Goal: Transaction & Acquisition: Purchase product/service

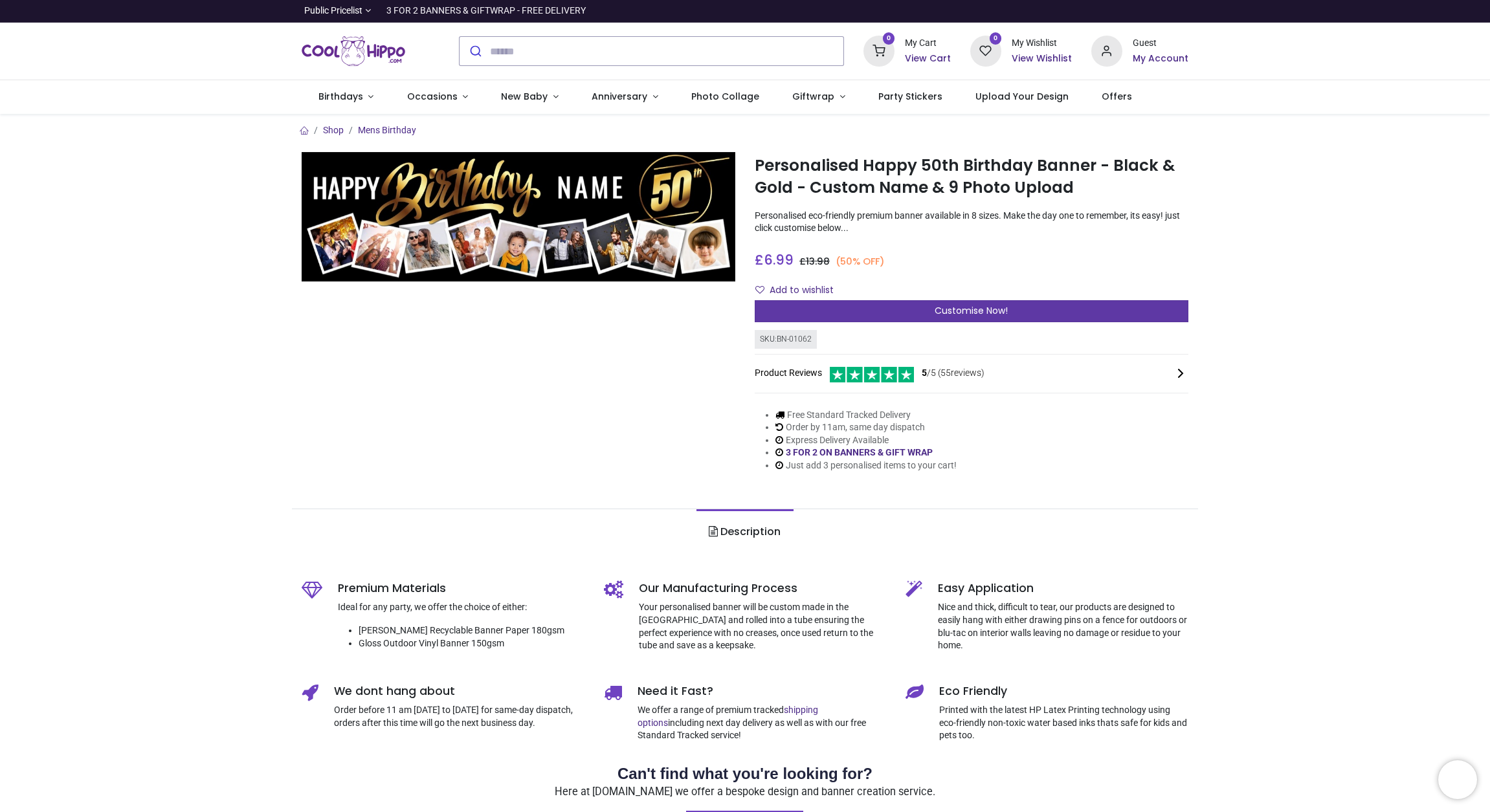
click at [887, 311] on div "Customise Now!" at bounding box center [972, 311] width 434 height 22
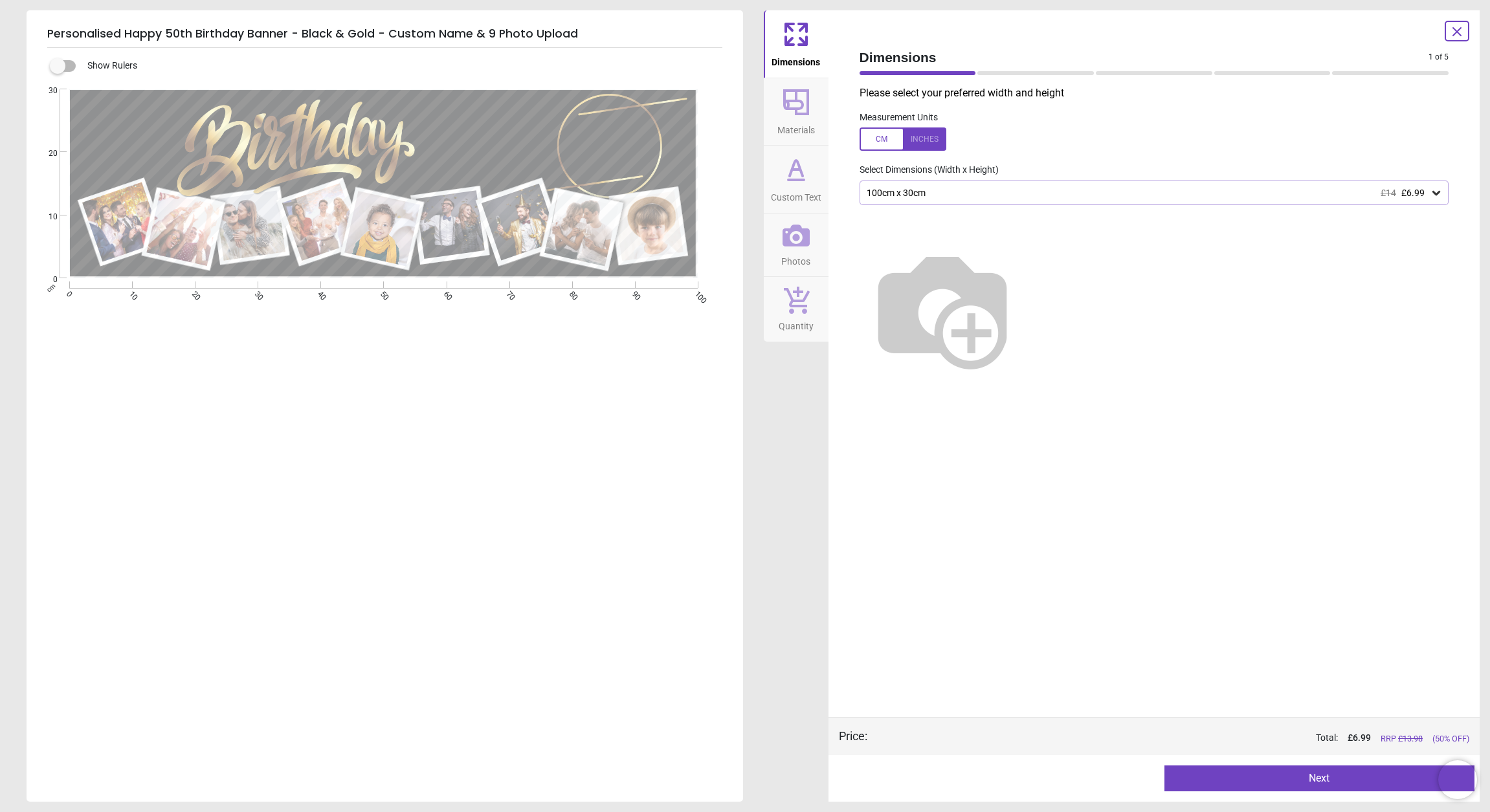
click at [880, 134] on div at bounding box center [903, 139] width 87 height 24
click at [932, 201] on div "39.4" x 11.8" (3ft 3" x 1ft) £14 £6.99" at bounding box center [1154, 193] width 590 height 24
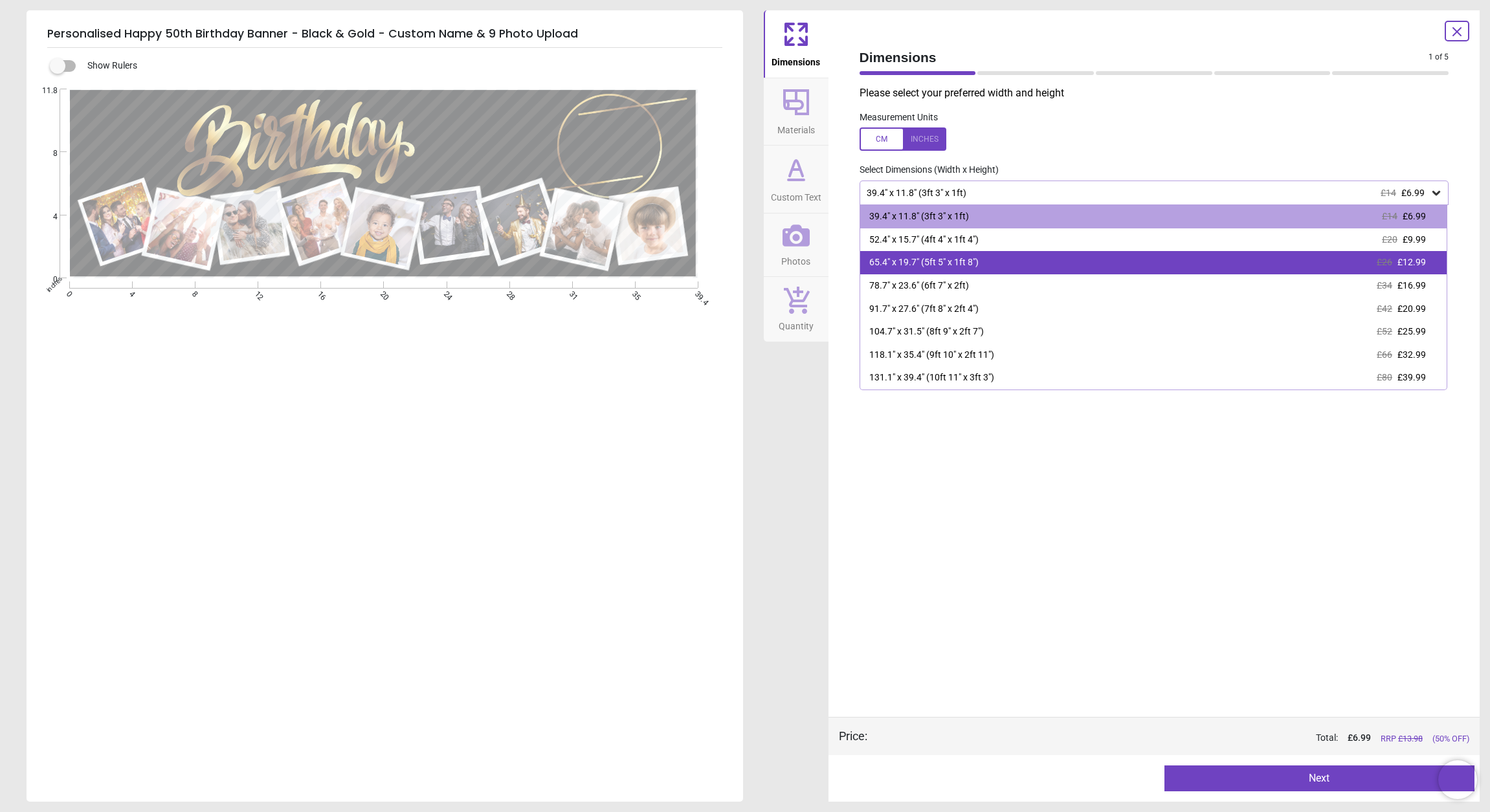
click at [976, 265] on div "65.4" x 19.7" (5ft 5" x 1ft 8")" at bounding box center [924, 263] width 110 height 13
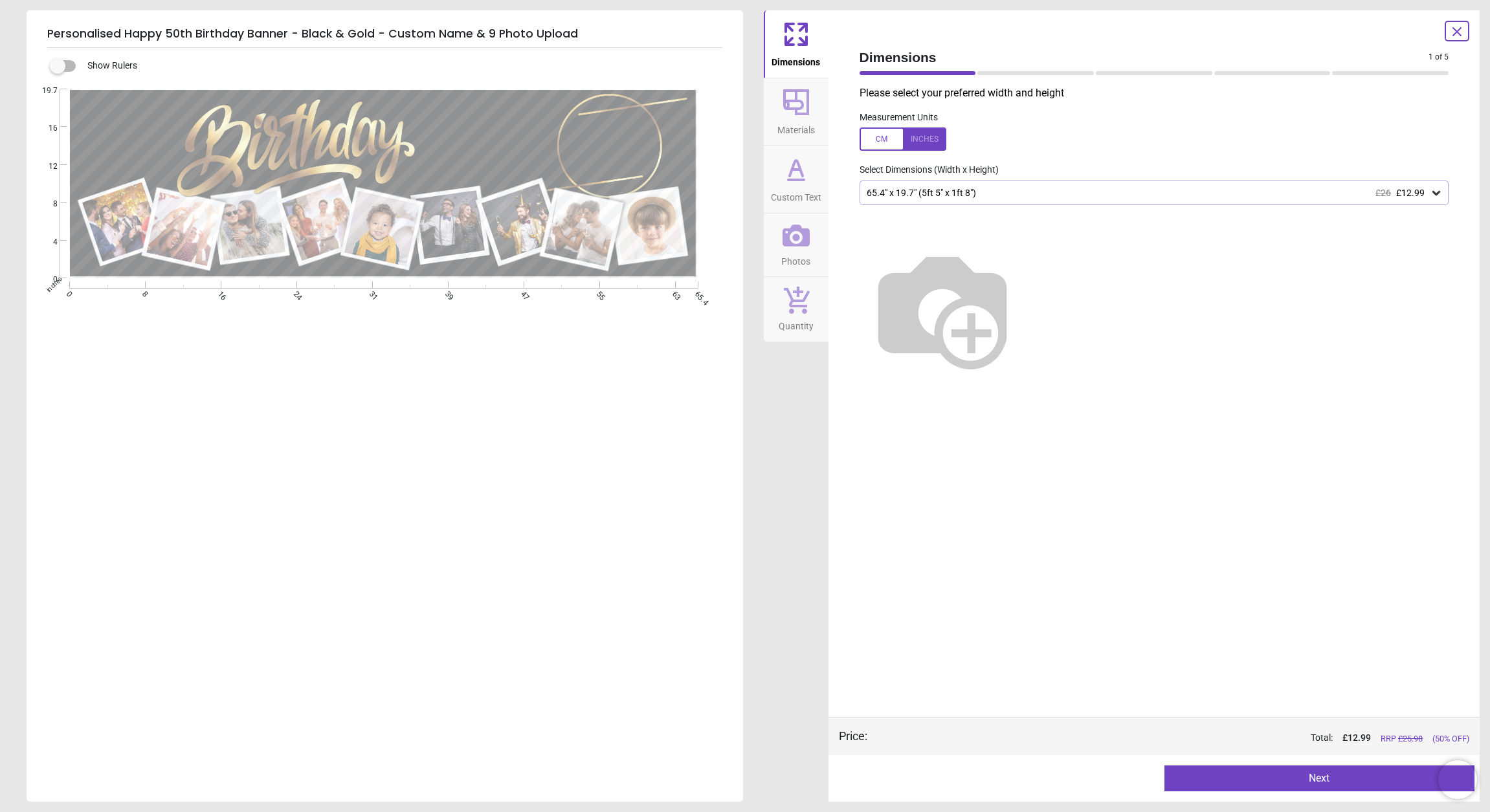
click at [891, 141] on div at bounding box center [903, 139] width 87 height 24
click at [927, 137] on div at bounding box center [903, 139] width 87 height 24
click at [881, 139] on div at bounding box center [903, 139] width 87 height 24
click at [916, 198] on div "166cm x 50cm £26 £12.99" at bounding box center [1148, 193] width 565 height 11
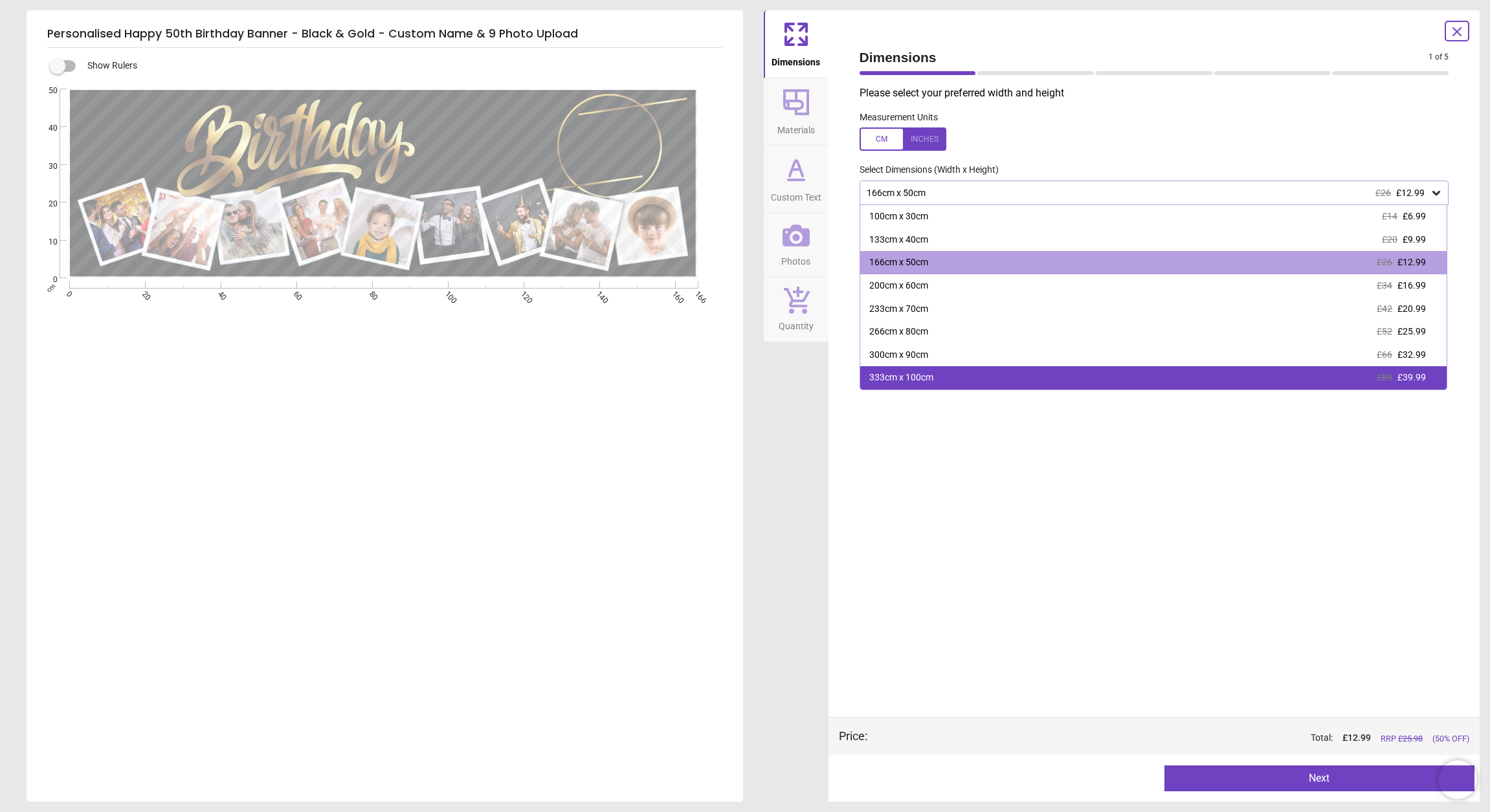
click at [931, 377] on div "333cm x 100cm" at bounding box center [901, 377] width 64 height 13
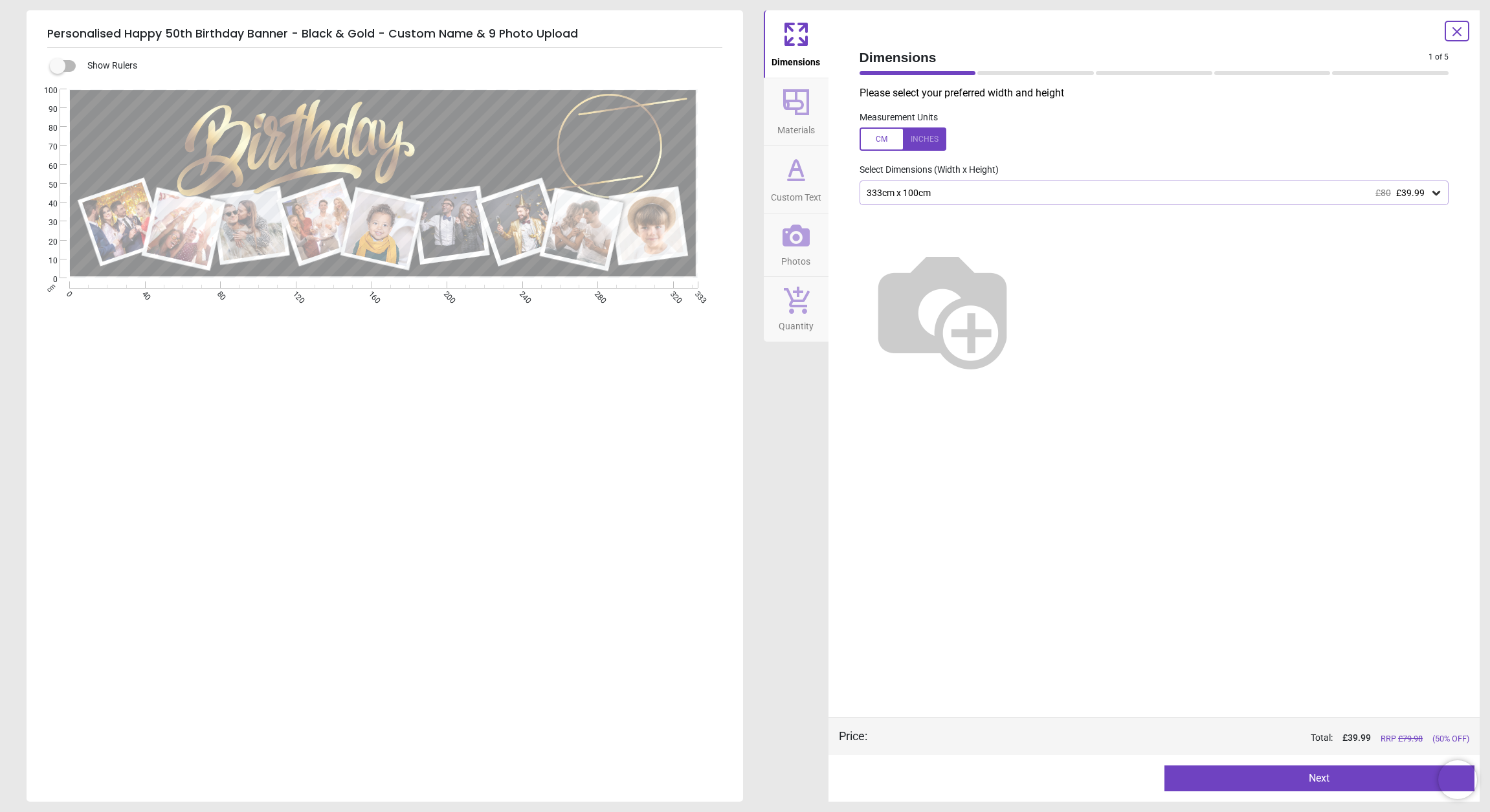
click at [929, 201] on div "333cm x 100cm £80 £39.99" at bounding box center [1154, 193] width 590 height 24
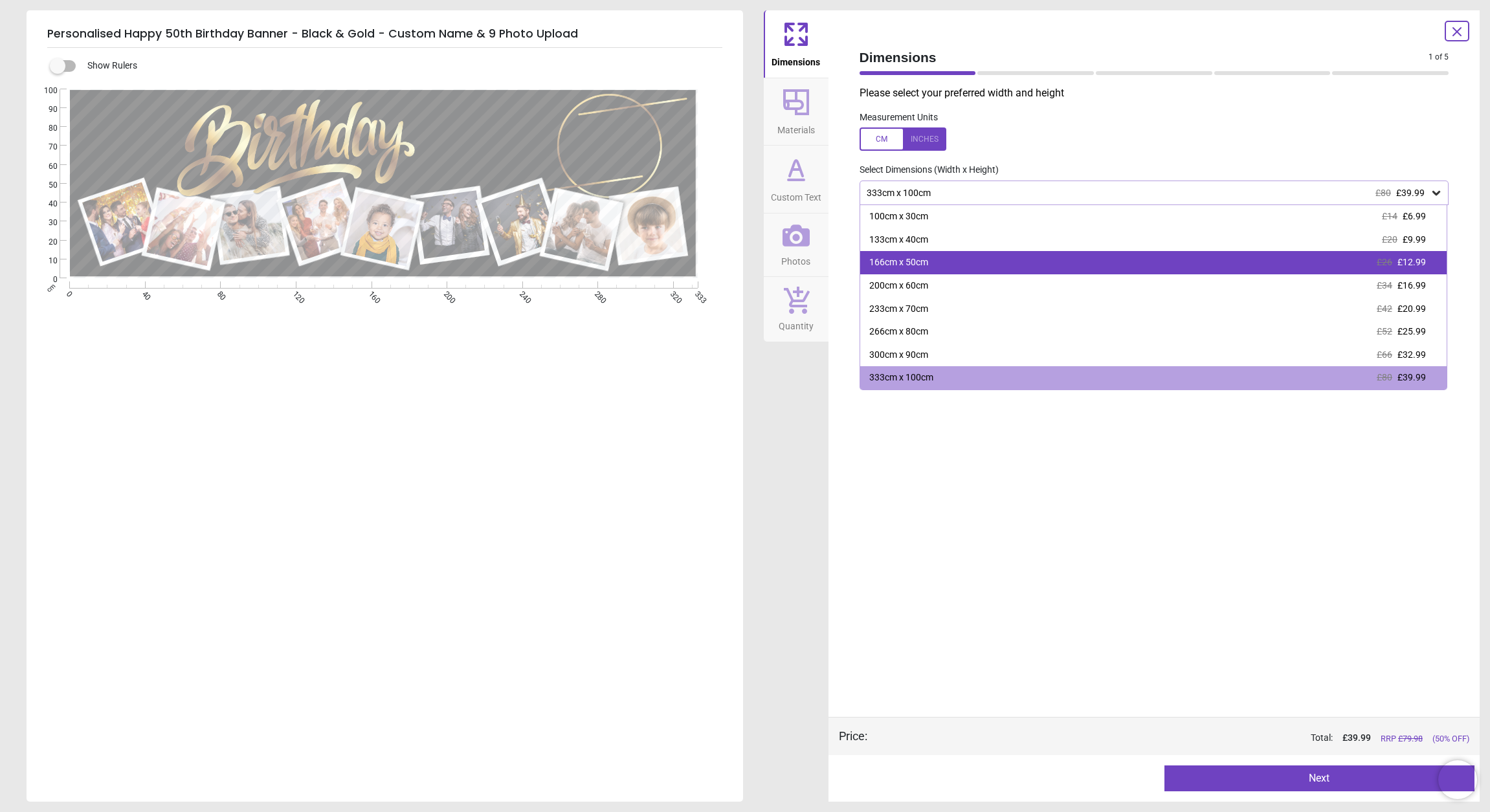
click at [915, 270] on div "166cm x 50cm £26 £12.99" at bounding box center [1153, 263] width 587 height 24
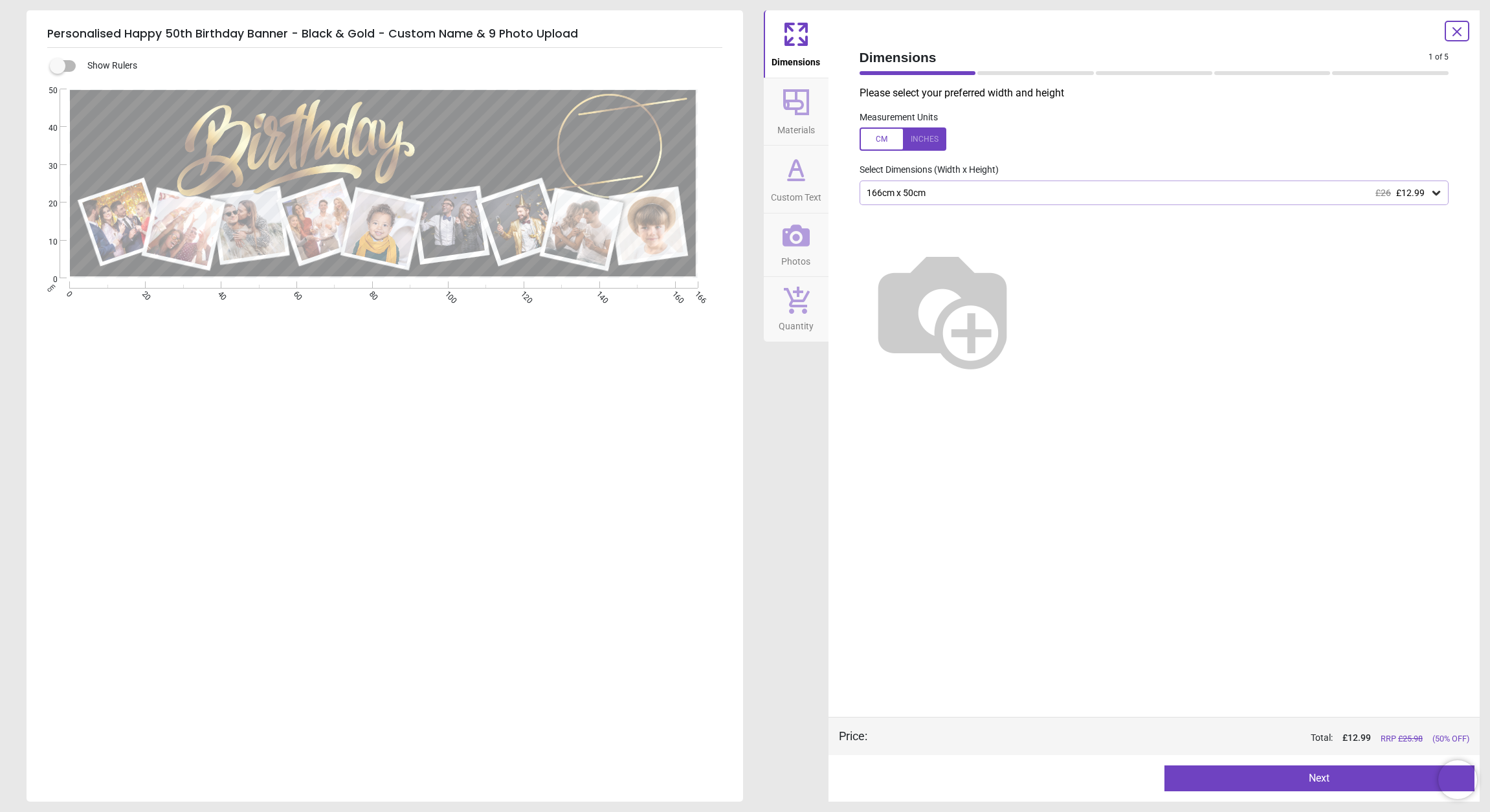
click at [941, 189] on div "166cm x 50cm £26 £12.99" at bounding box center [1148, 193] width 565 height 11
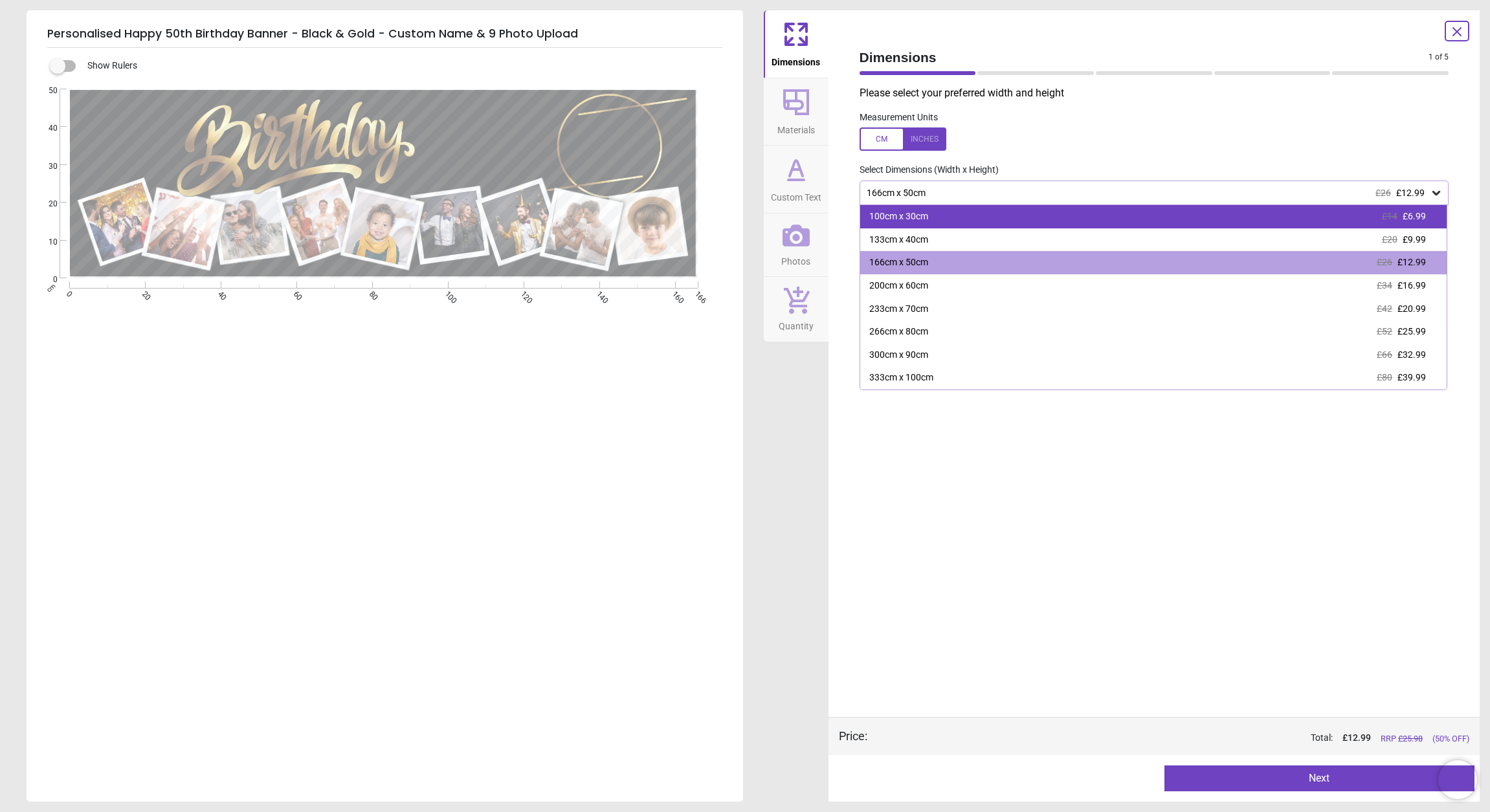
click at [915, 219] on div "100cm x 30cm" at bounding box center [898, 216] width 59 height 13
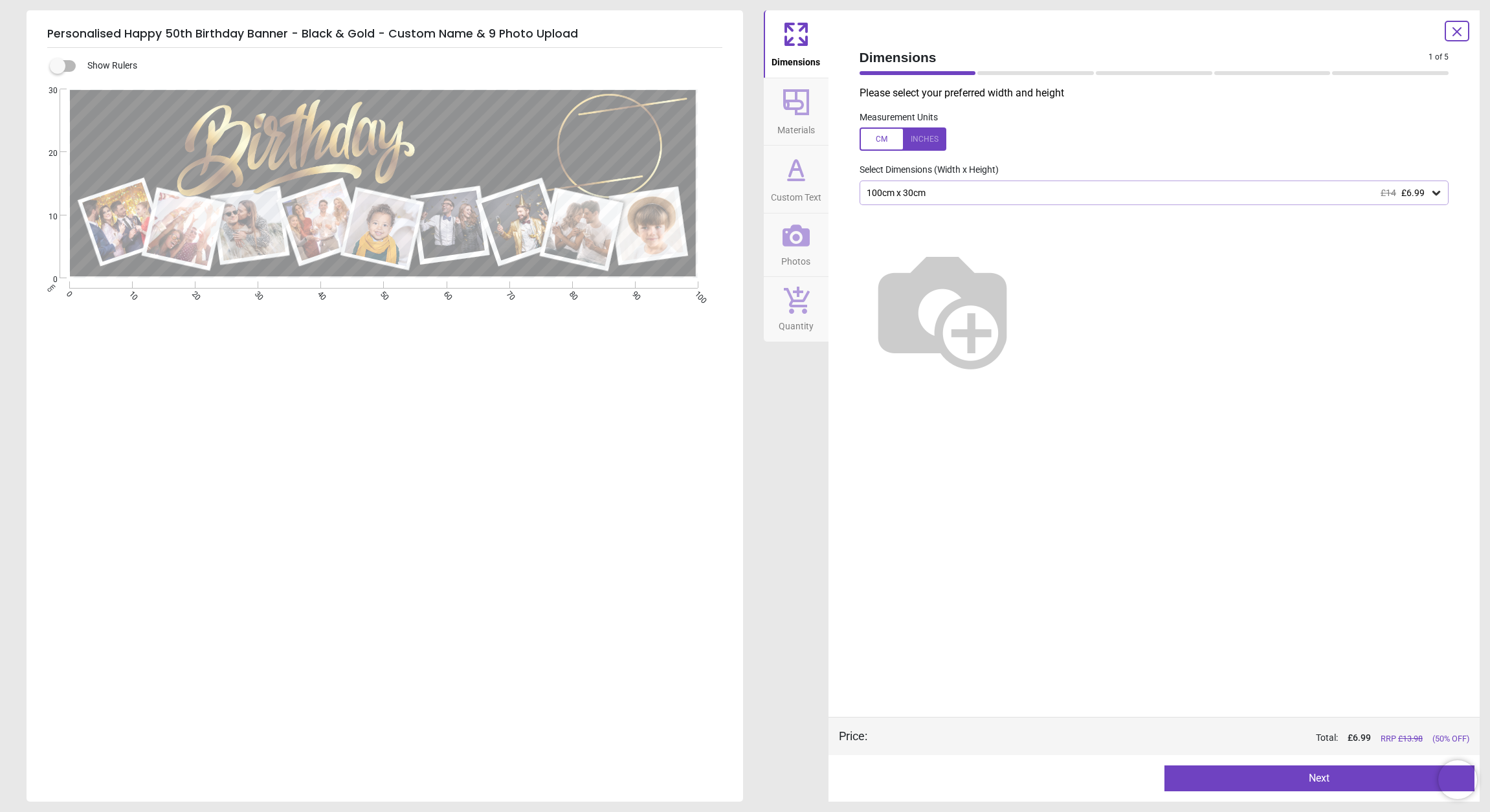
click at [911, 201] on div "100cm x 30cm £14 £6.99" at bounding box center [1154, 193] width 590 height 24
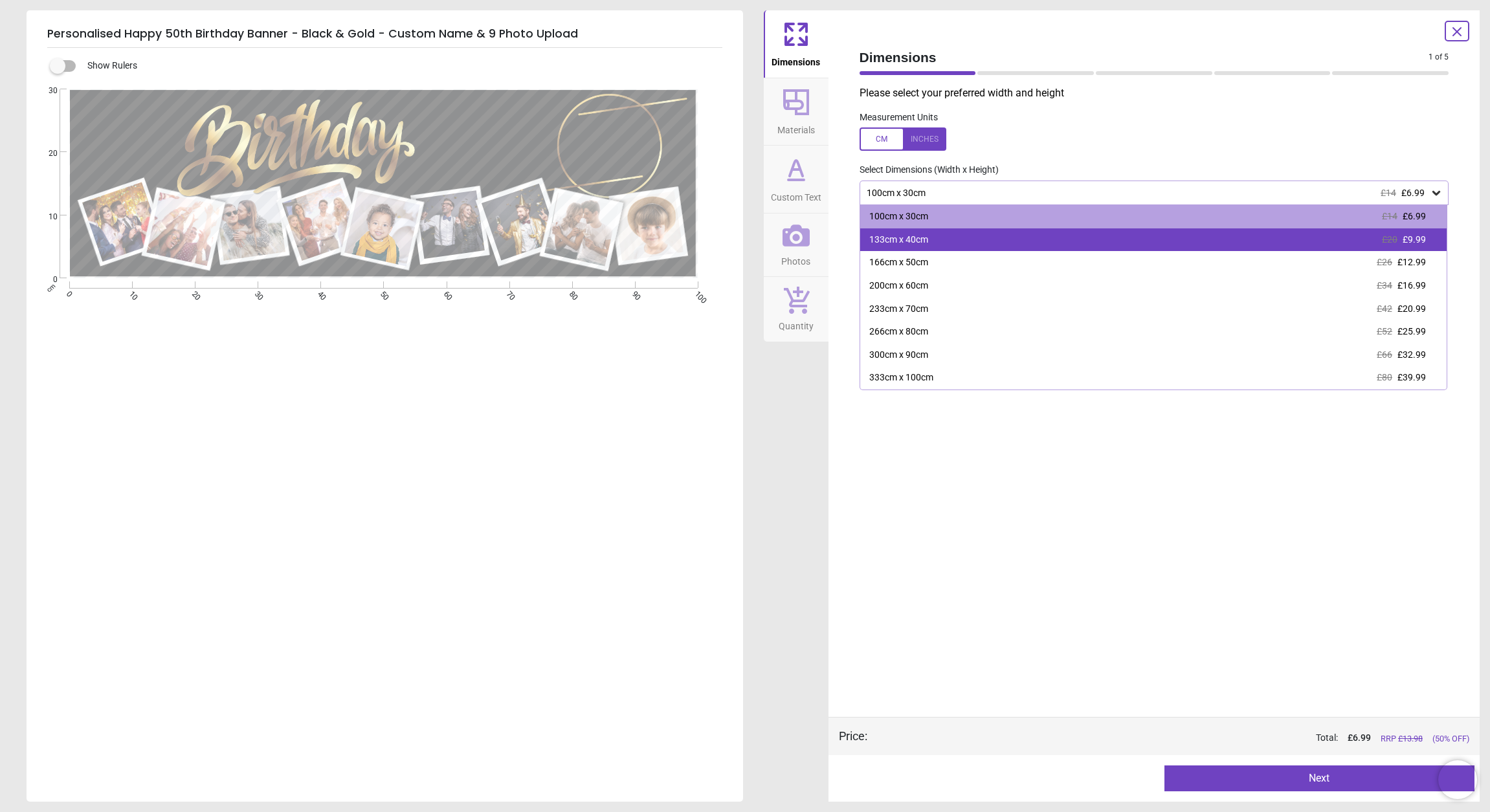
click at [905, 237] on div "133cm x 40cm" at bounding box center [898, 240] width 59 height 13
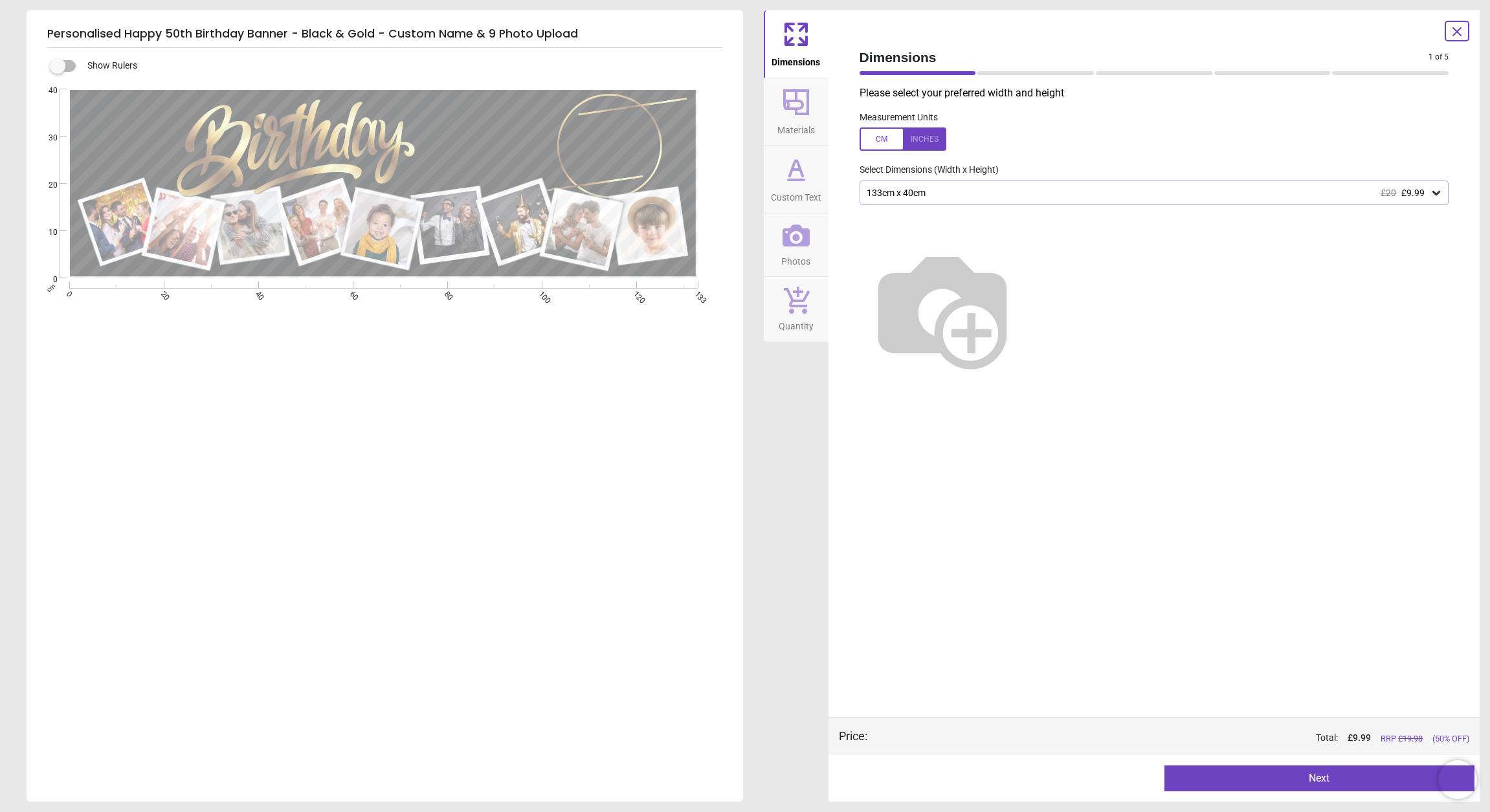
click at [996, 191] on div "133cm x 40cm £20 £9.99" at bounding box center [1148, 193] width 565 height 11
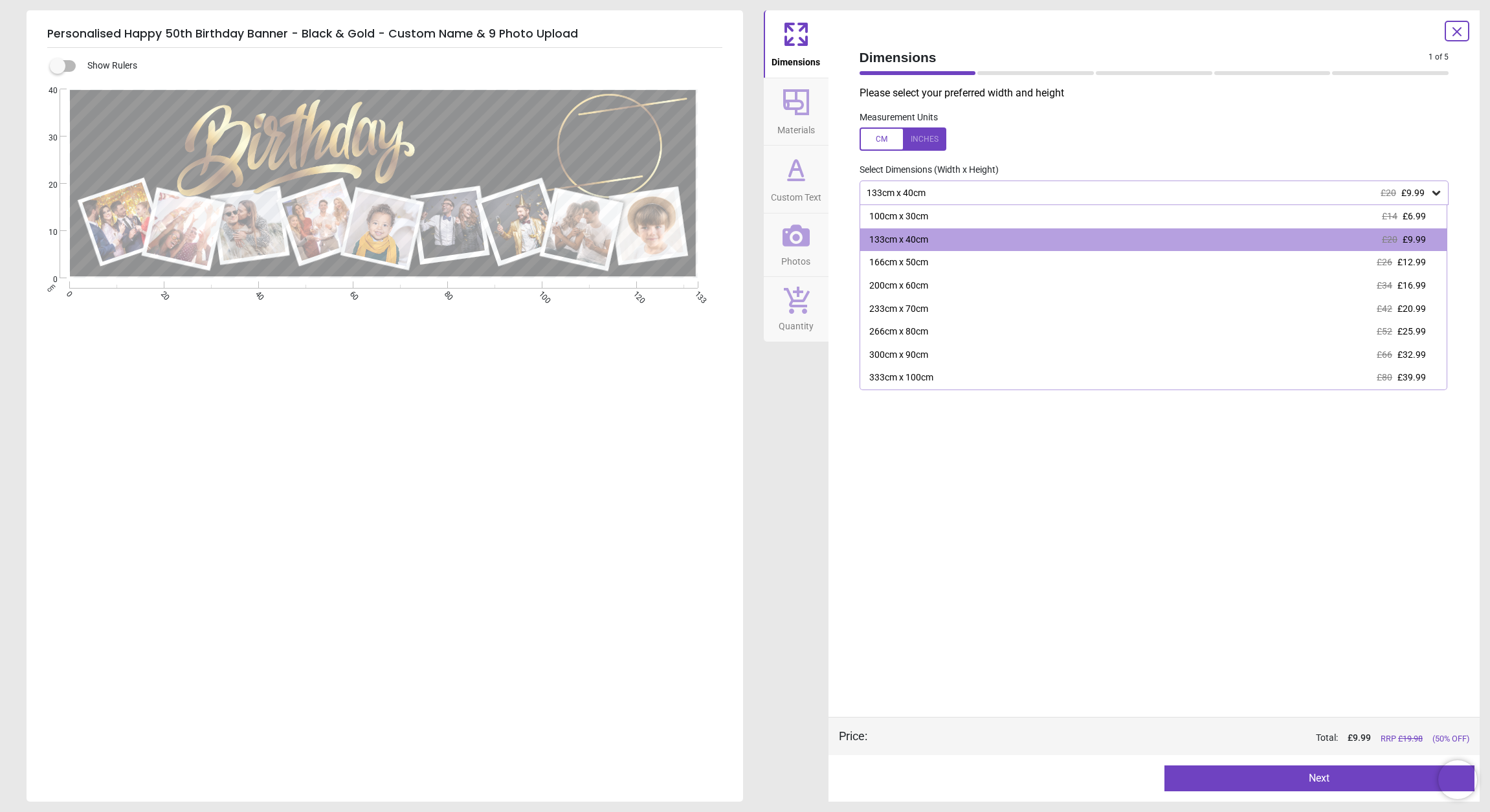
click at [996, 191] on div "133cm x 40cm £20 £9.99" at bounding box center [1148, 193] width 565 height 11
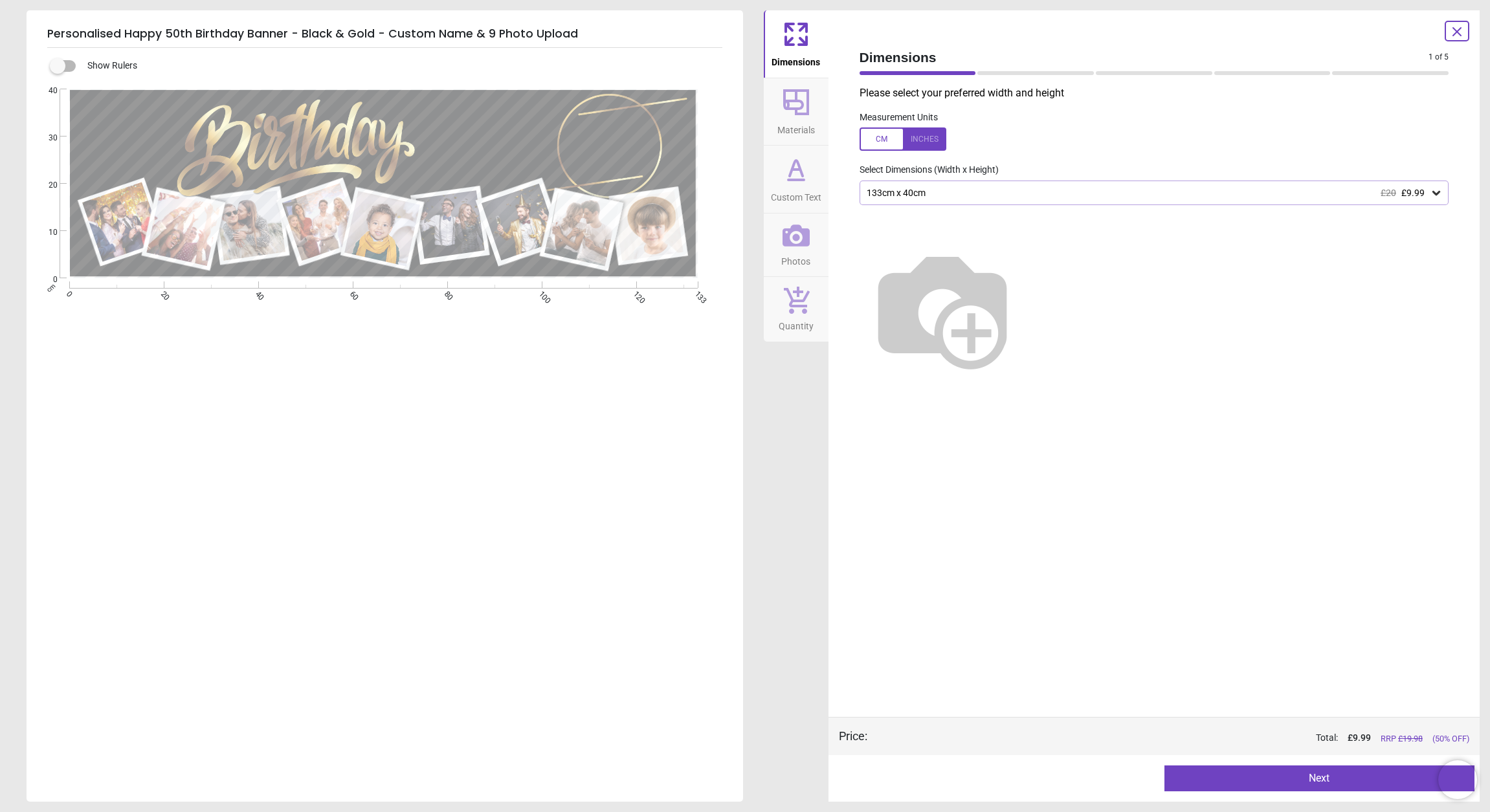
click at [1338, 774] on button "Next" at bounding box center [1319, 779] width 310 height 26
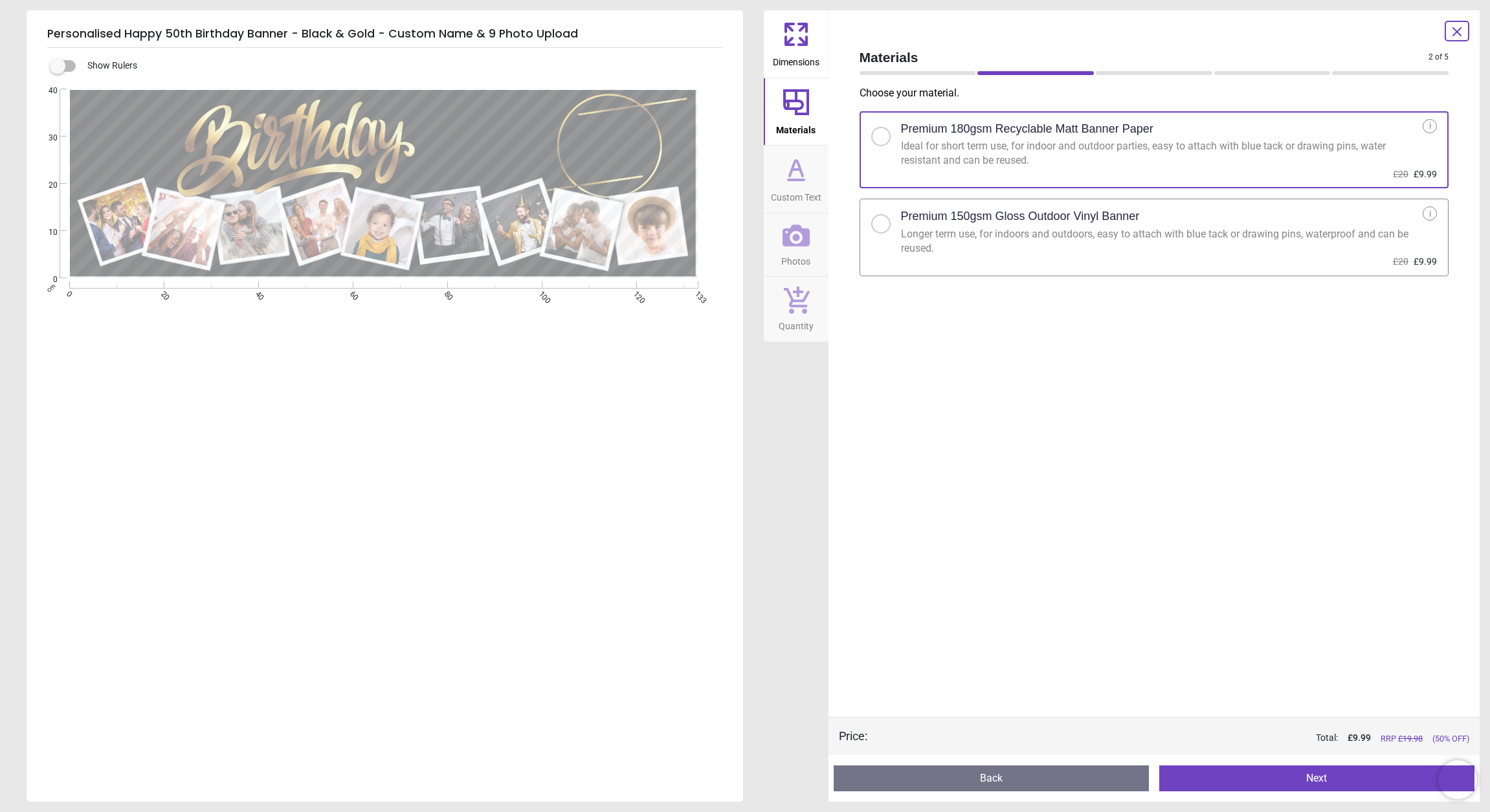
click at [998, 257] on label "Premium 150gsm Gloss Outdoor Vinyl Banner Longer term use, for indoors and outd…" at bounding box center [1154, 237] width 590 height 78
click at [1065, 164] on div "Ideal for short term use, for indoor and outdoor parties, easy to attach with b…" at bounding box center [1162, 154] width 522 height 29
click at [1301, 781] on button "Next" at bounding box center [1316, 779] width 315 height 26
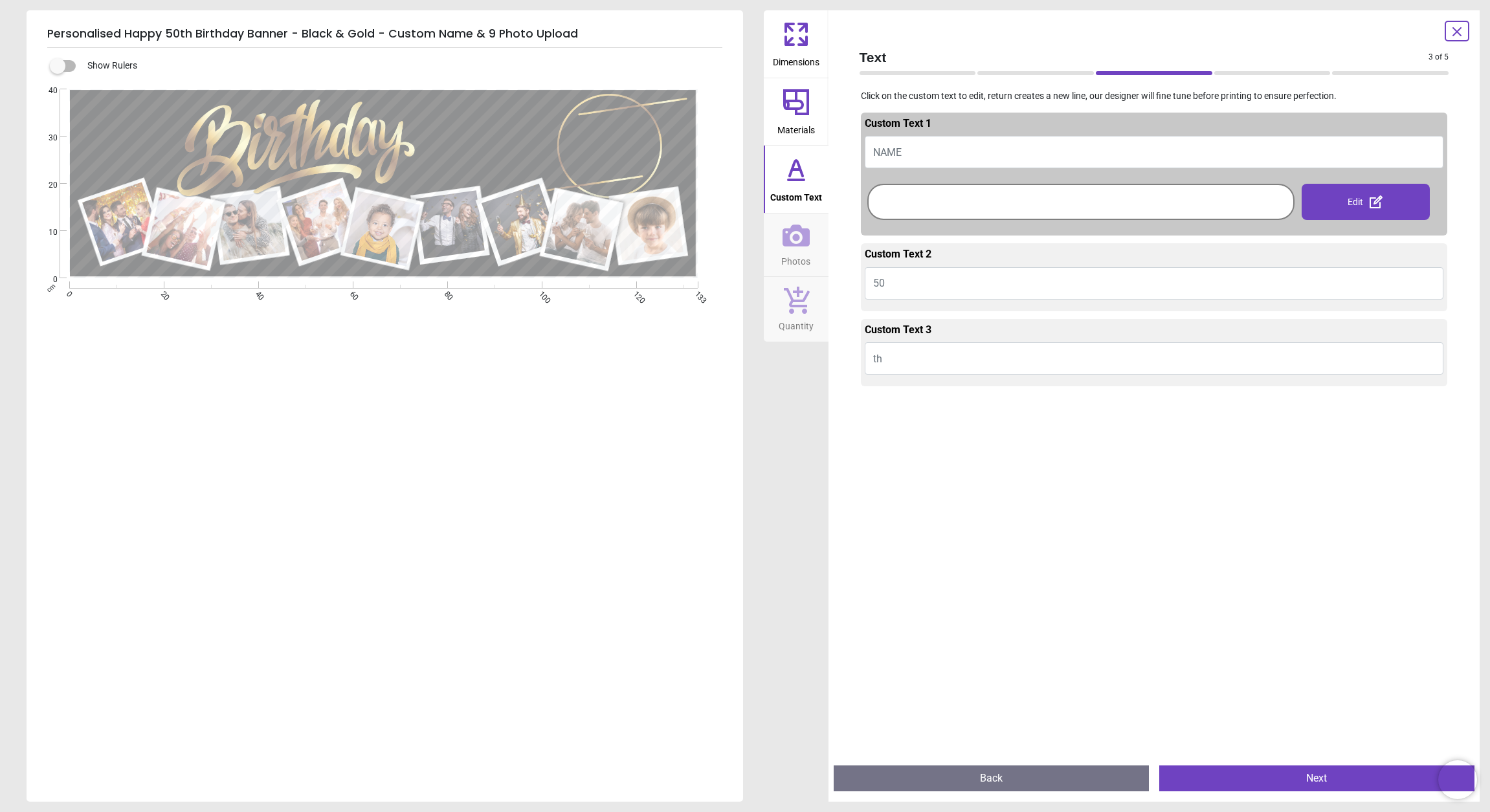
click at [946, 144] on button "NAME" at bounding box center [1154, 152] width 579 height 33
type textarea "***"
click at [960, 209] on div at bounding box center [1081, 202] width 421 height 30
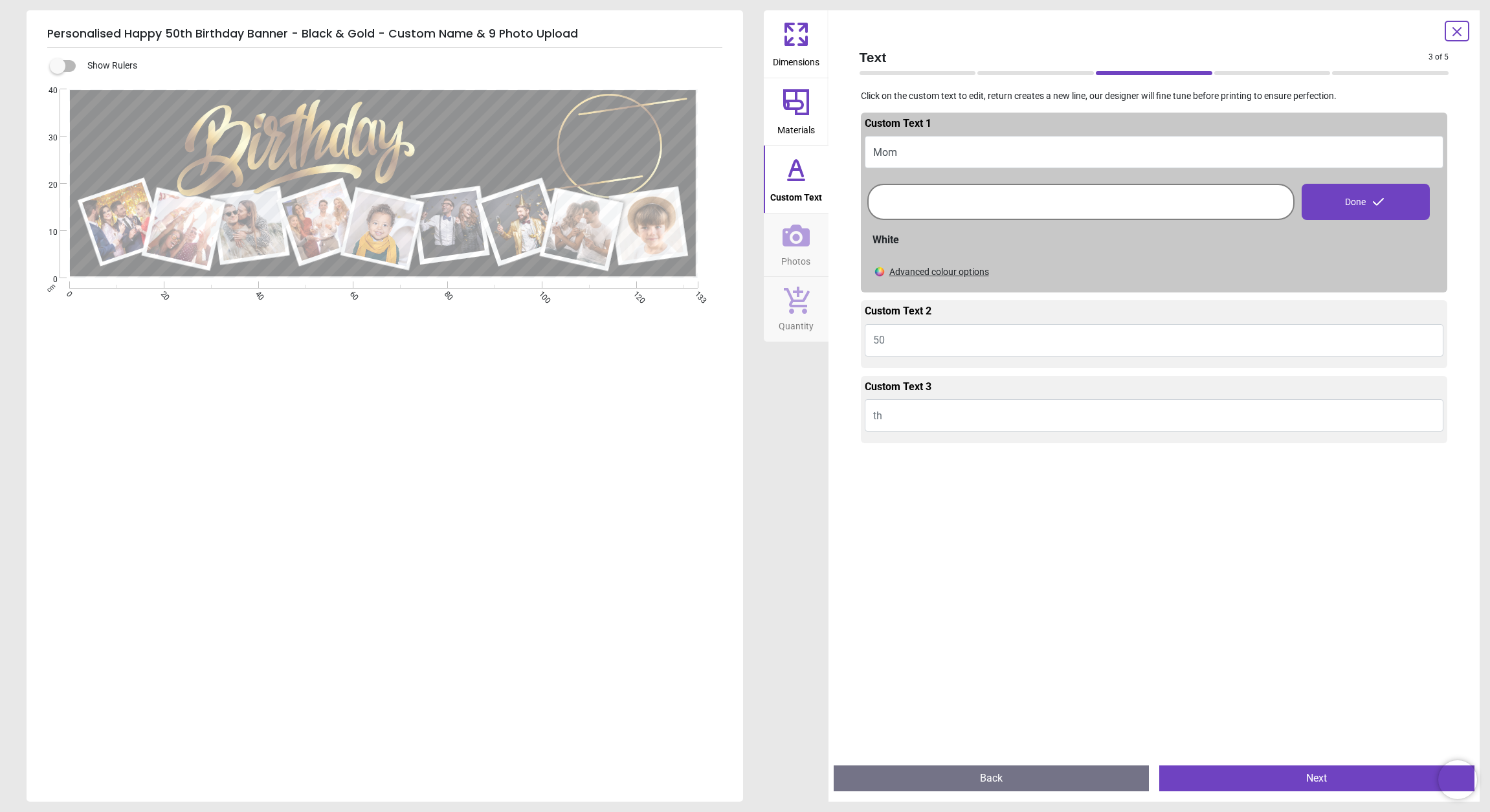
click at [1317, 780] on button "Next" at bounding box center [1316, 779] width 315 height 26
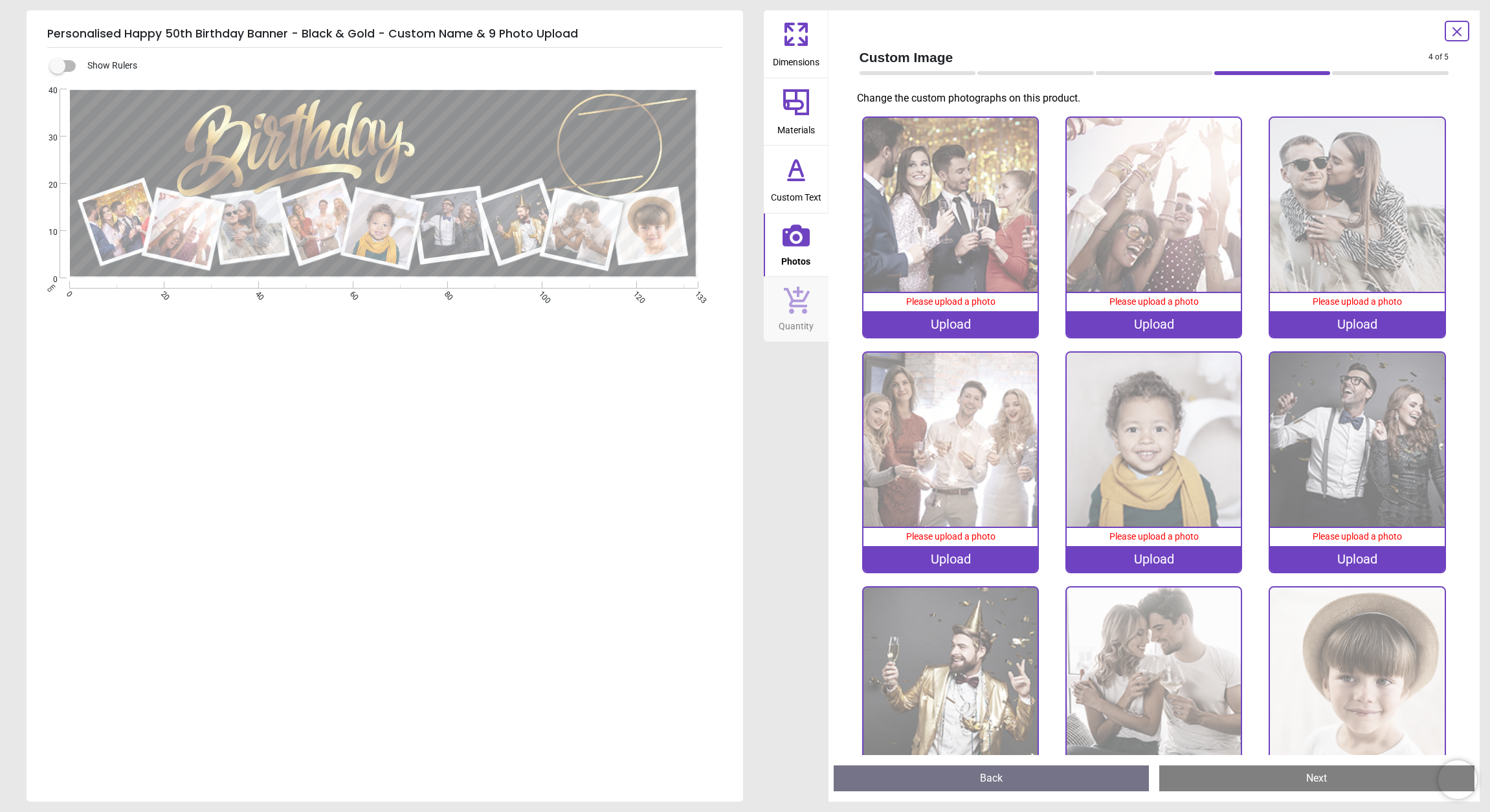
click at [971, 322] on div "Upload" at bounding box center [950, 324] width 174 height 26
click at [928, 330] on div "Upload" at bounding box center [950, 324] width 174 height 26
click at [938, 326] on div "Upload" at bounding box center [950, 324] width 174 height 26
click at [958, 328] on div "Upload" at bounding box center [950, 324] width 174 height 26
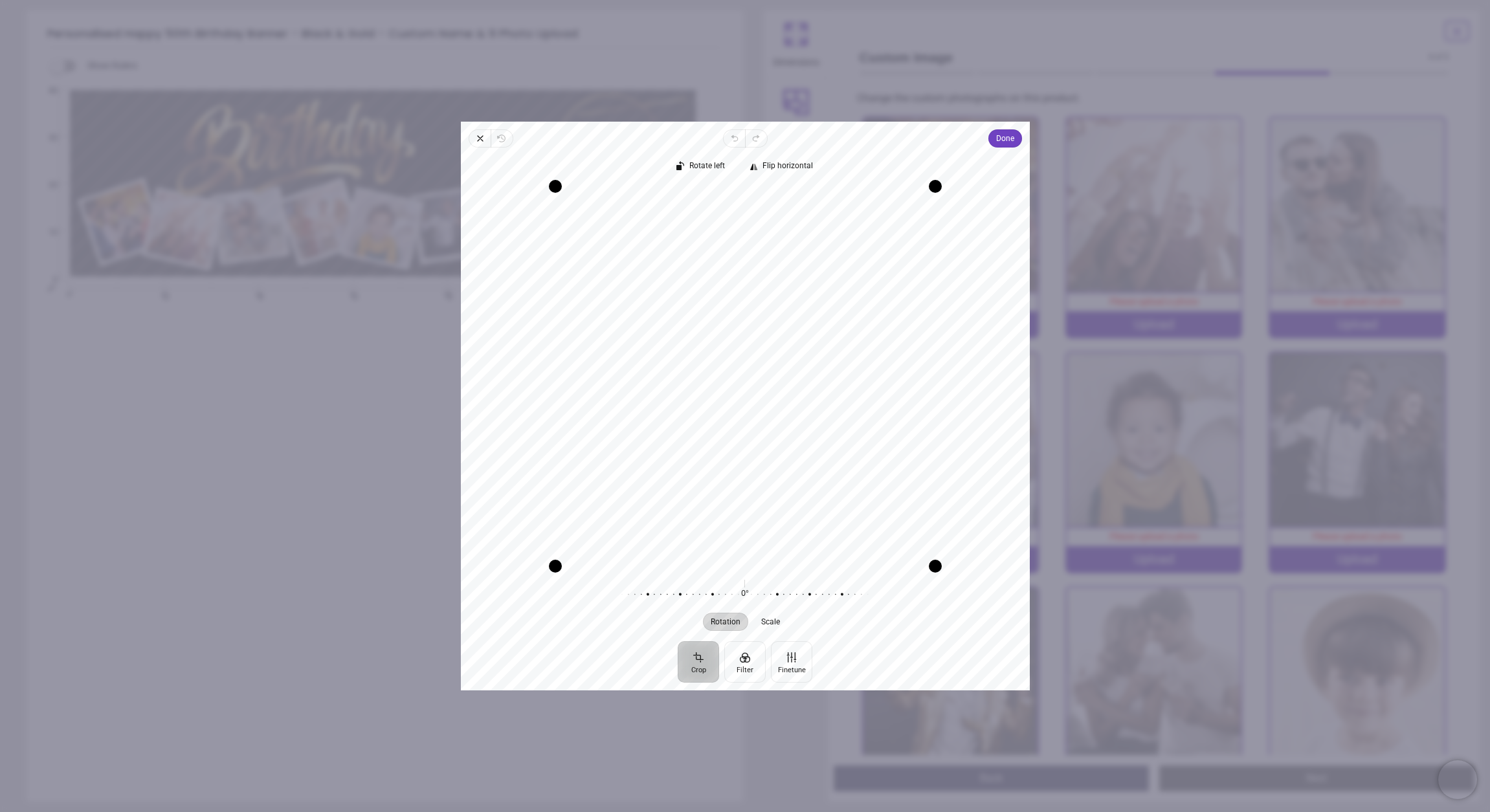
drag, startPoint x: 841, startPoint y: 349, endPoint x: 867, endPoint y: 335, distance: 29.5
click at [867, 335] on div "Recenter" at bounding box center [745, 376] width 548 height 380
click at [1017, 136] on button "Done" at bounding box center [1004, 139] width 33 height 18
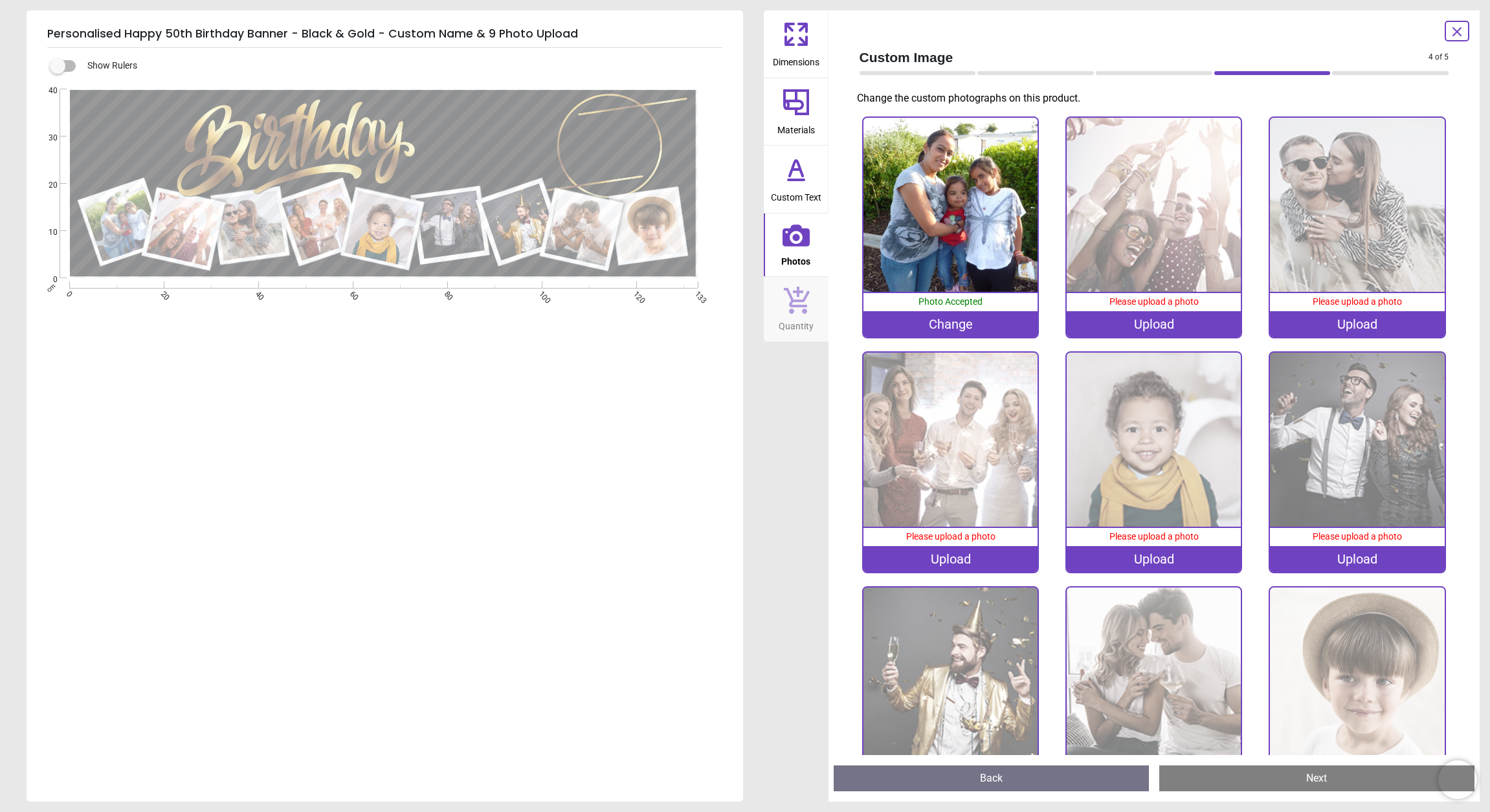
click at [1148, 331] on div "Upload" at bounding box center [1153, 324] width 174 height 26
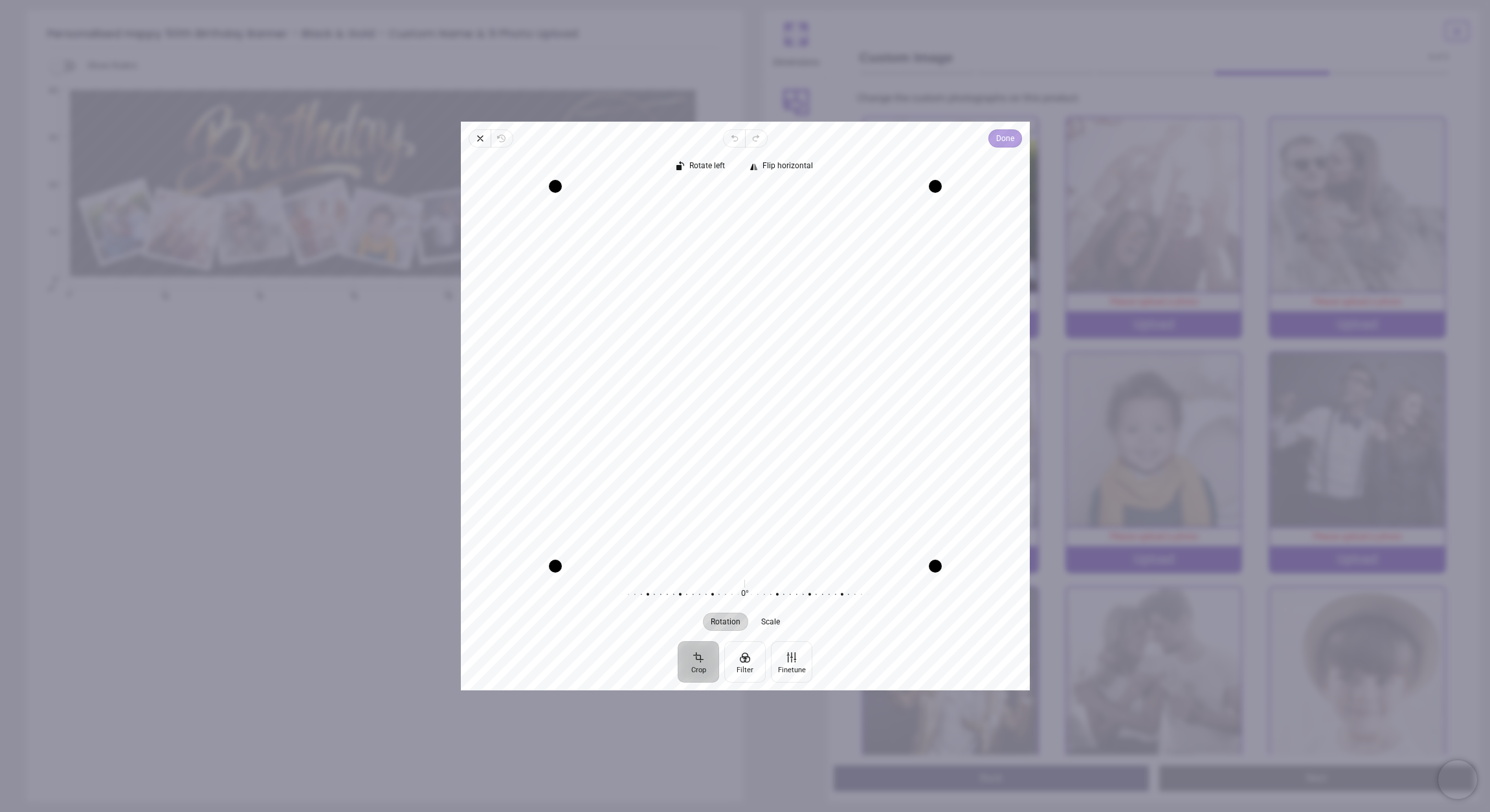
click at [1005, 139] on span "Done" at bounding box center [1004, 139] width 18 height 15
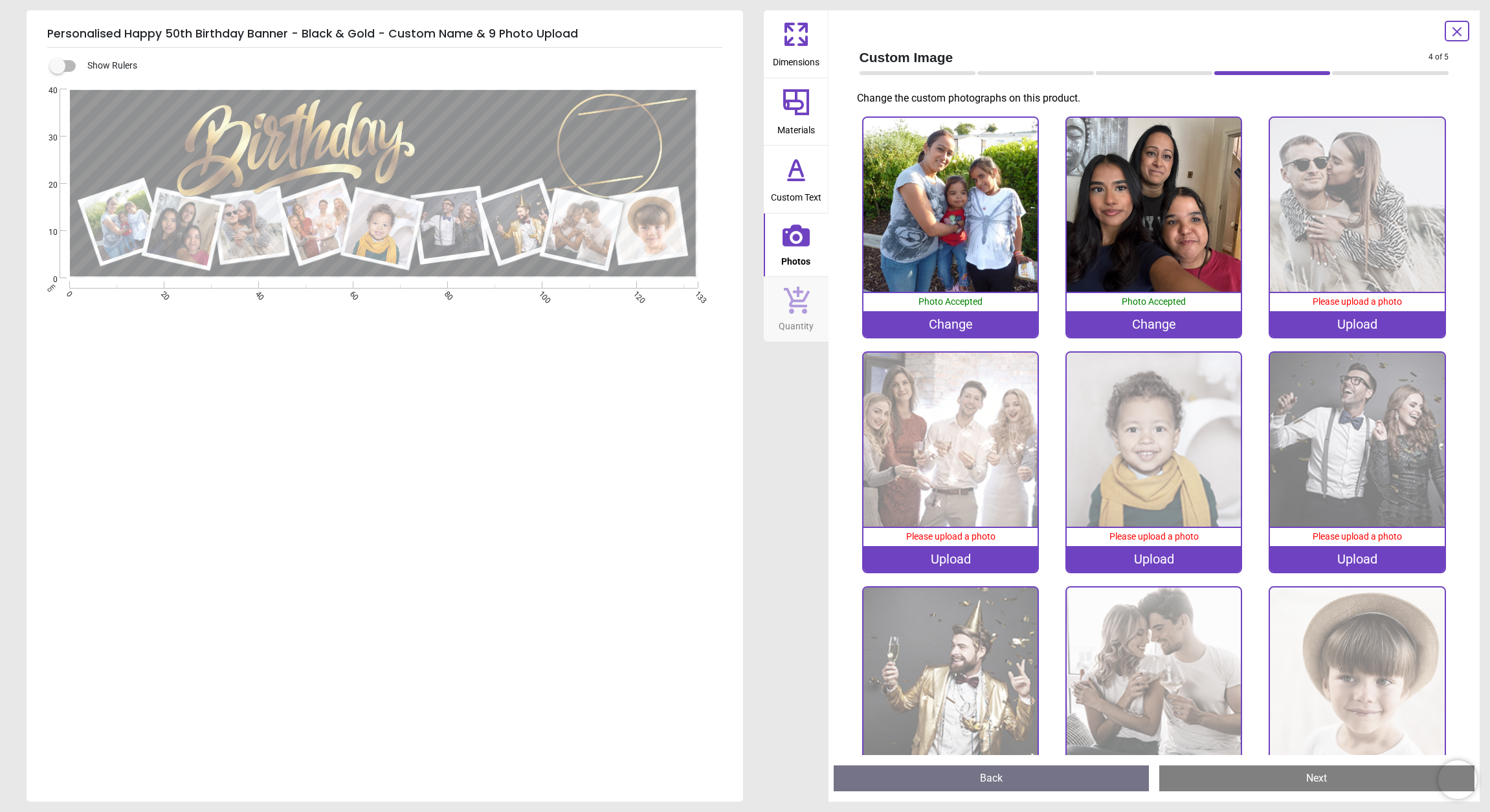
click at [1377, 256] on img at bounding box center [1356, 205] width 174 height 174
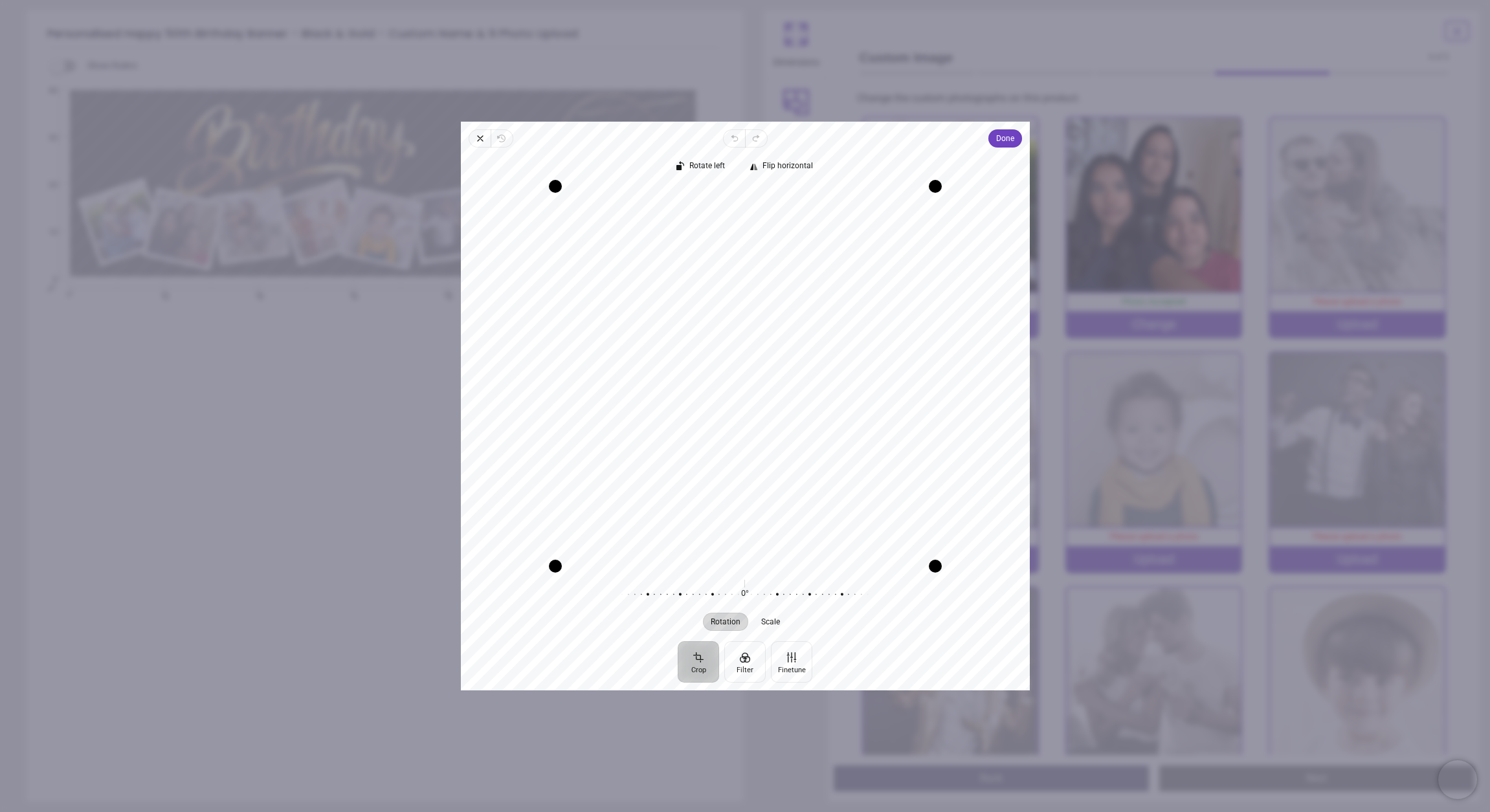
drag, startPoint x: 879, startPoint y: 311, endPoint x: 880, endPoint y: 326, distance: 15.0
click at [880, 326] on div "Recenter" at bounding box center [745, 376] width 548 height 380
click at [997, 142] on span "Done" at bounding box center [1004, 139] width 18 height 15
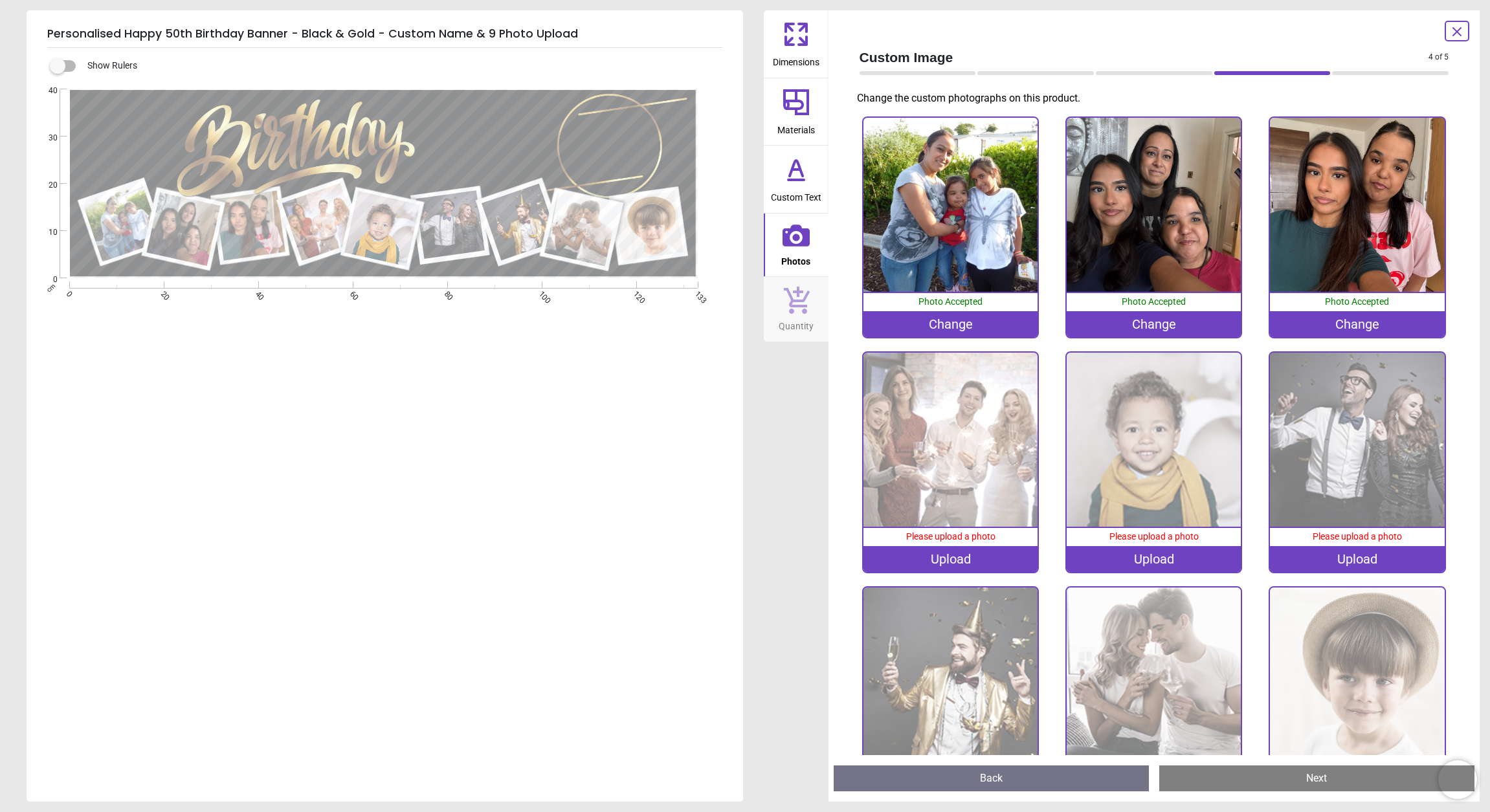
click at [980, 400] on img at bounding box center [950, 439] width 174 height 174
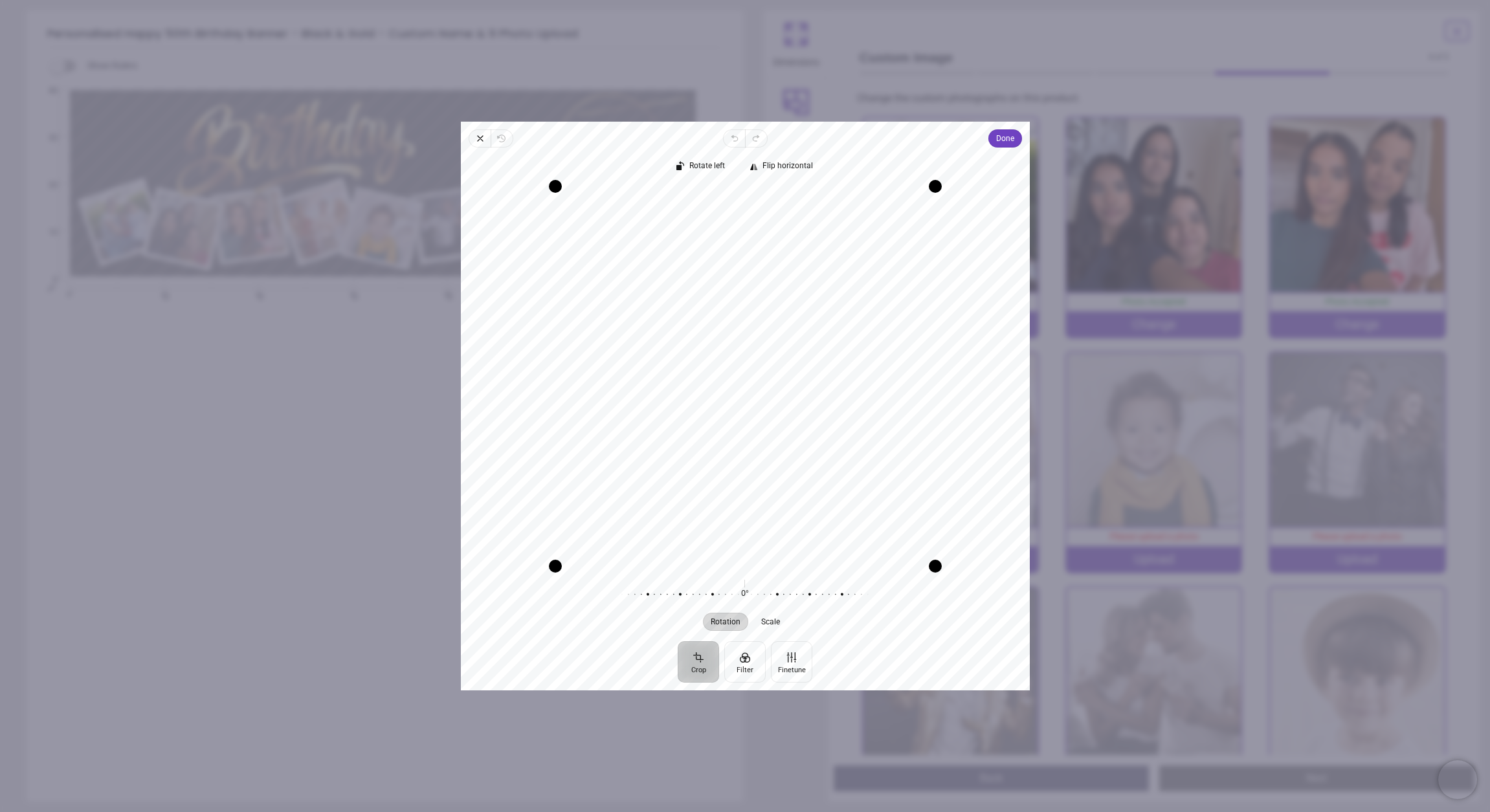
drag, startPoint x: 807, startPoint y: 441, endPoint x: 887, endPoint y: 434, distance: 80.3
click at [887, 434] on div "Recenter" at bounding box center [745, 376] width 548 height 380
click at [1005, 141] on span "Done" at bounding box center [1004, 139] width 18 height 15
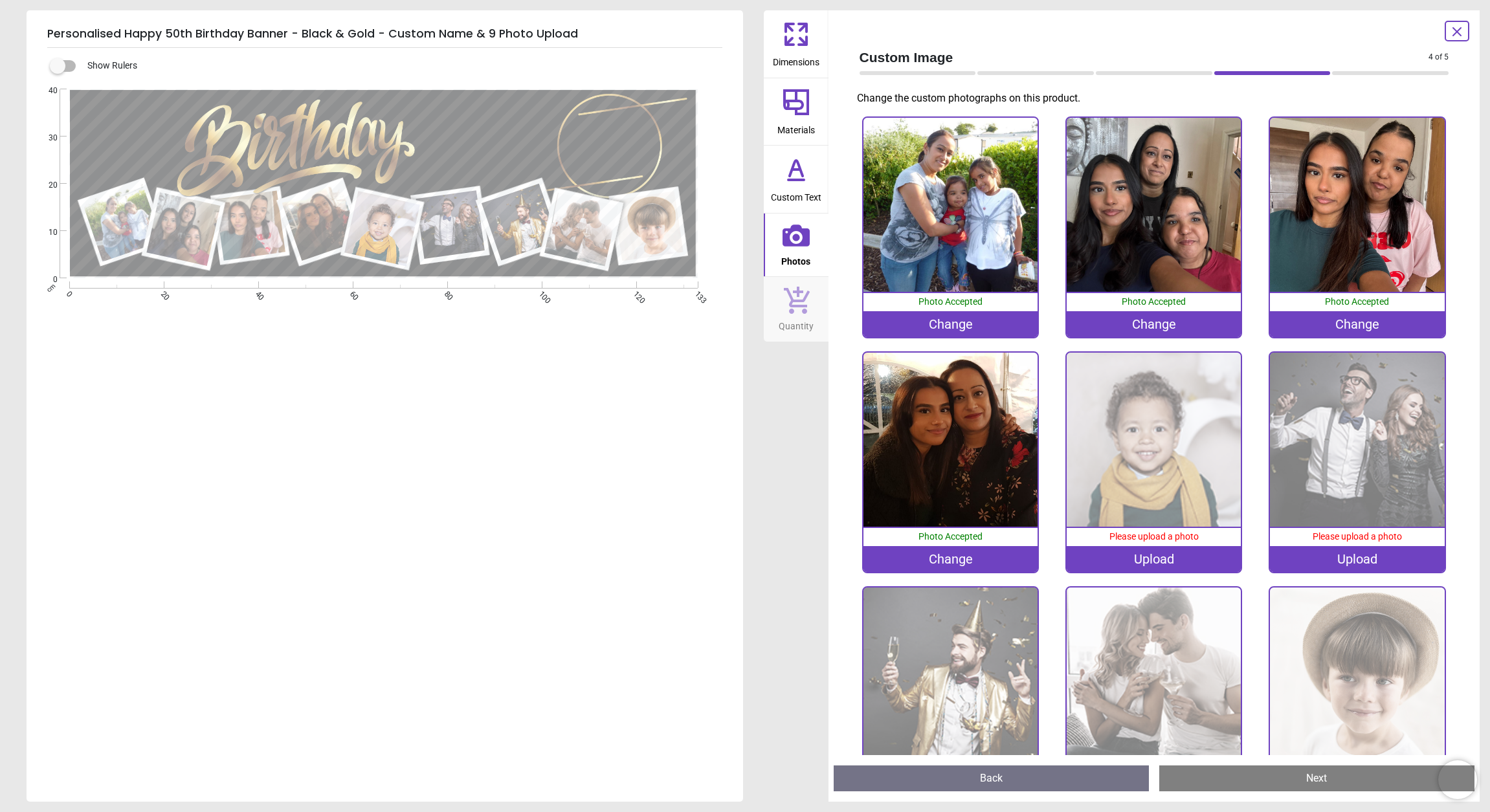
click at [1167, 435] on img at bounding box center [1153, 439] width 174 height 174
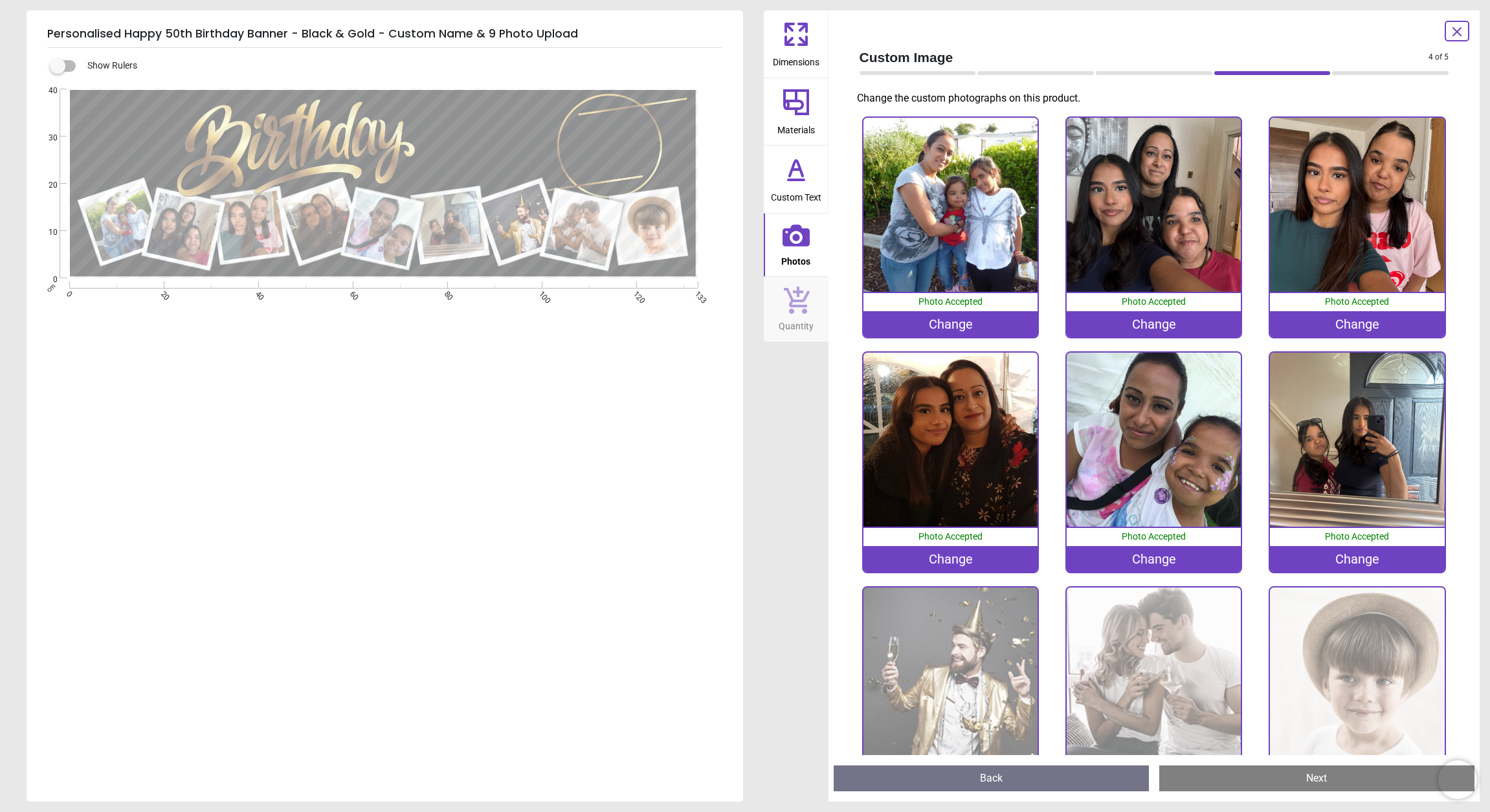
click at [972, 656] on img at bounding box center [950, 674] width 174 height 174
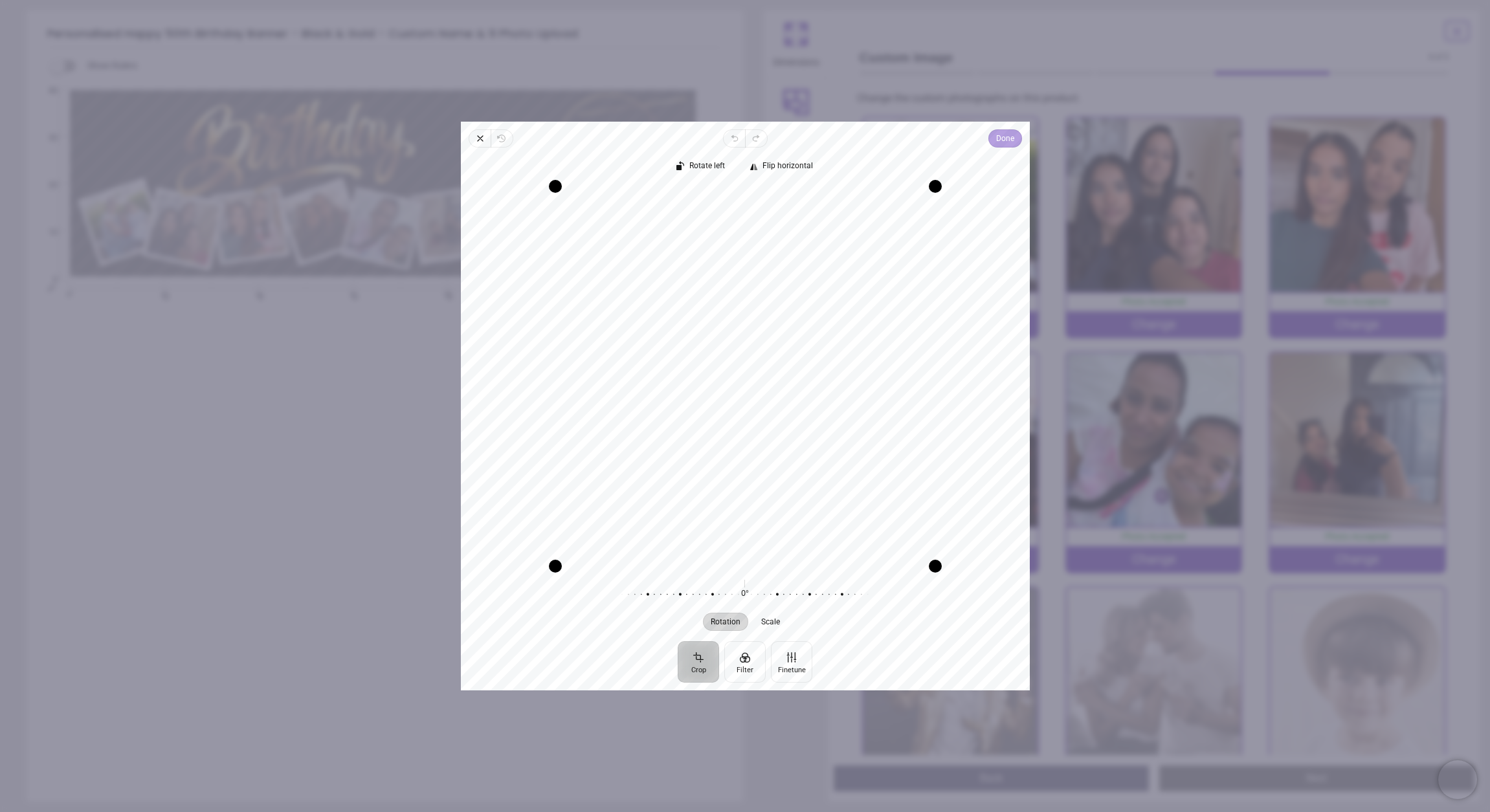
click at [1002, 134] on span "Done" at bounding box center [1004, 139] width 18 height 15
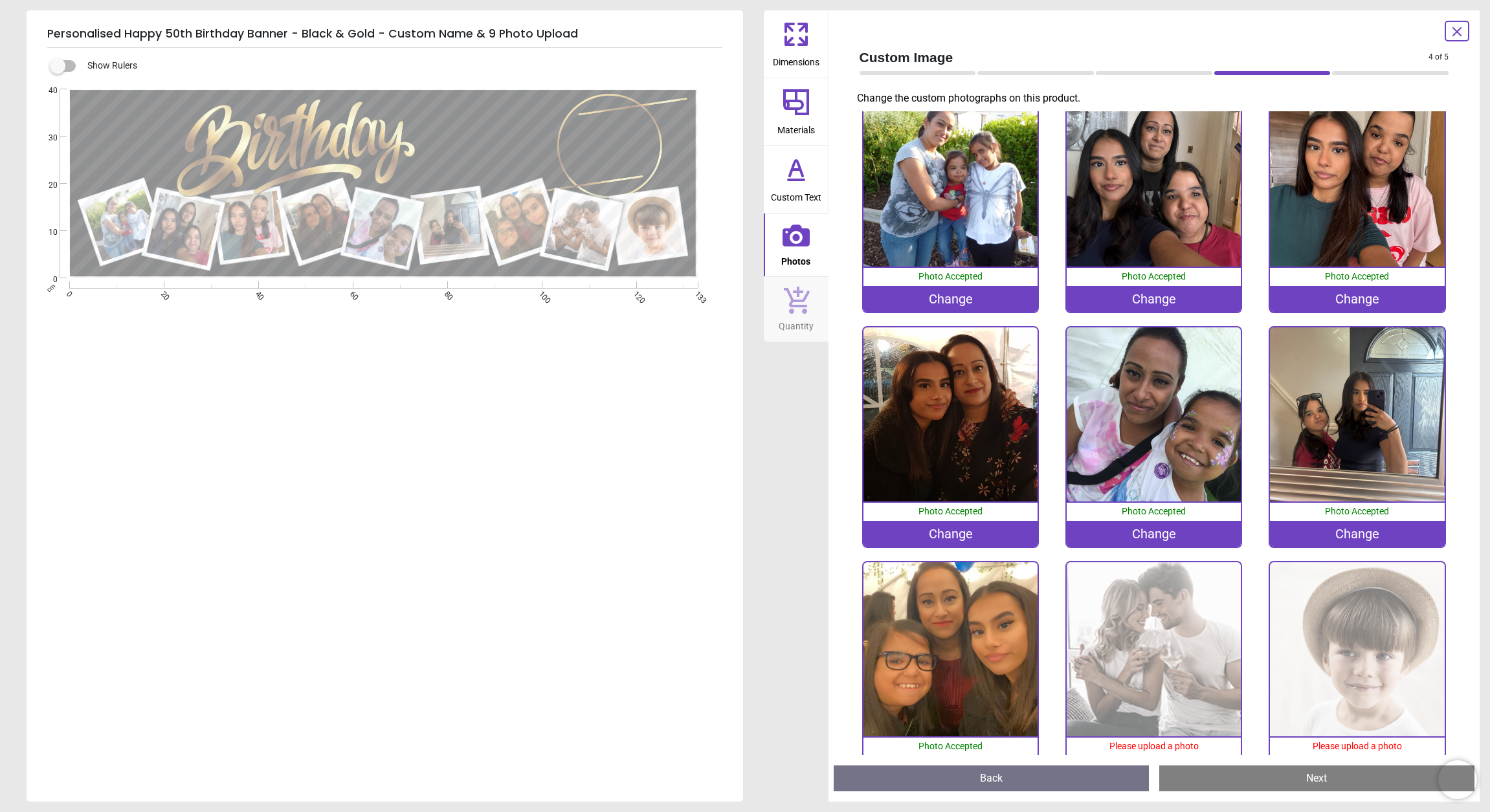
scroll to position [59, 0]
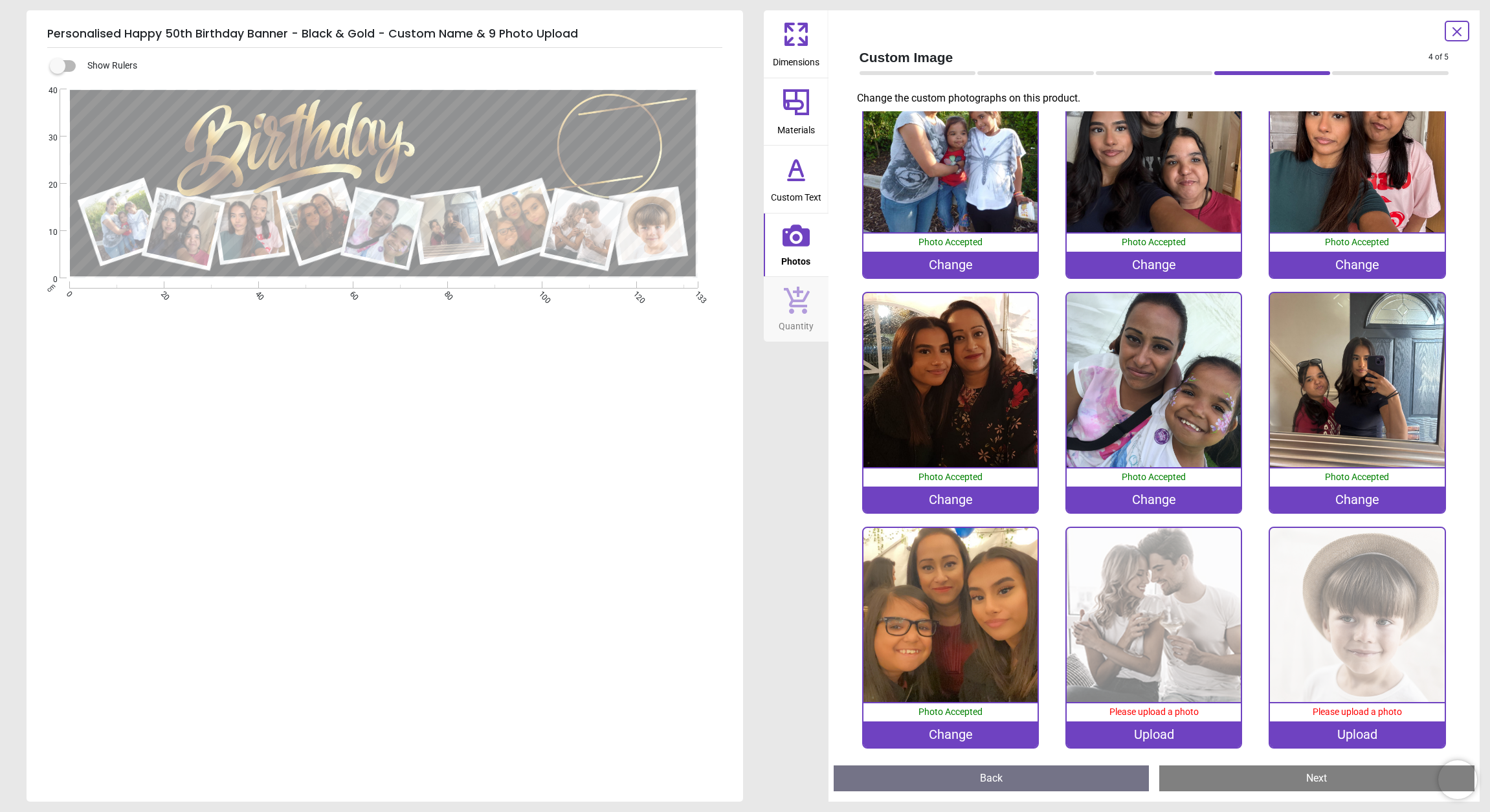
click at [1139, 612] on img at bounding box center [1153, 615] width 174 height 174
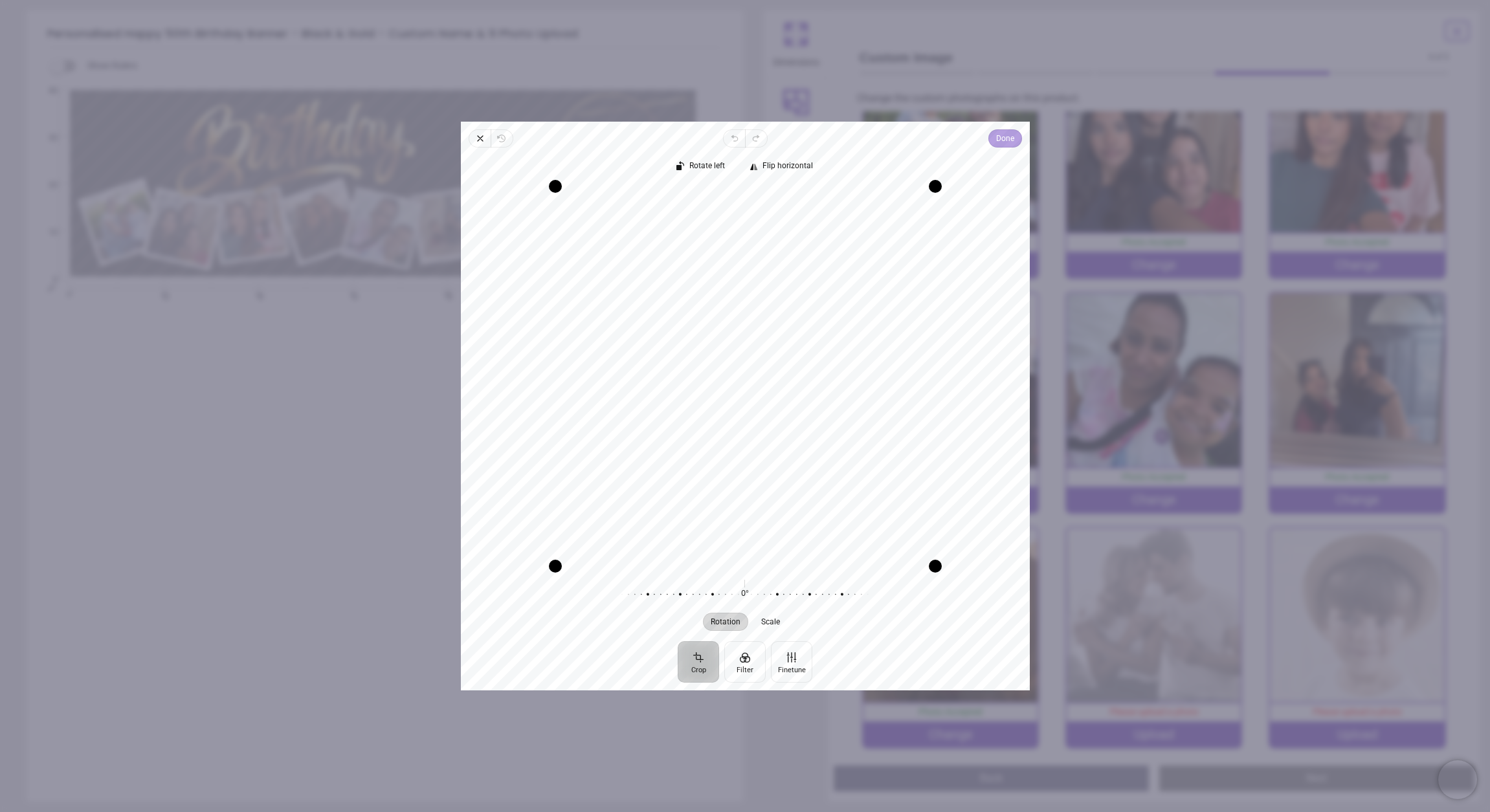
click at [1014, 132] on button "Done" at bounding box center [1004, 139] width 33 height 18
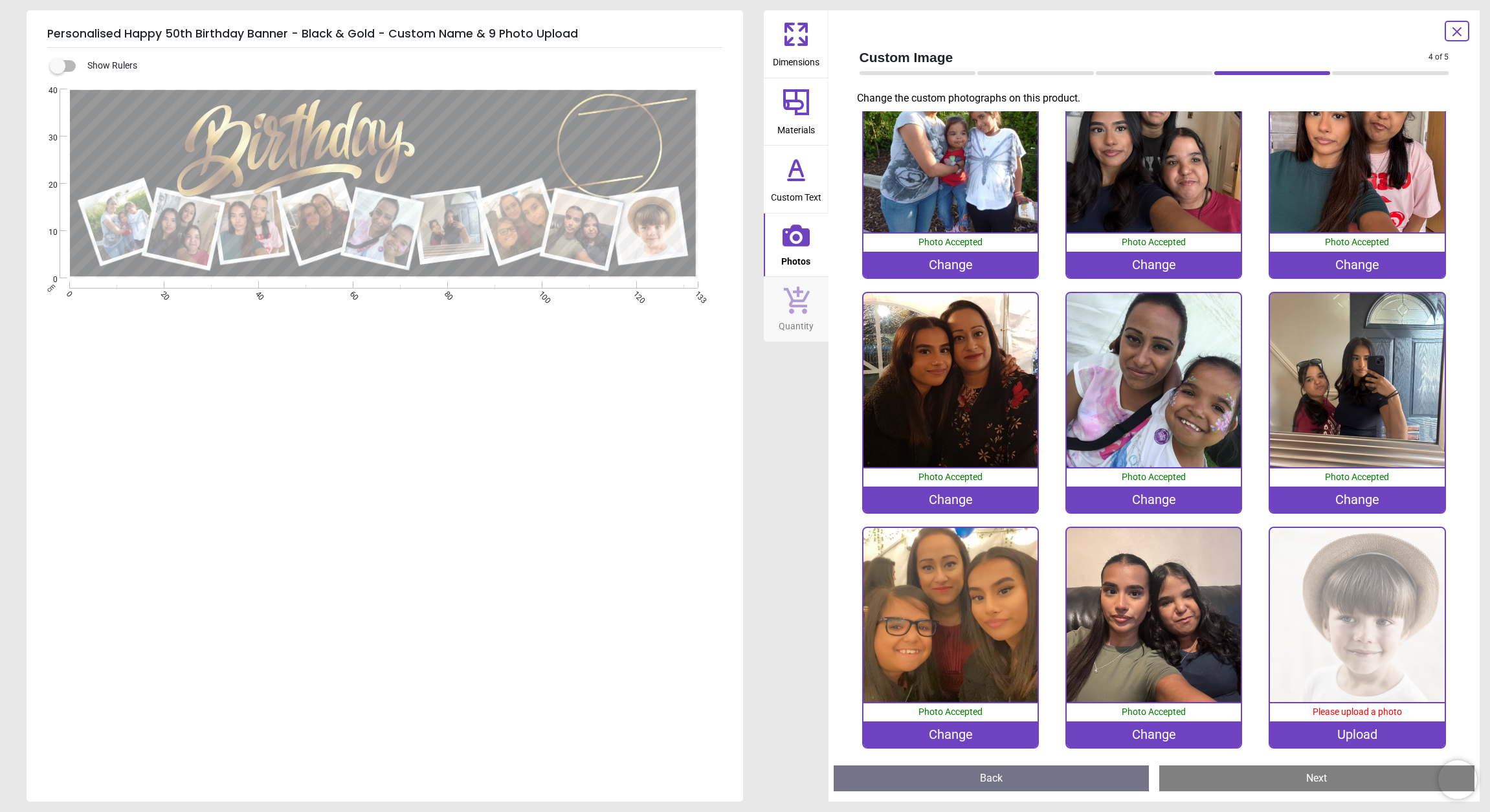
click at [1321, 597] on img at bounding box center [1356, 615] width 174 height 174
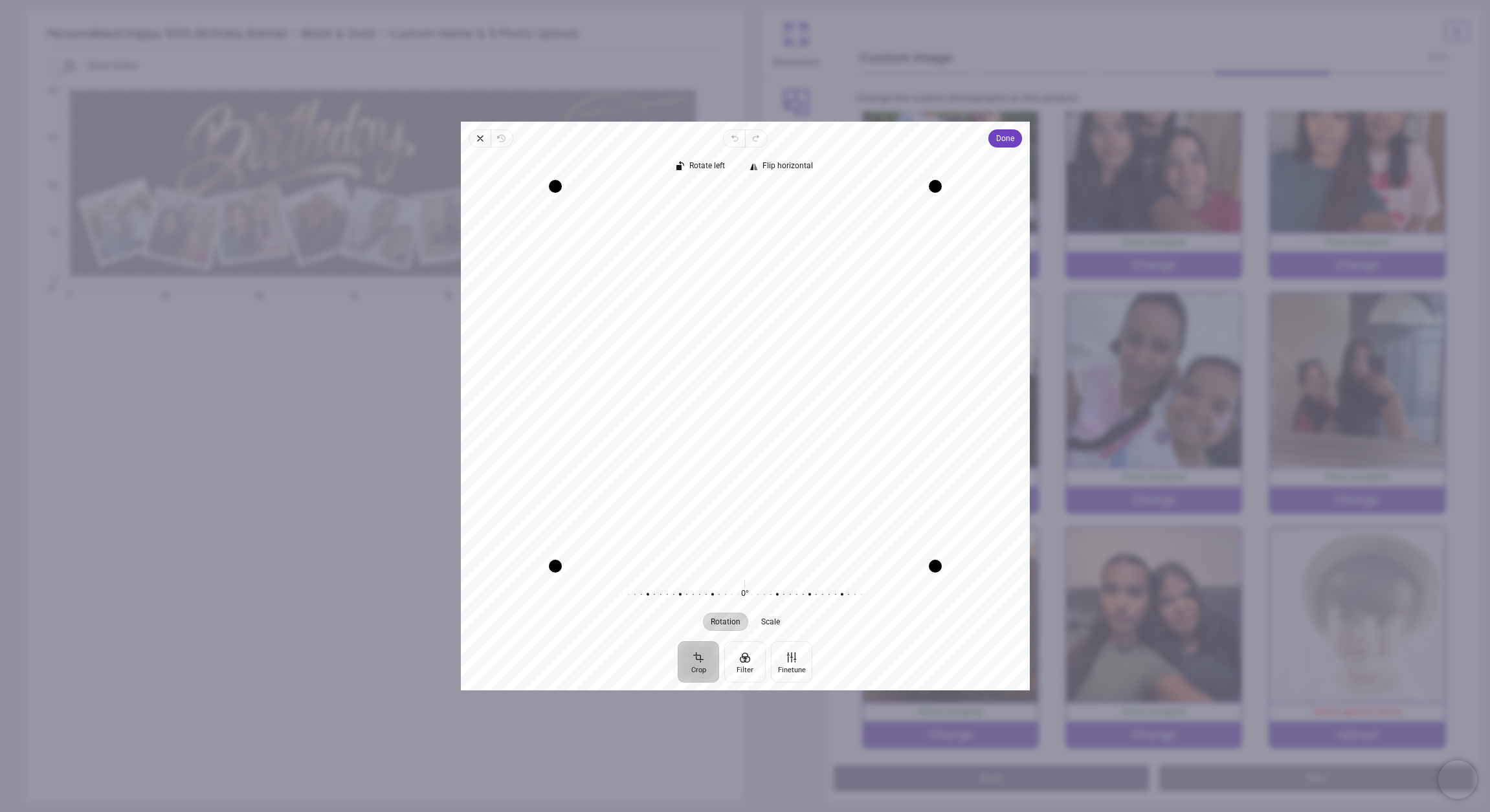
drag, startPoint x: 868, startPoint y: 352, endPoint x: 848, endPoint y: 417, distance: 68.0
click at [848, 417] on div "Recenter" at bounding box center [745, 376] width 548 height 380
click at [997, 142] on span "Done" at bounding box center [1004, 139] width 18 height 15
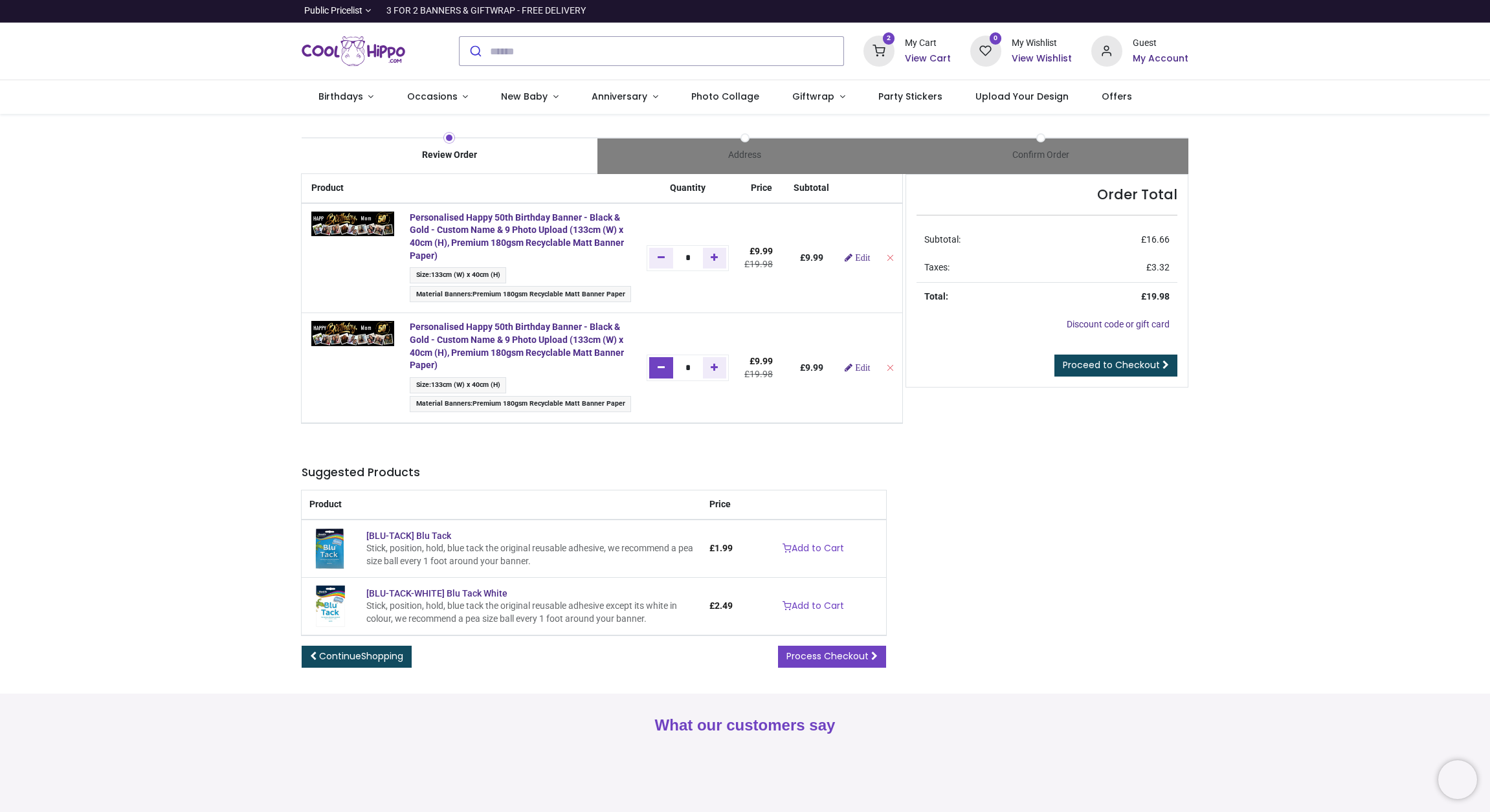
click at [664, 370] on icon "Remove one" at bounding box center [661, 368] width 7 height 9
type input "*"
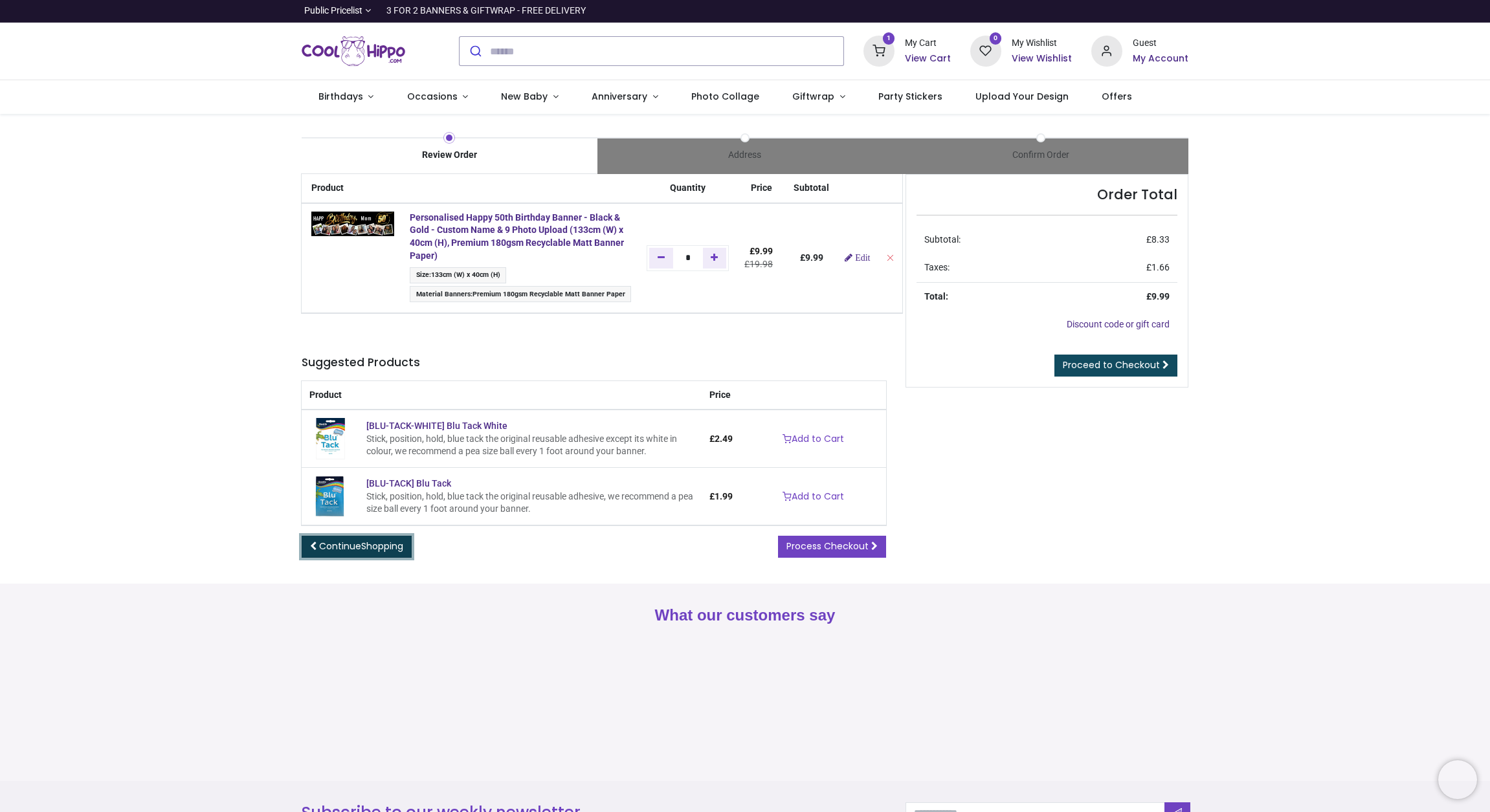
click at [348, 543] on span "Continue Shopping" at bounding box center [361, 546] width 84 height 13
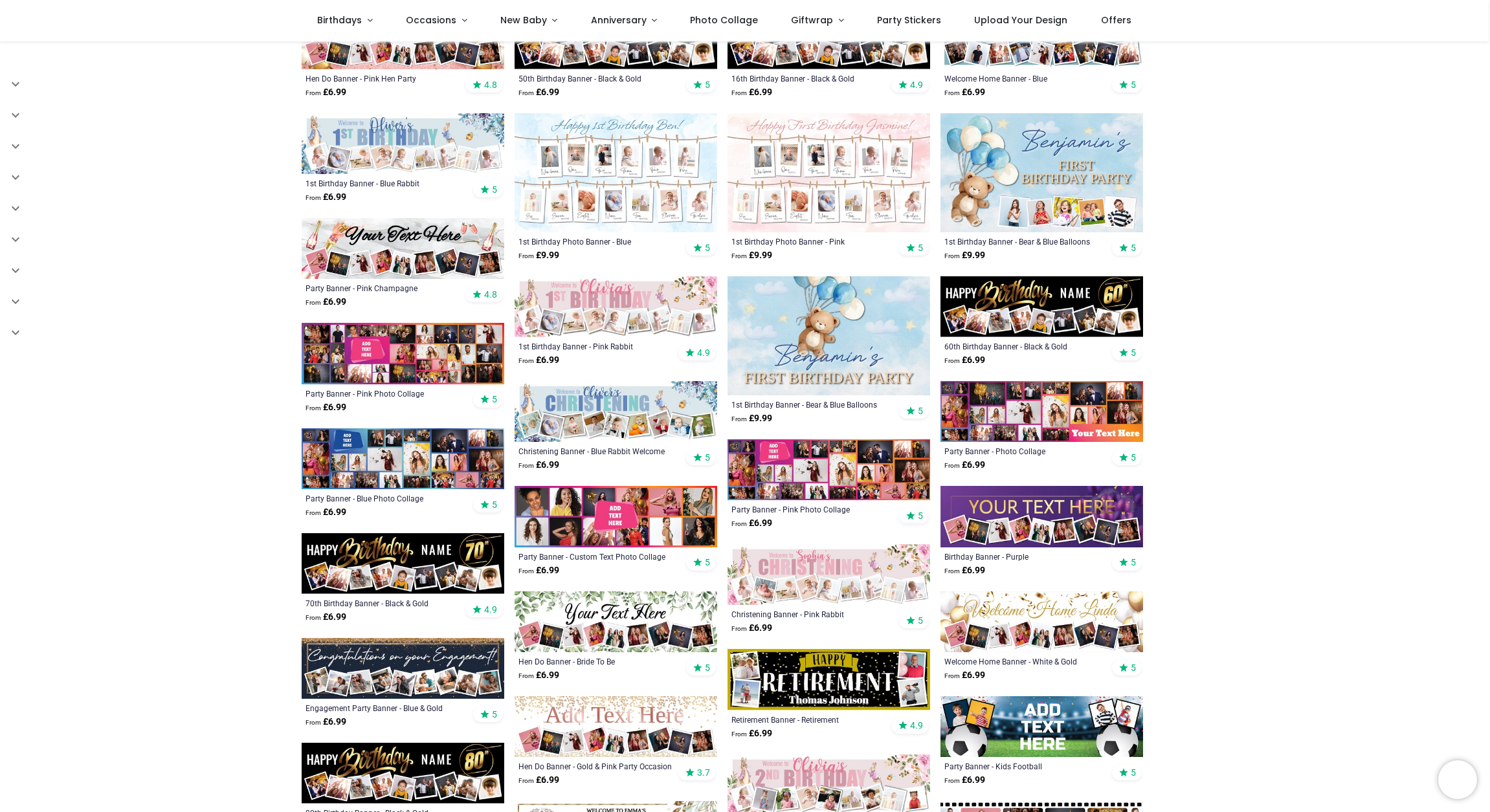
scroll to position [459, 0]
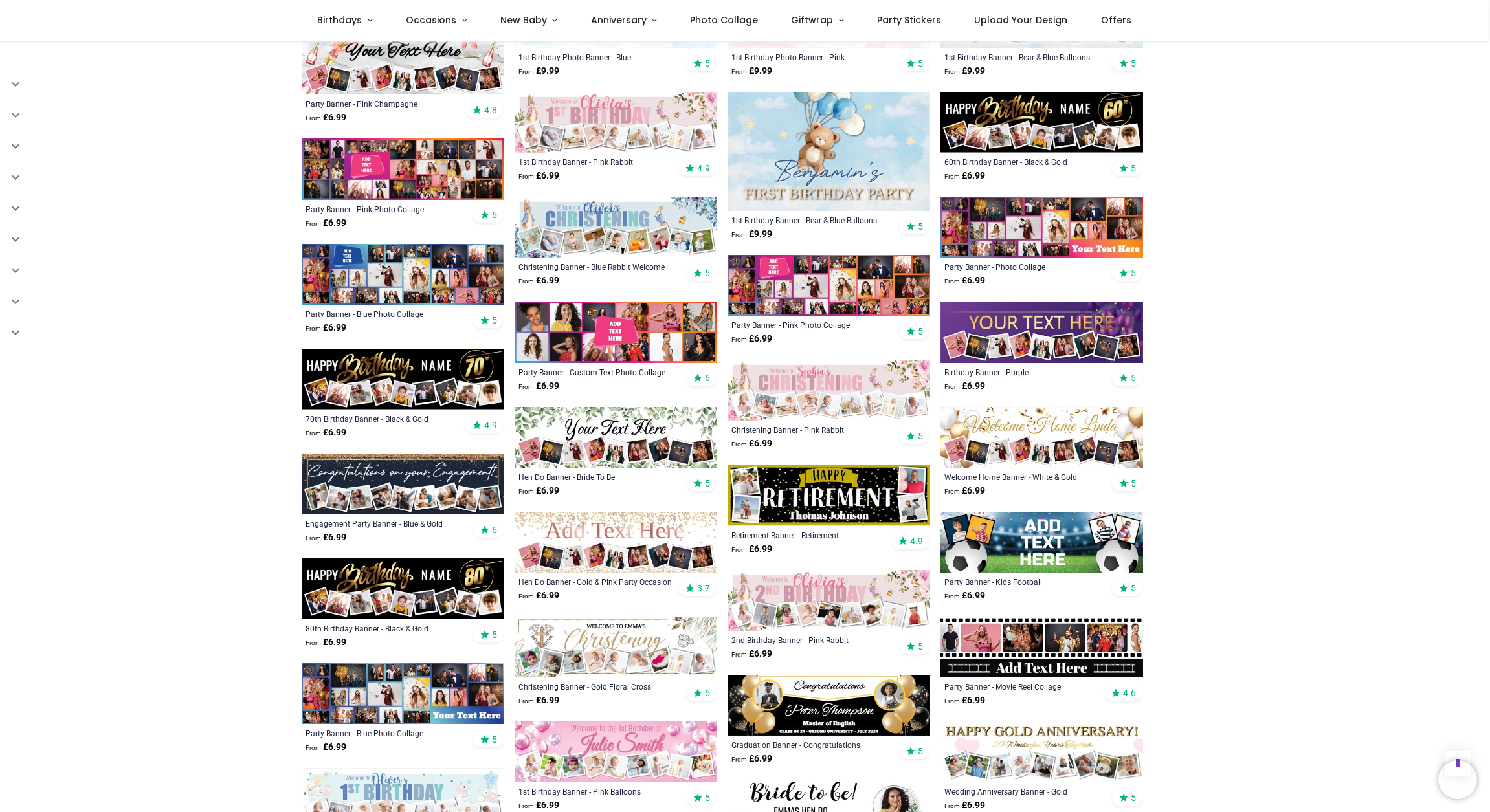
scroll to position [252, 0]
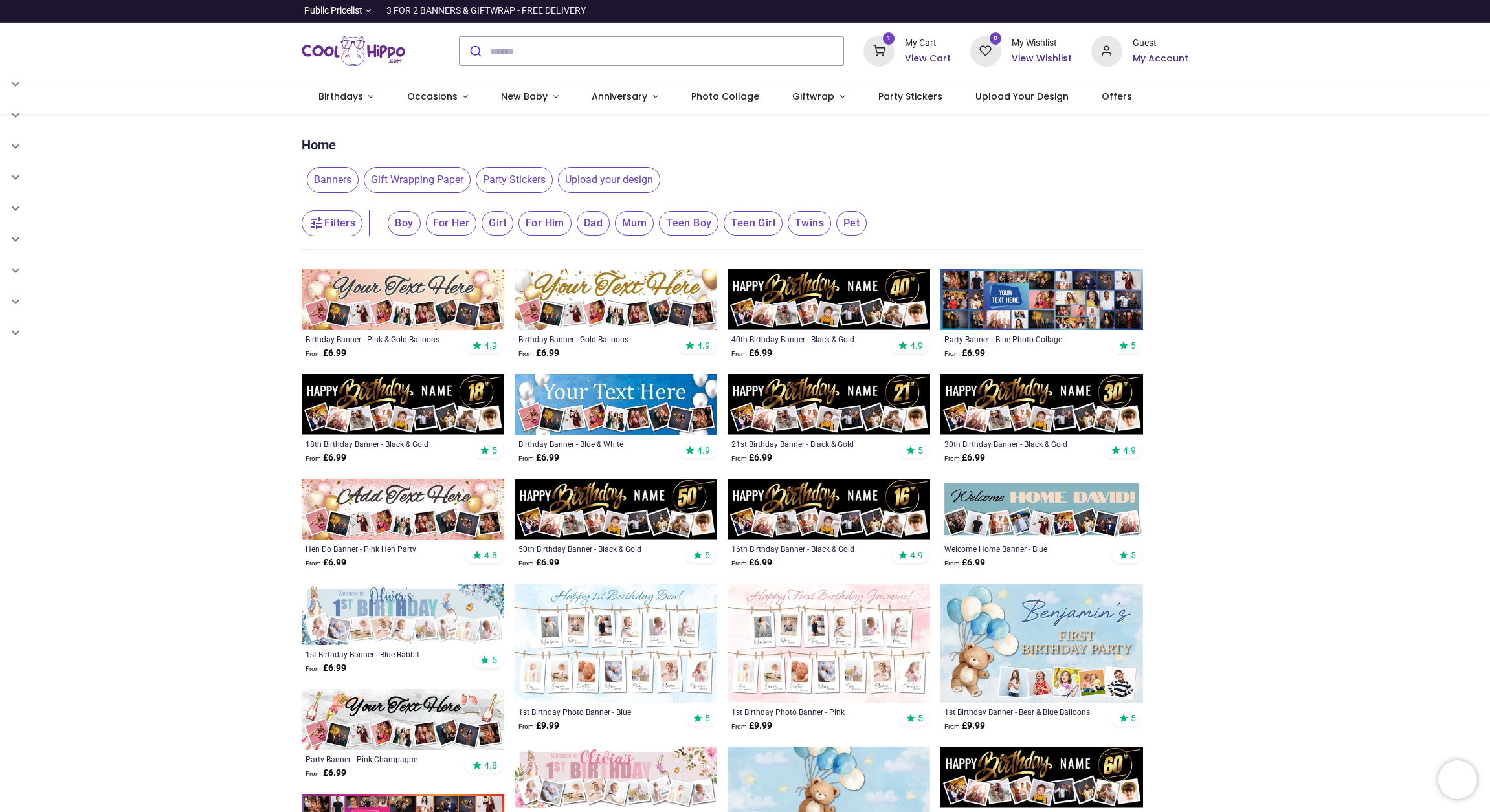
click at [612, 486] on img at bounding box center [616, 509] width 202 height 61
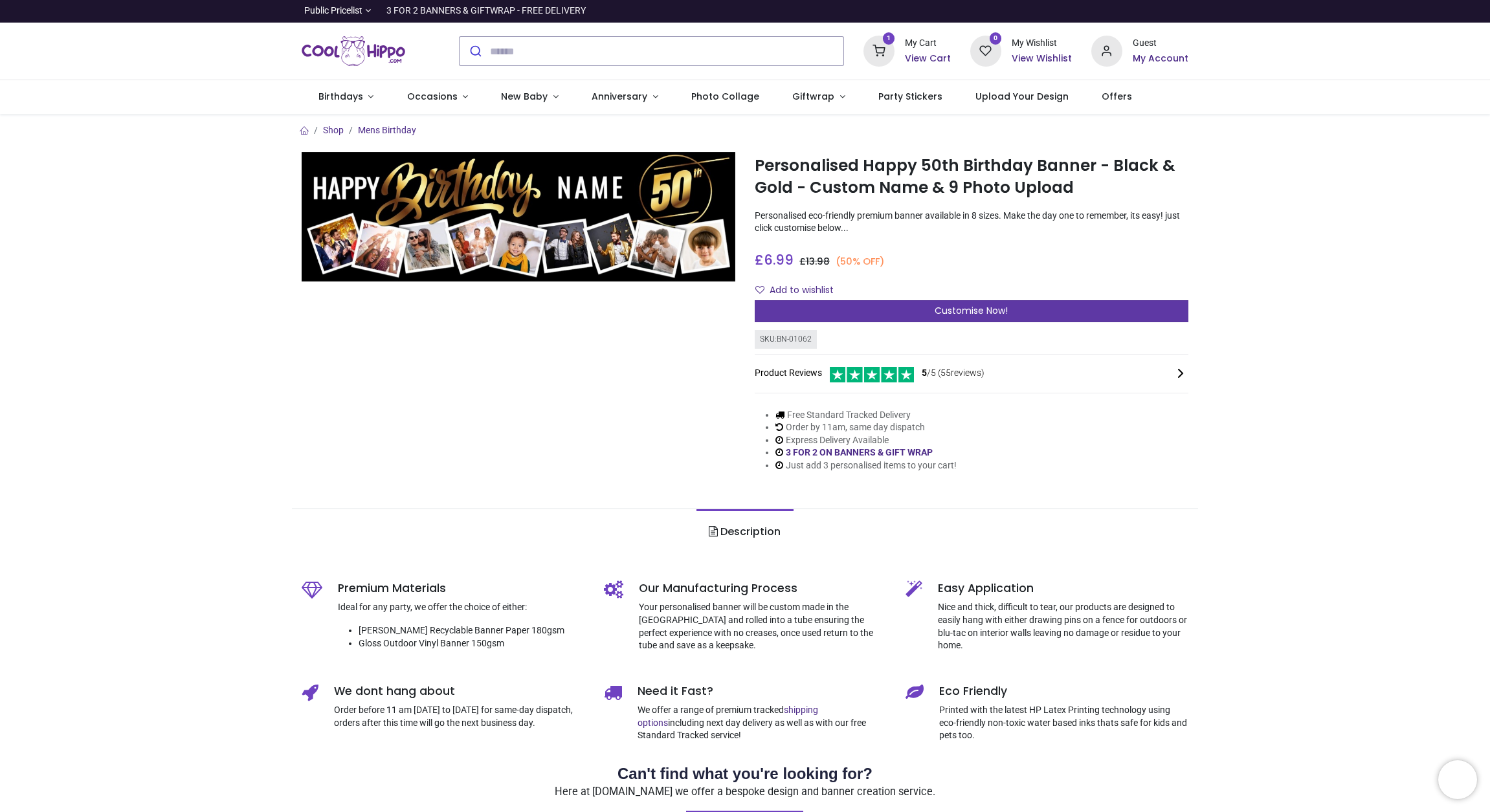
click at [858, 309] on div "Customise Now!" at bounding box center [972, 311] width 434 height 22
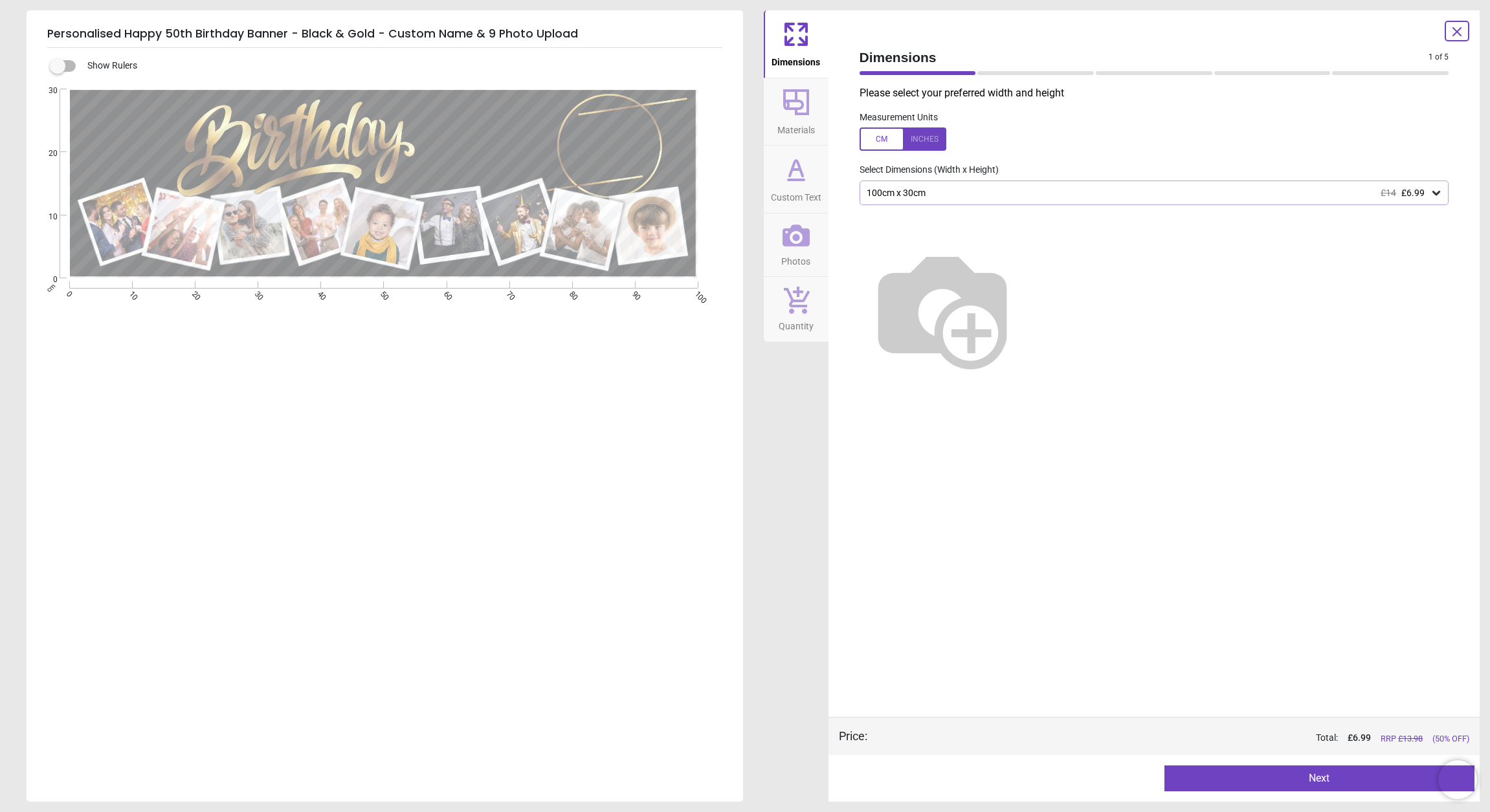
click at [926, 189] on div "100cm x 30cm £14 £6.99" at bounding box center [1148, 193] width 565 height 11
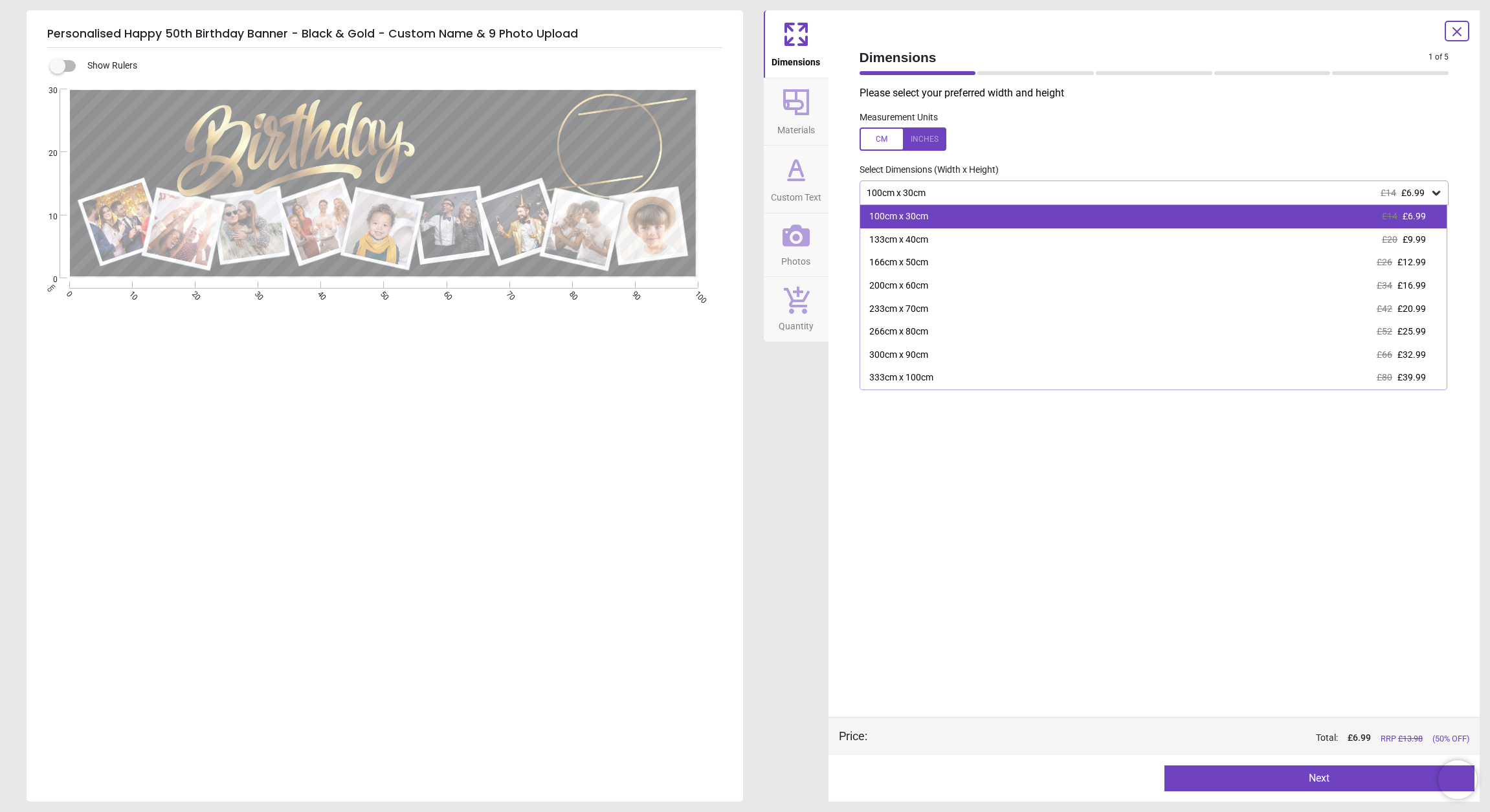
click at [914, 215] on div "100cm x 30cm" at bounding box center [898, 216] width 59 height 13
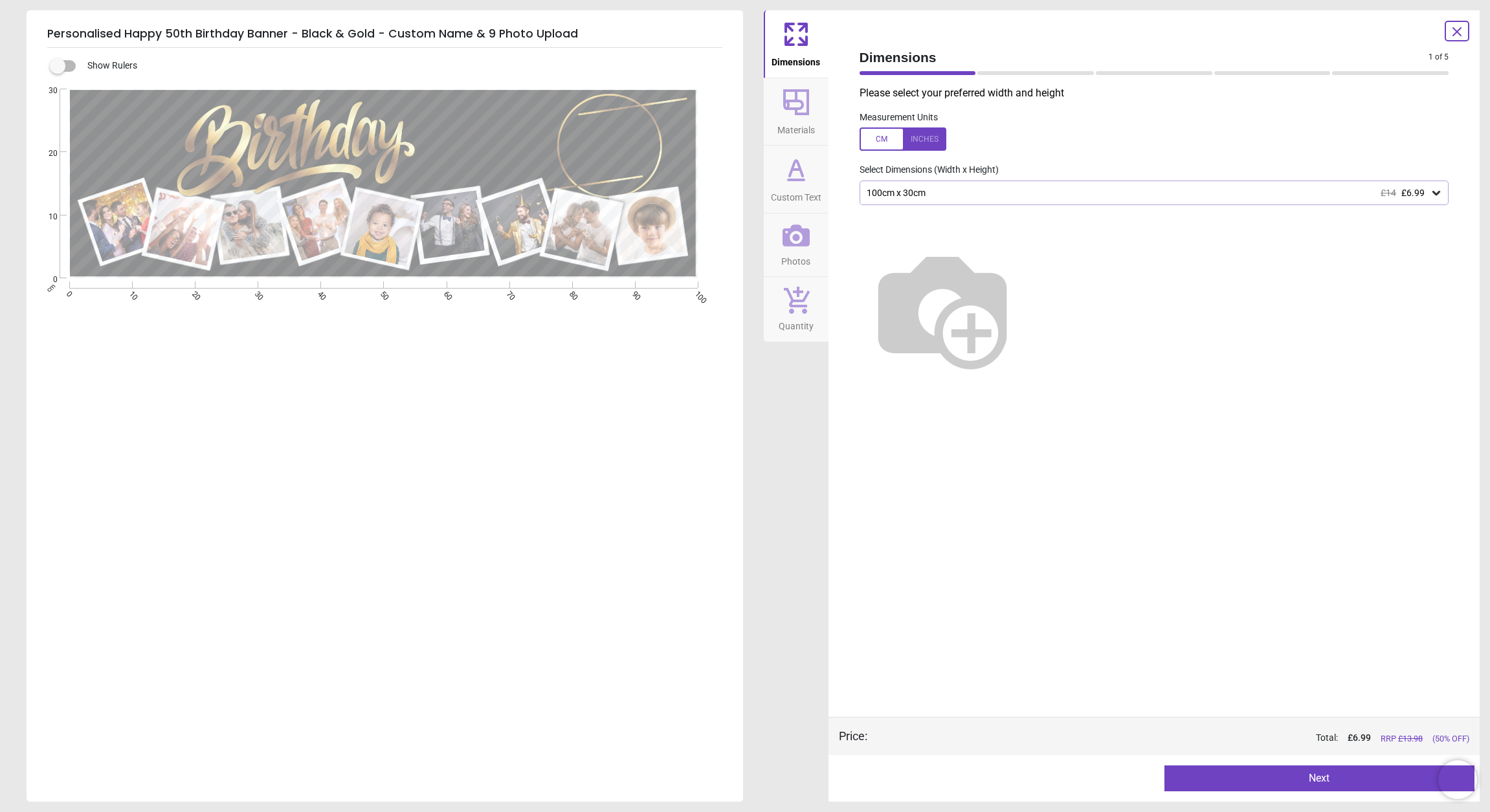
click at [1233, 773] on button "Next" at bounding box center [1319, 779] width 310 height 26
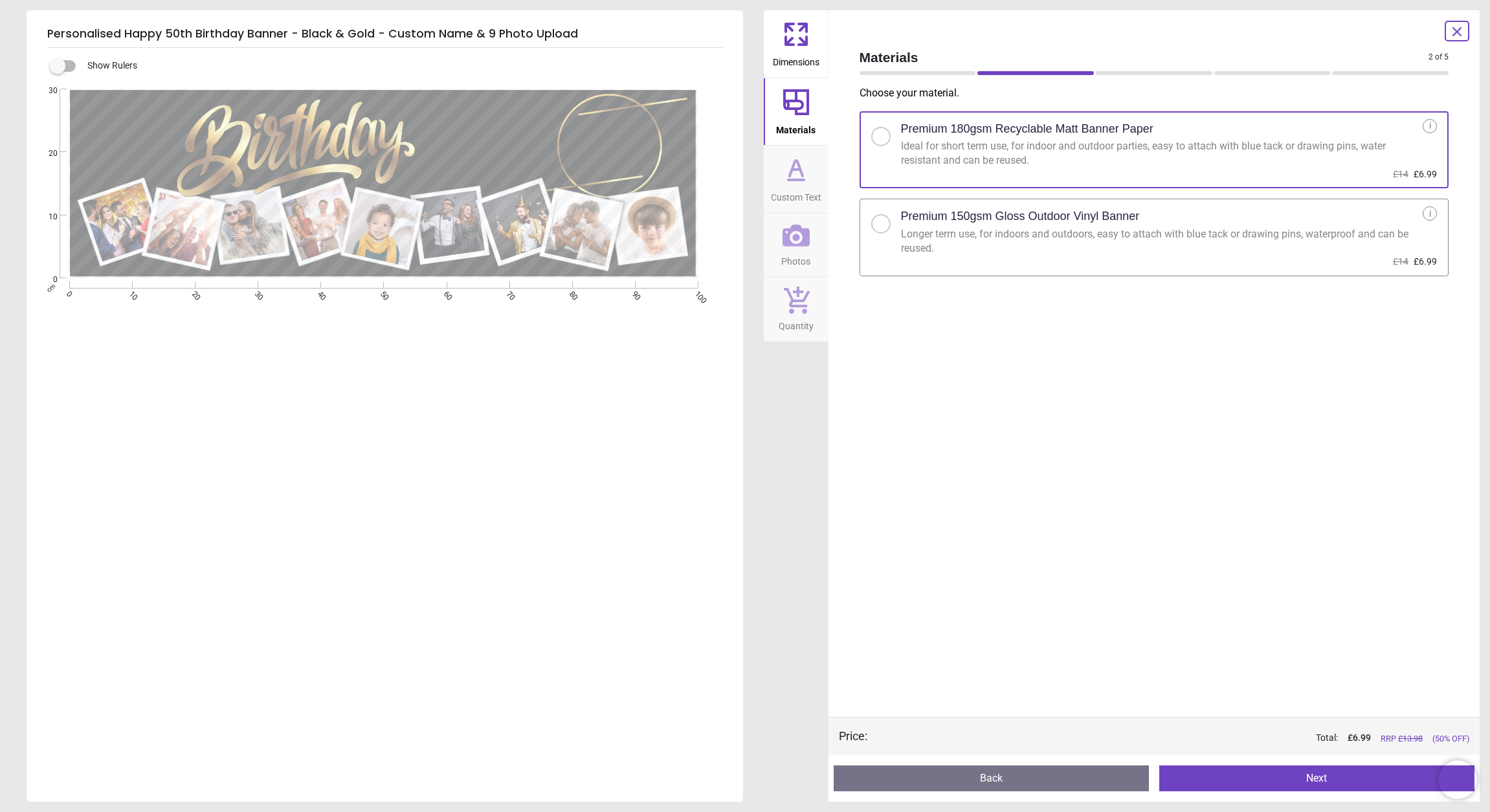
click at [1288, 784] on button "Next" at bounding box center [1316, 779] width 315 height 26
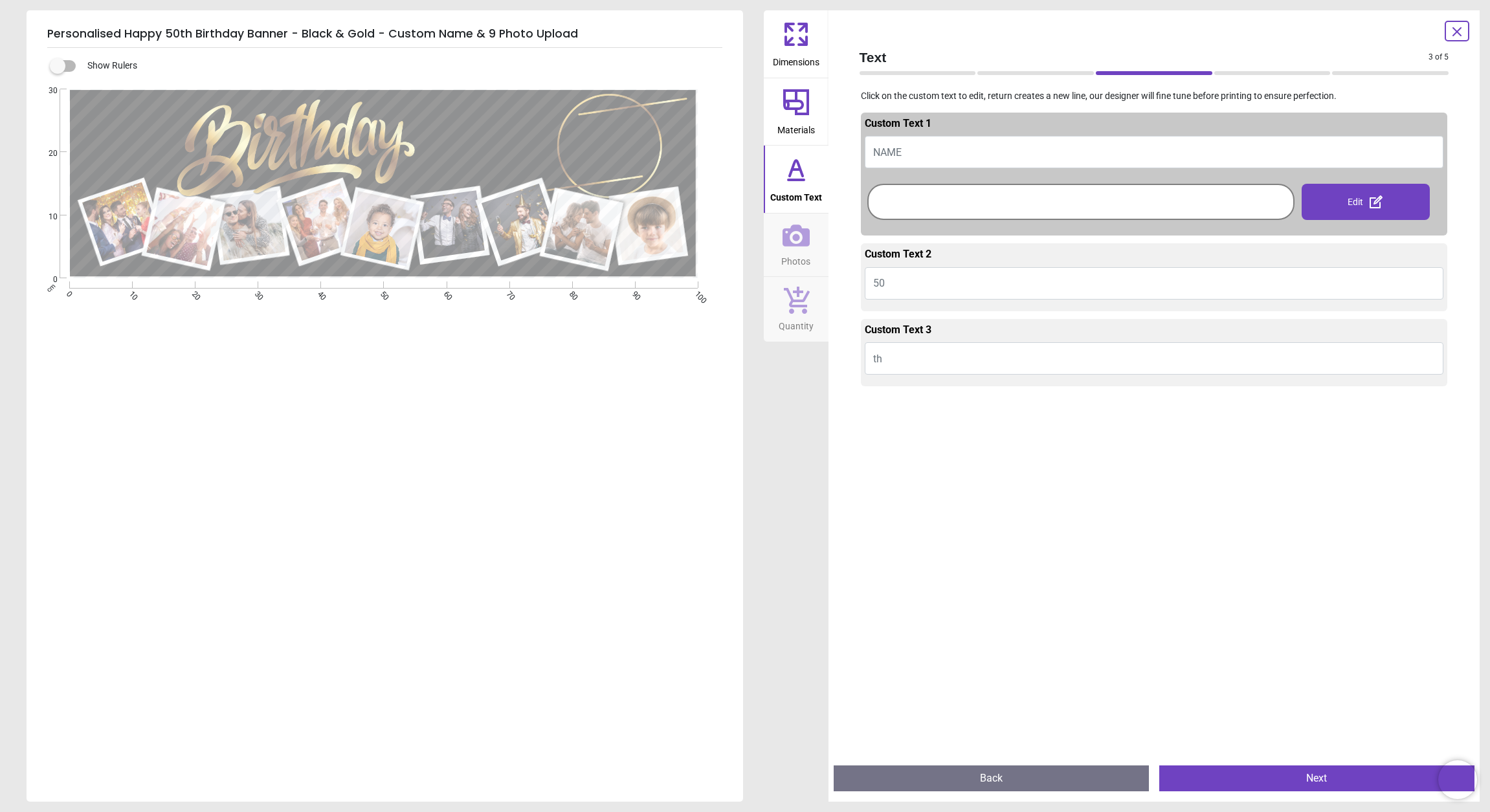
click at [896, 154] on span "NAME" at bounding box center [887, 152] width 28 height 12
type textarea "***"
click at [1273, 789] on button "Next" at bounding box center [1316, 779] width 315 height 26
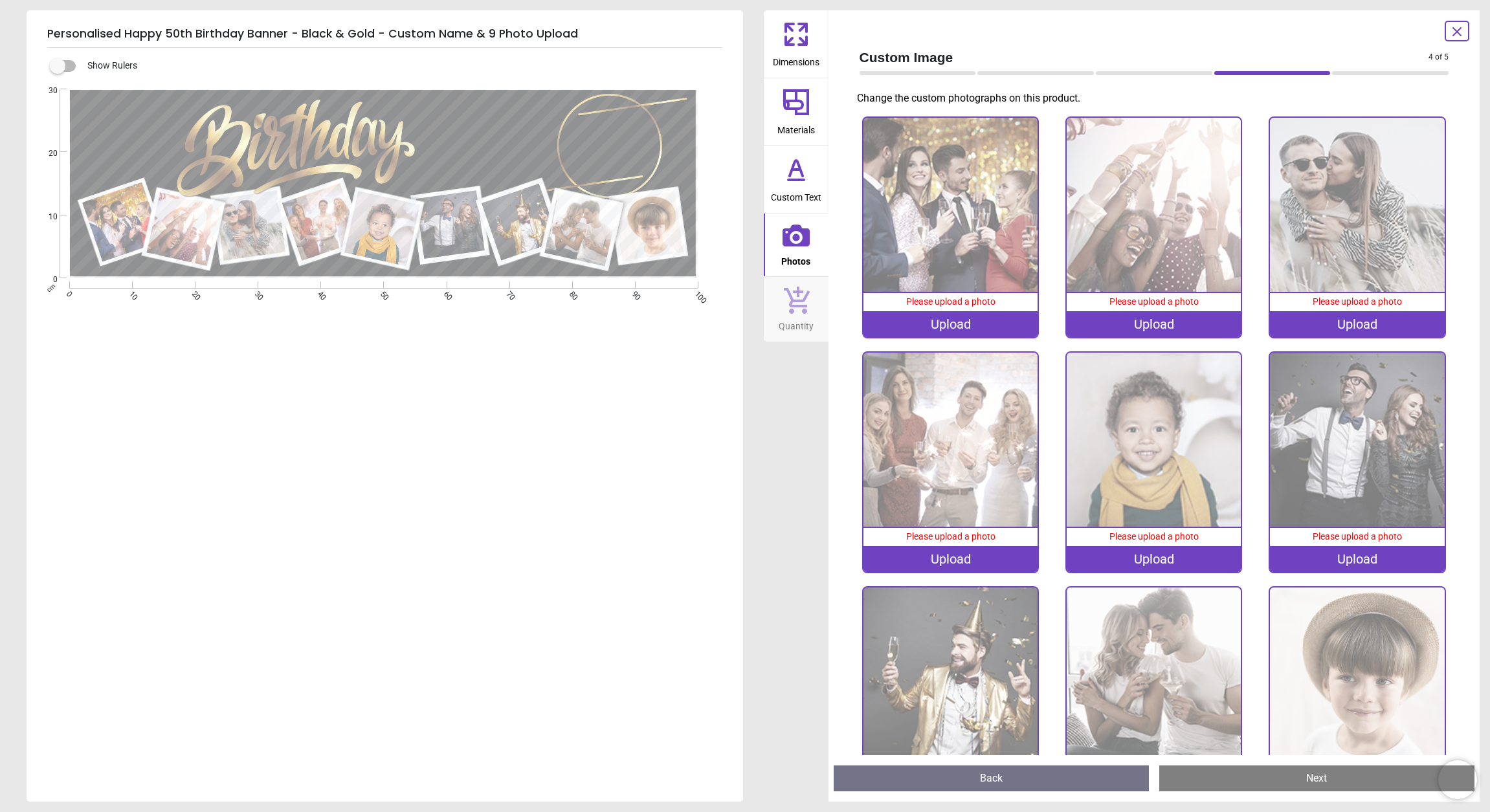
click at [952, 227] on img at bounding box center [950, 205] width 174 height 174
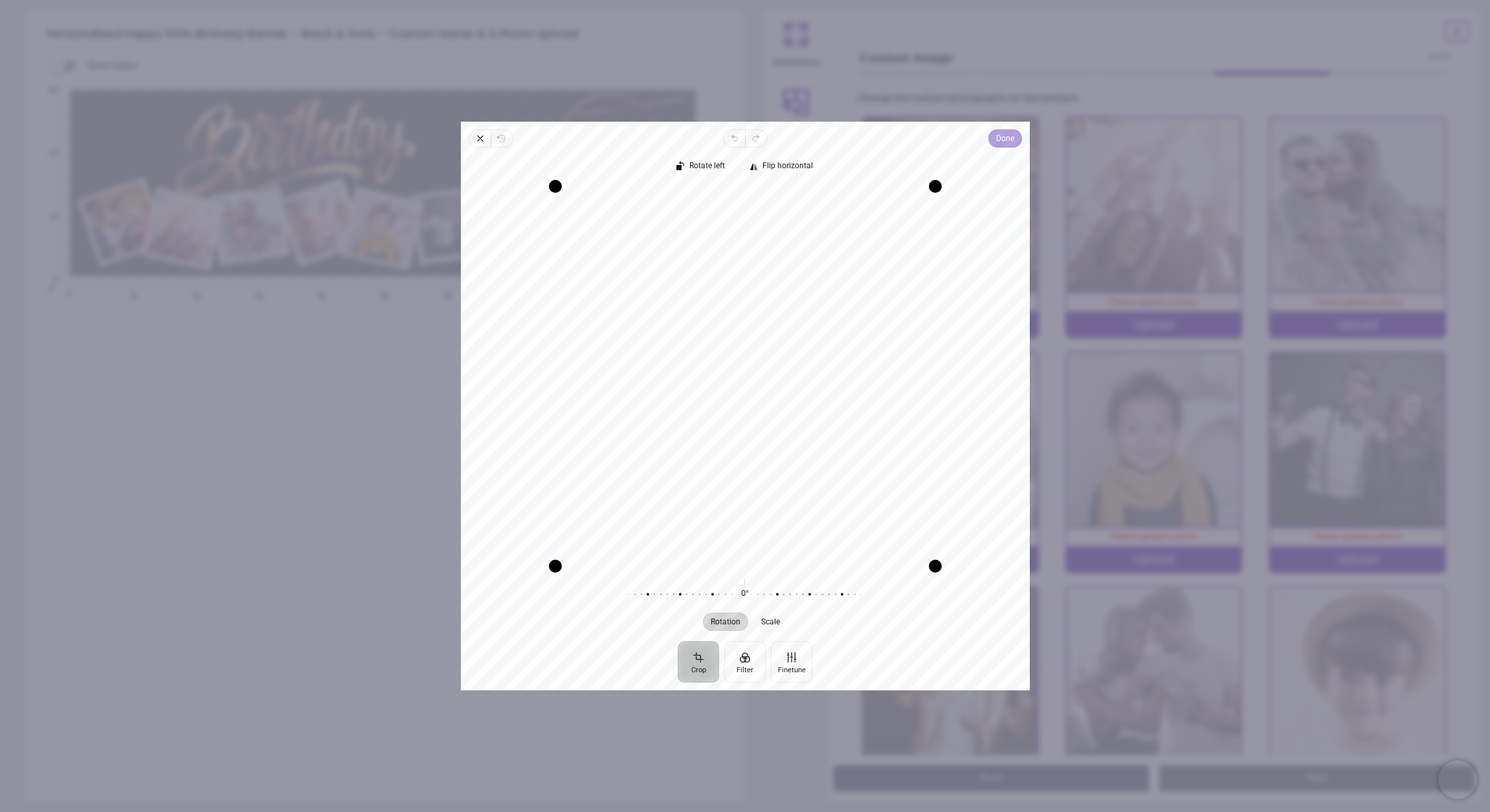
click at [996, 136] on span "Done" at bounding box center [1004, 139] width 18 height 15
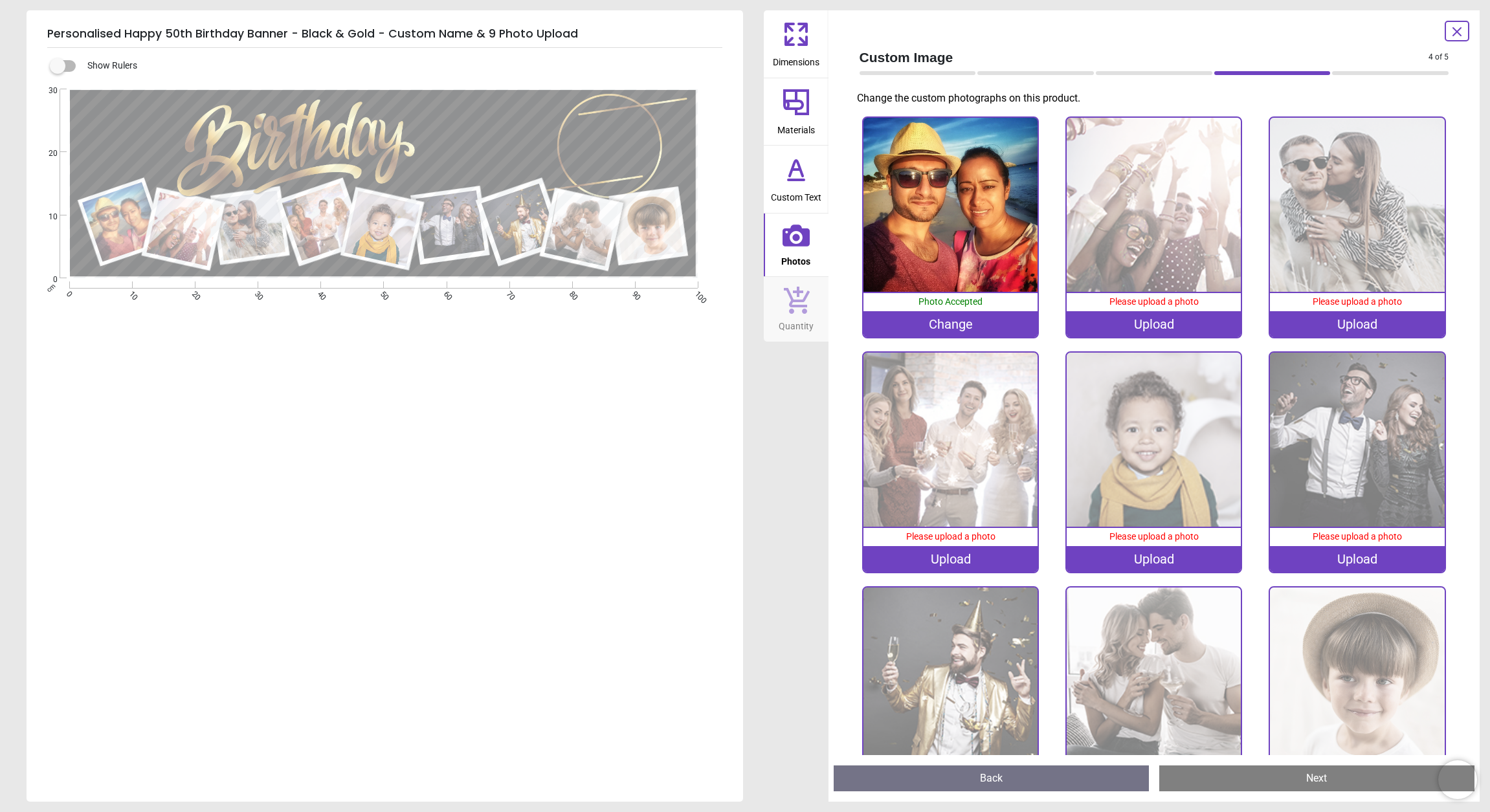
click at [1155, 326] on div "Upload" at bounding box center [1153, 324] width 174 height 26
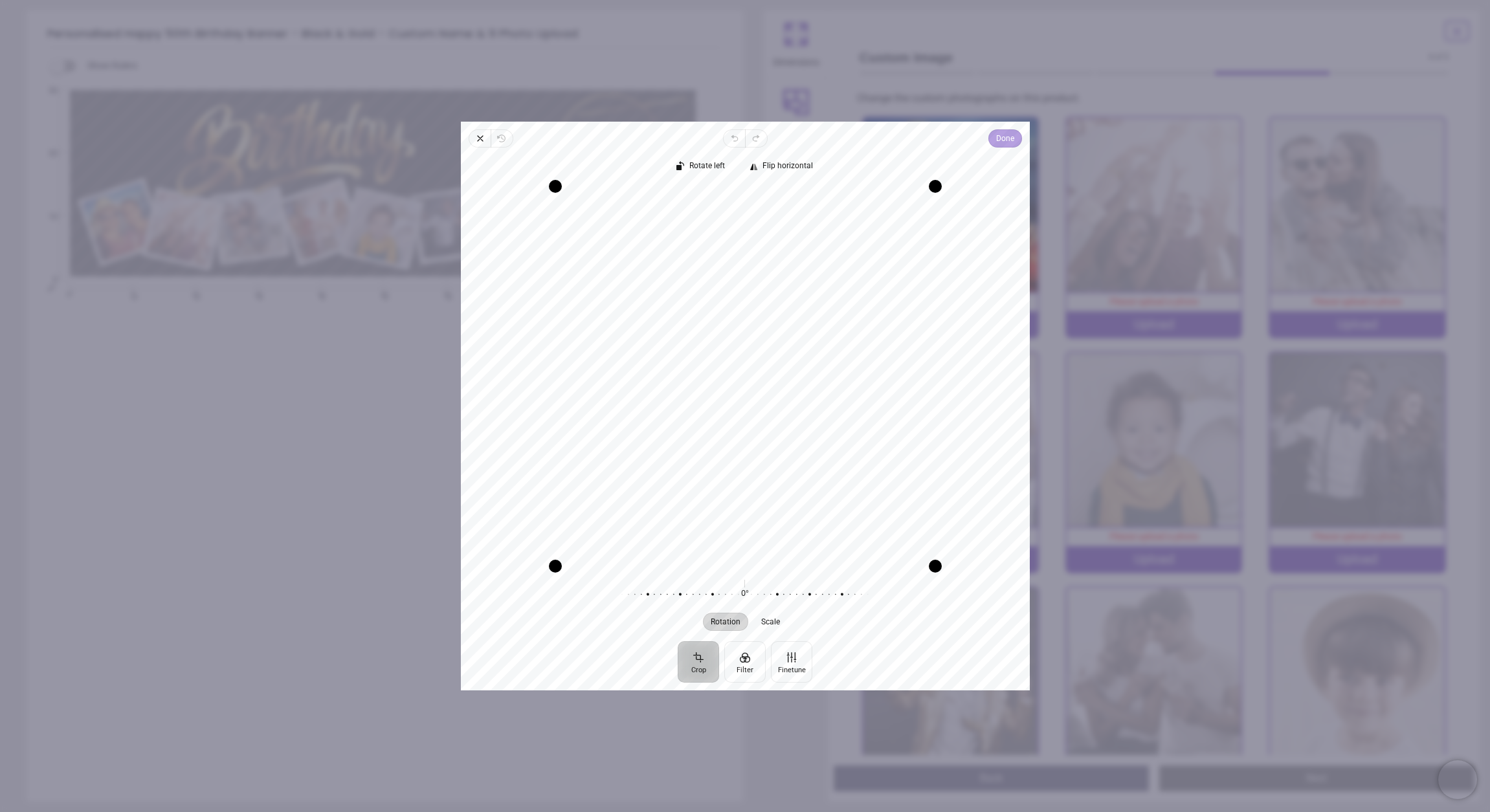
click at [1013, 140] on span "Done" at bounding box center [1004, 139] width 18 height 15
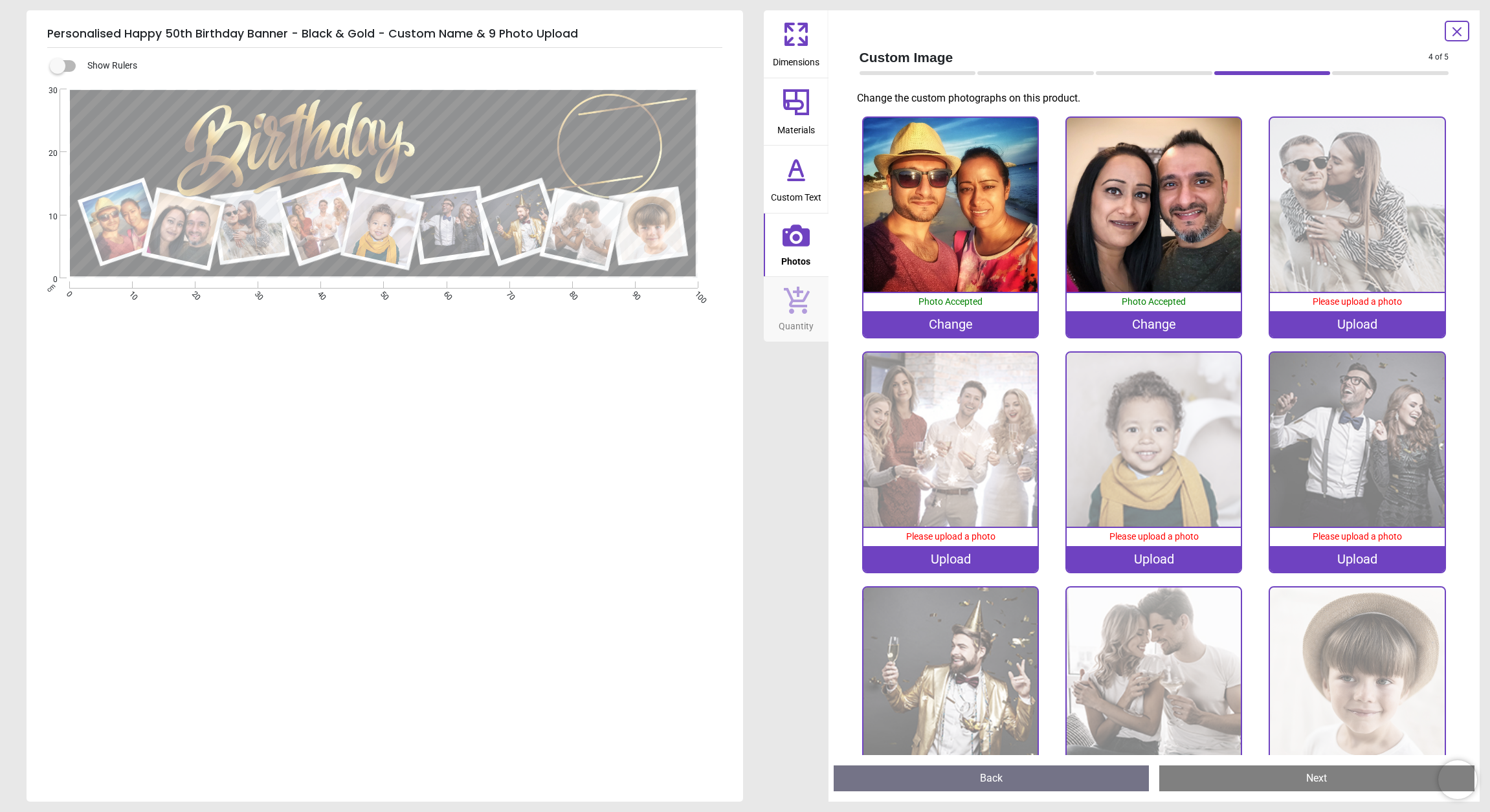
click at [1358, 223] on img at bounding box center [1356, 205] width 174 height 174
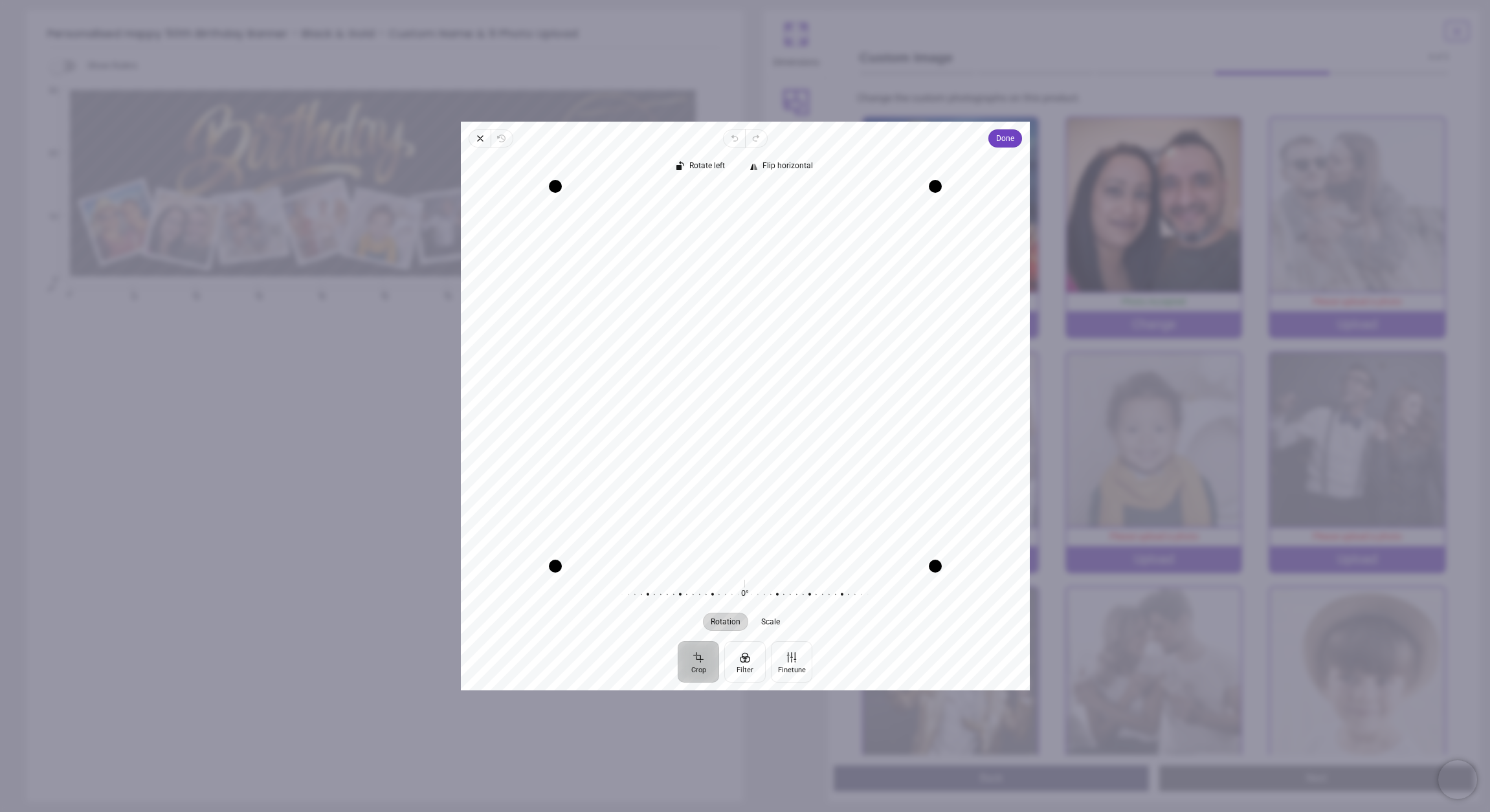
drag, startPoint x: 808, startPoint y: 352, endPoint x: 804, endPoint y: 386, distance: 34.2
click at [804, 386] on div "Recenter" at bounding box center [745, 376] width 548 height 380
click at [1013, 135] on span "Done" at bounding box center [1004, 139] width 18 height 15
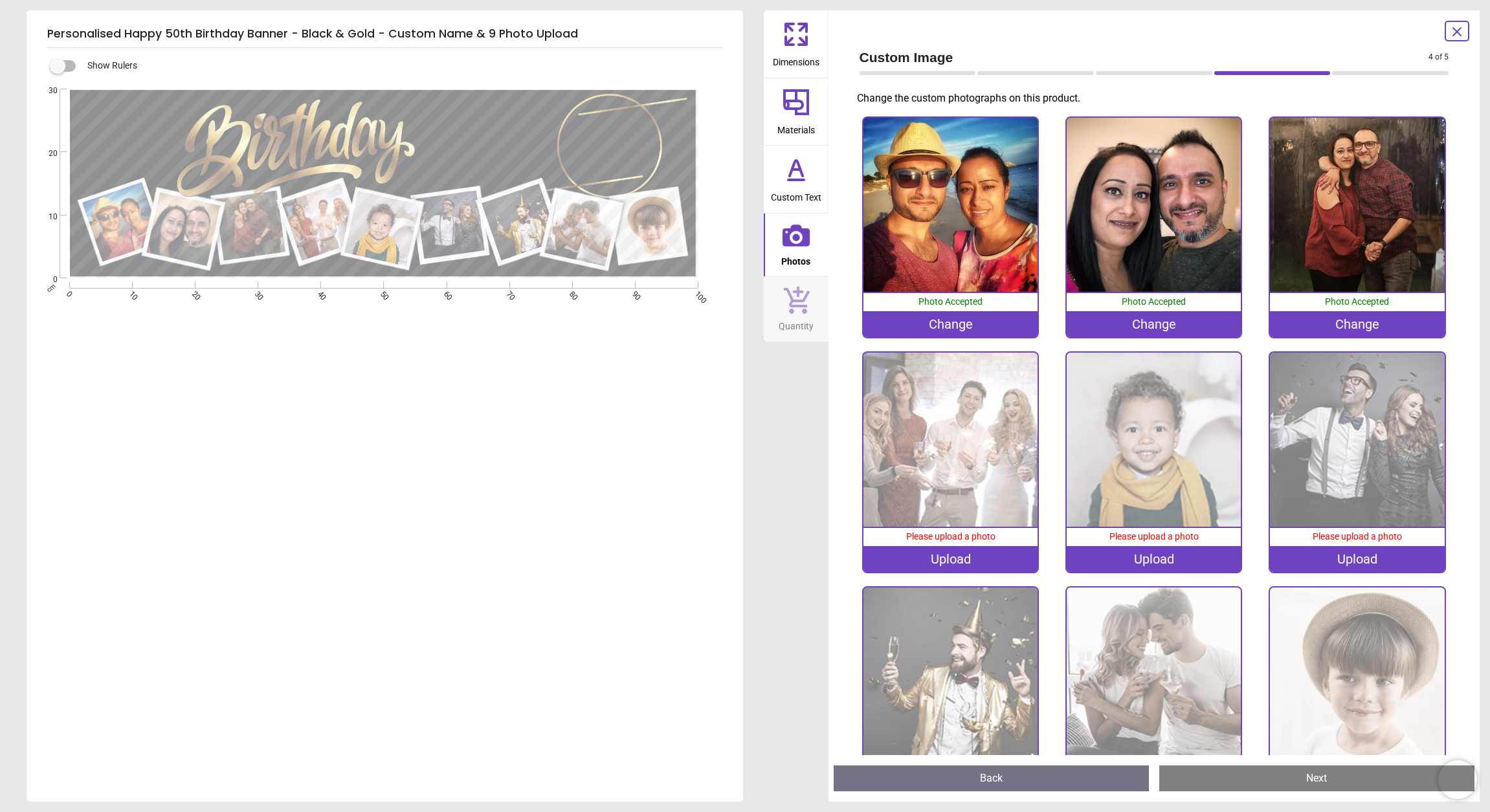
click at [915, 400] on img at bounding box center [950, 439] width 174 height 174
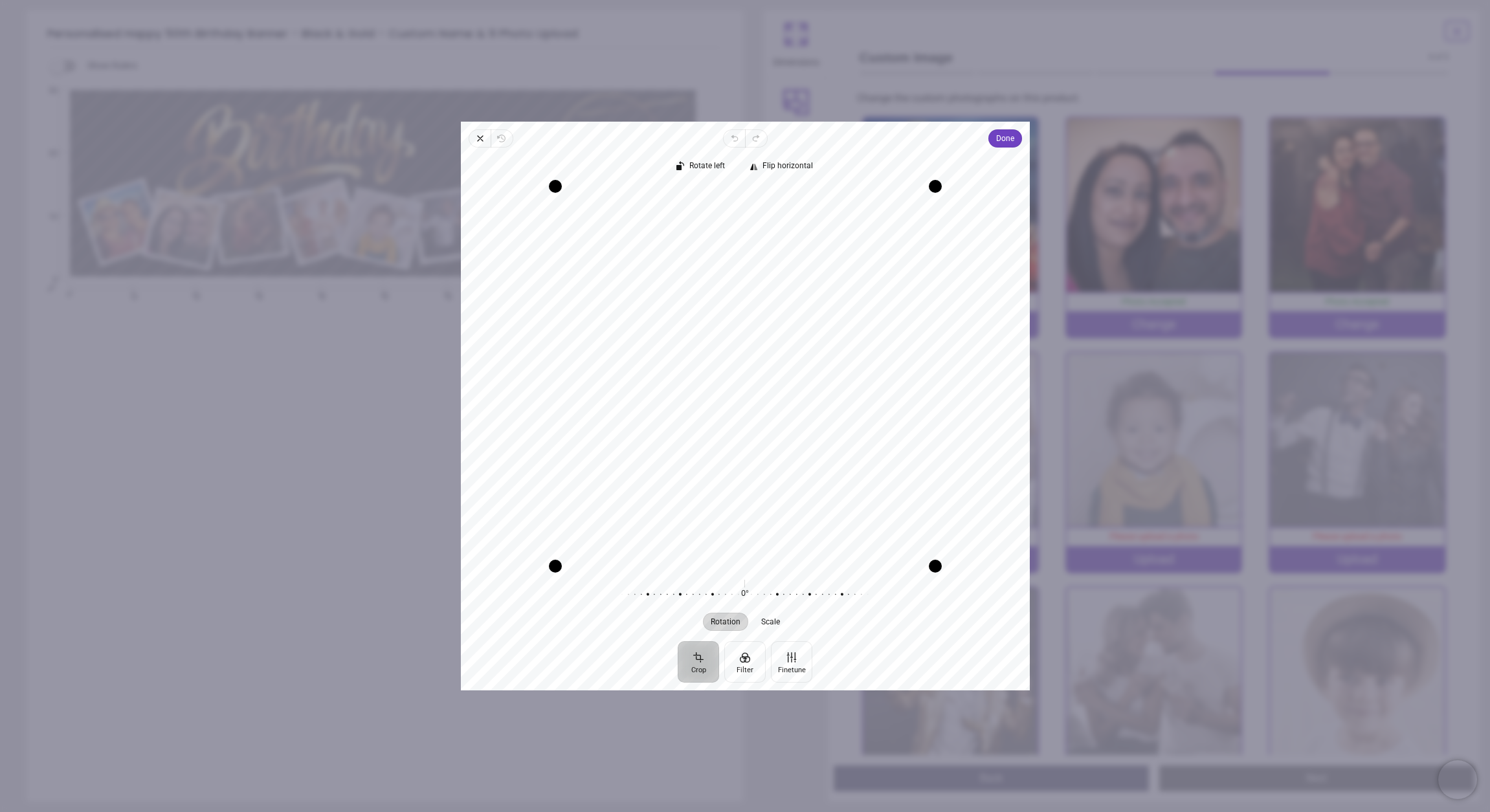
drag, startPoint x: 826, startPoint y: 358, endPoint x: 832, endPoint y: 319, distance: 39.5
click at [832, 319] on div "Recenter" at bounding box center [745, 376] width 548 height 380
click at [1017, 139] on button "Done" at bounding box center [1004, 139] width 33 height 18
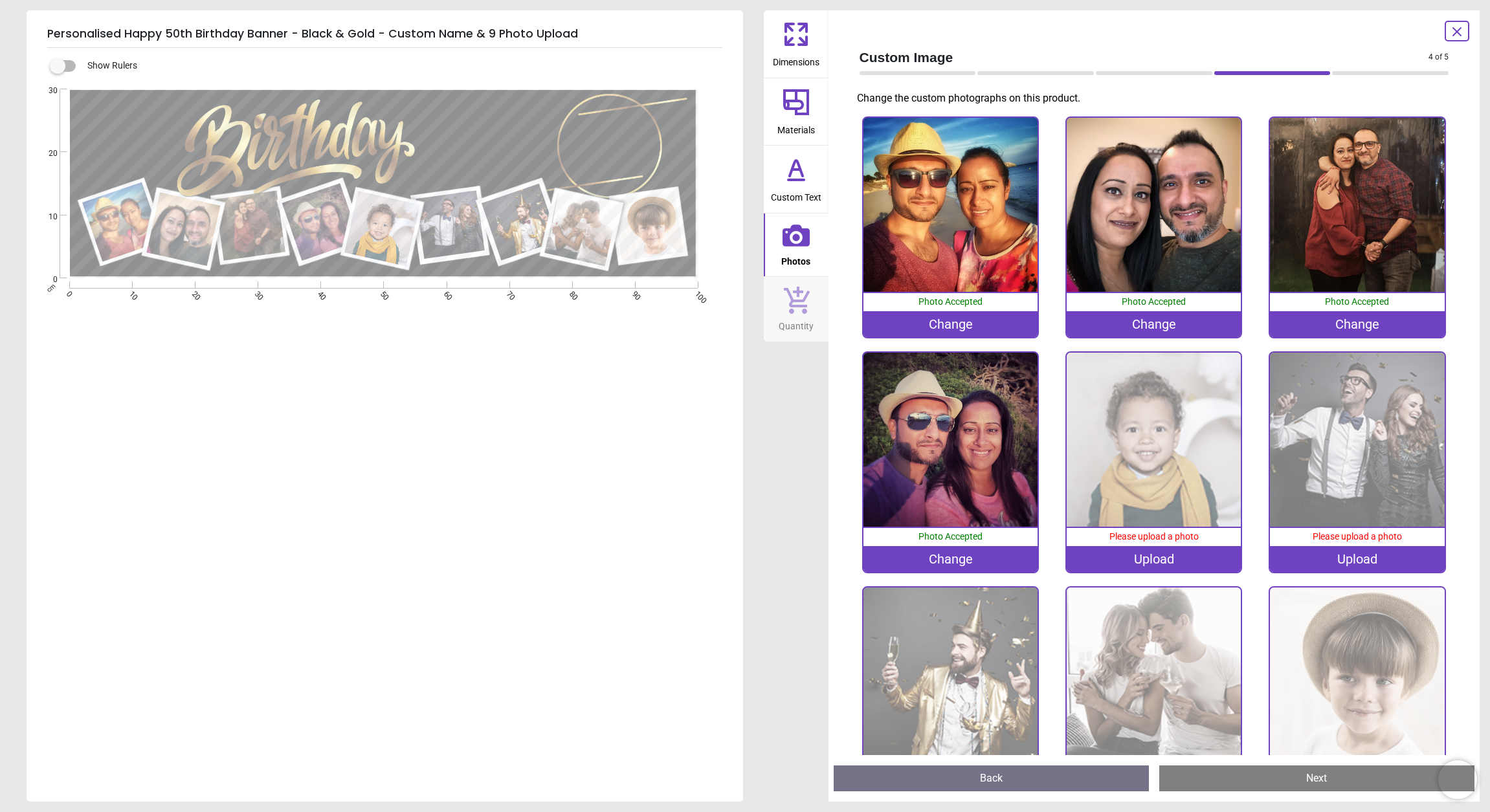
click at [1187, 467] on img at bounding box center [1153, 439] width 174 height 174
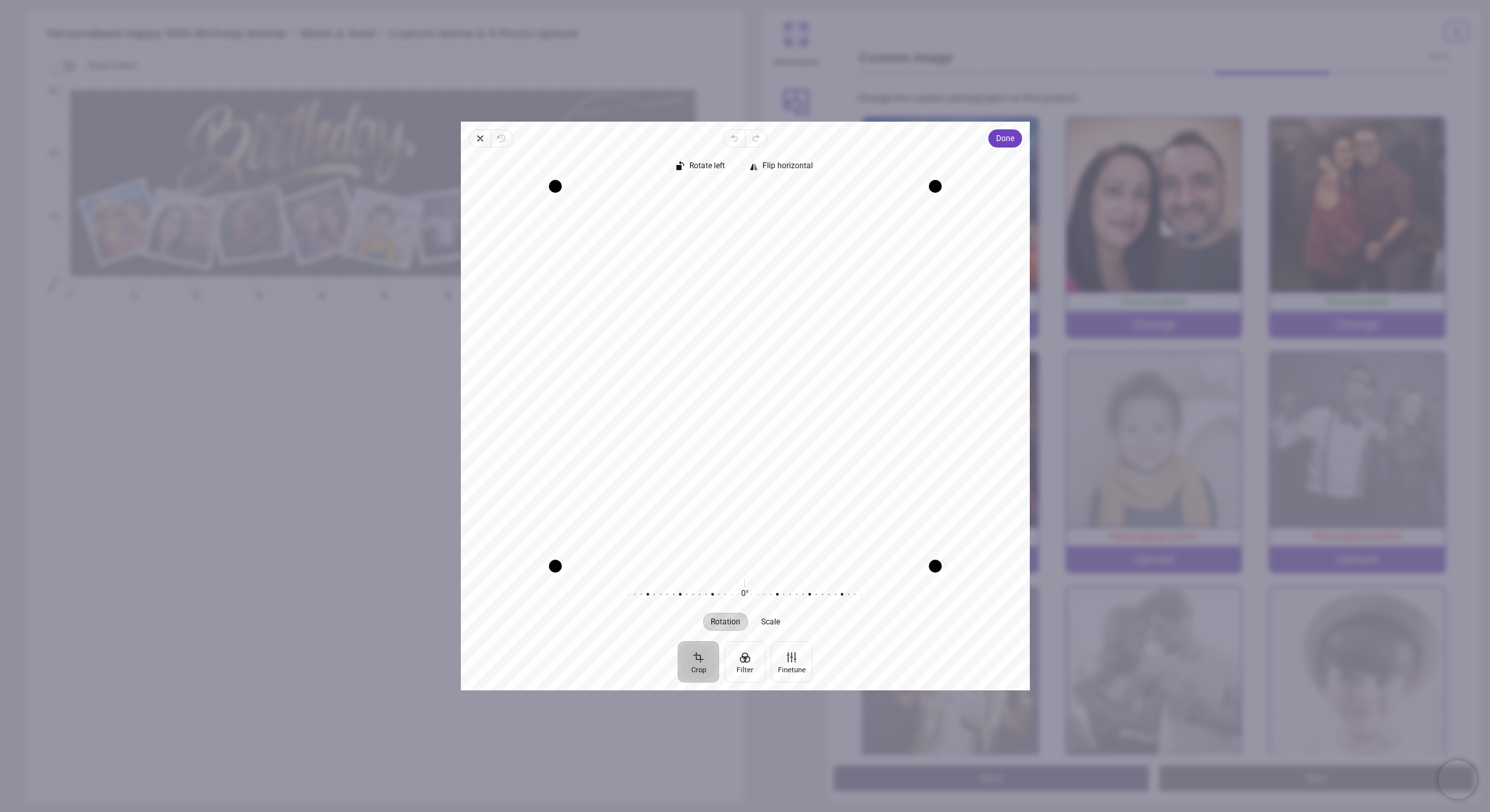
drag, startPoint x: 831, startPoint y: 412, endPoint x: 829, endPoint y: 438, distance: 26.1
click at [829, 438] on div "Recenter" at bounding box center [745, 376] width 548 height 380
click at [1001, 138] on span "Done" at bounding box center [1004, 139] width 18 height 15
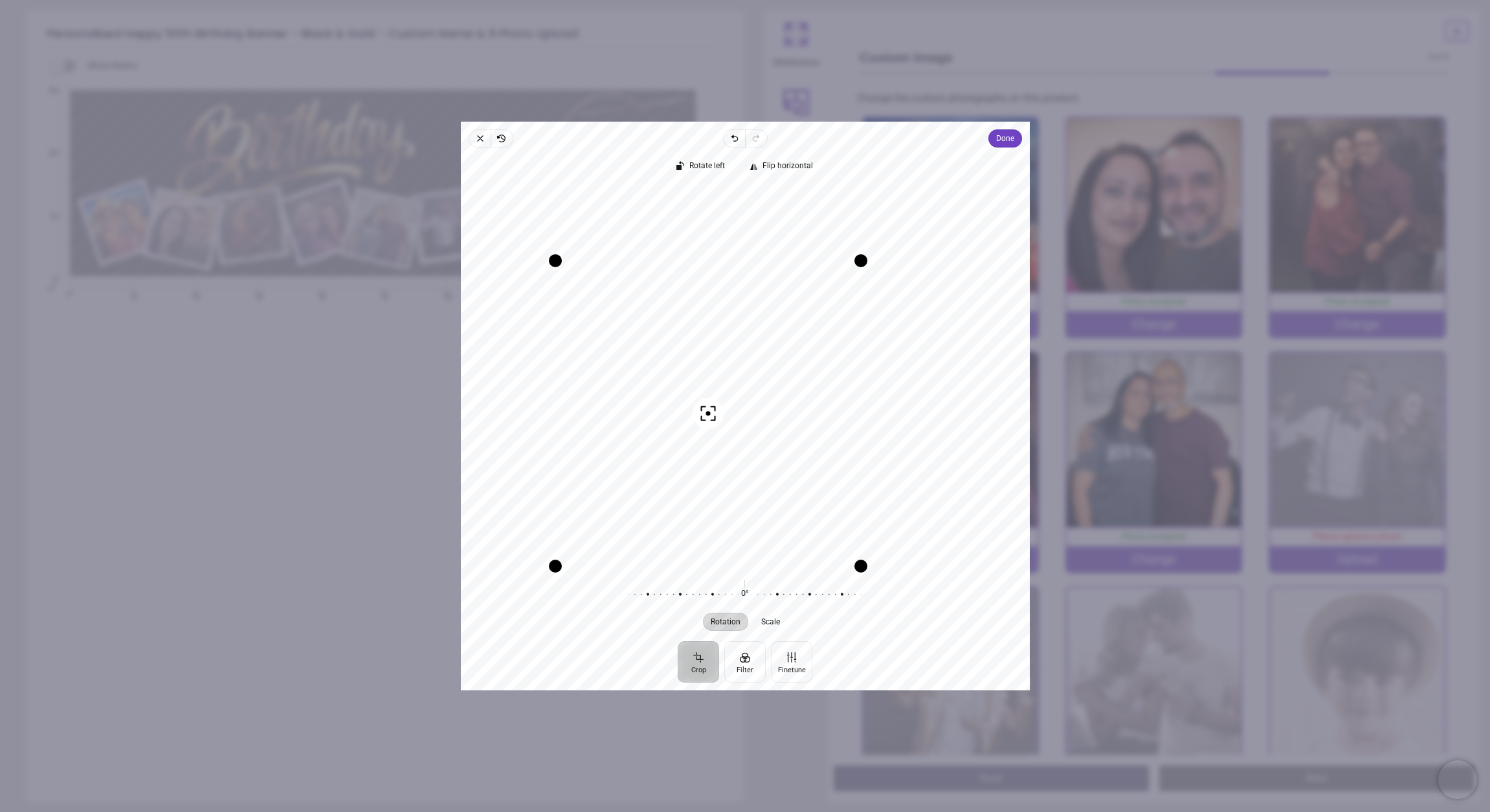
drag, startPoint x: 797, startPoint y: 354, endPoint x: 801, endPoint y: 345, distance: 9.8
click at [801, 345] on div "Recenter" at bounding box center [745, 376] width 548 height 380
drag, startPoint x: 553, startPoint y: 565, endPoint x: 590, endPoint y: 546, distance: 41.6
click at [590, 545] on div "Drag corner bl" at bounding box center [583, 538] width 13 height 13
click at [1001, 145] on span "Done" at bounding box center [1004, 139] width 18 height 15
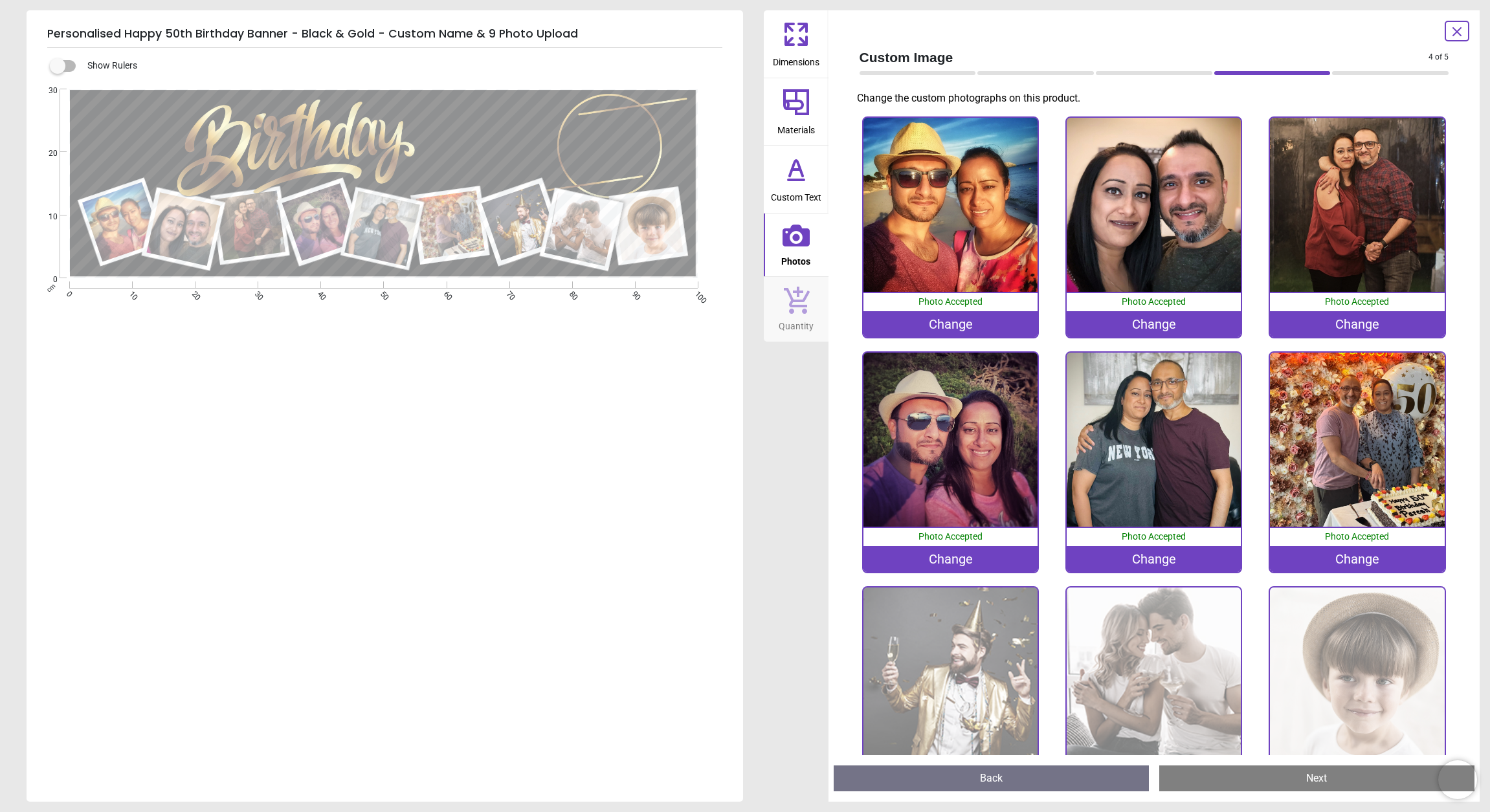
click at [969, 619] on img at bounding box center [950, 674] width 174 height 174
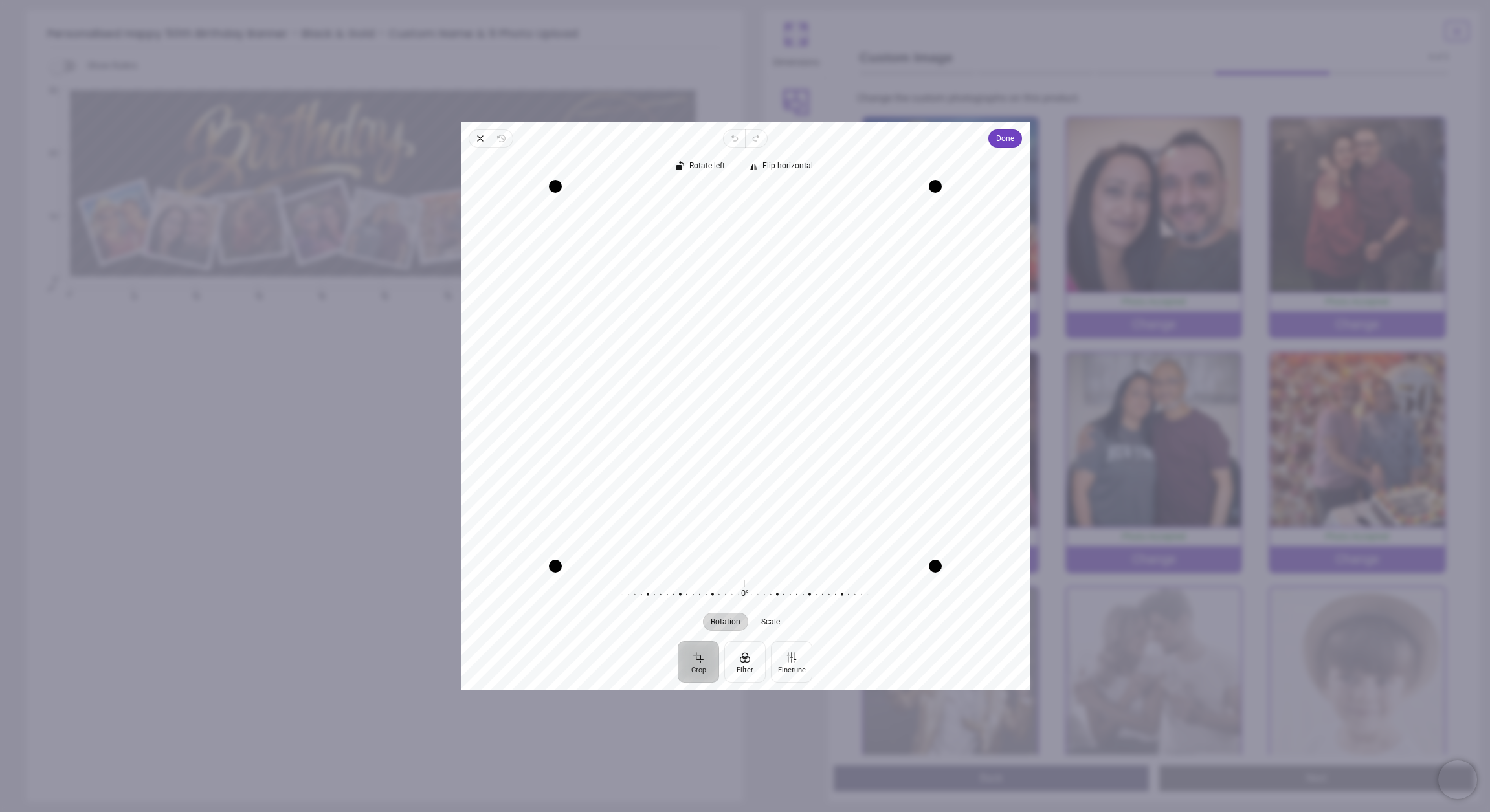
click at [845, 390] on div "Recenter" at bounding box center [745, 376] width 548 height 380
click at [1000, 145] on span "Done" at bounding box center [1004, 139] width 18 height 15
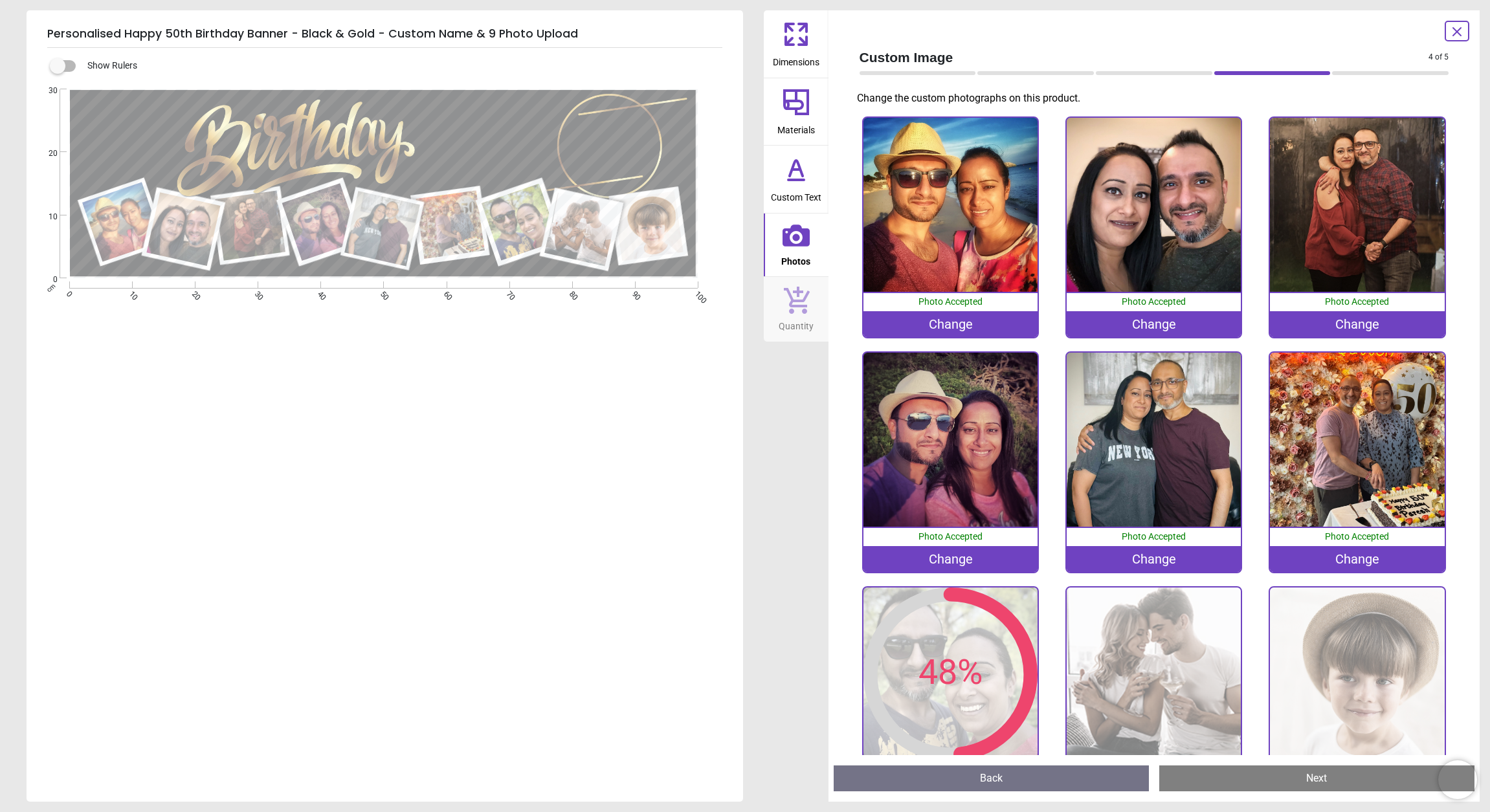
click at [1147, 664] on img at bounding box center [1153, 674] width 174 height 174
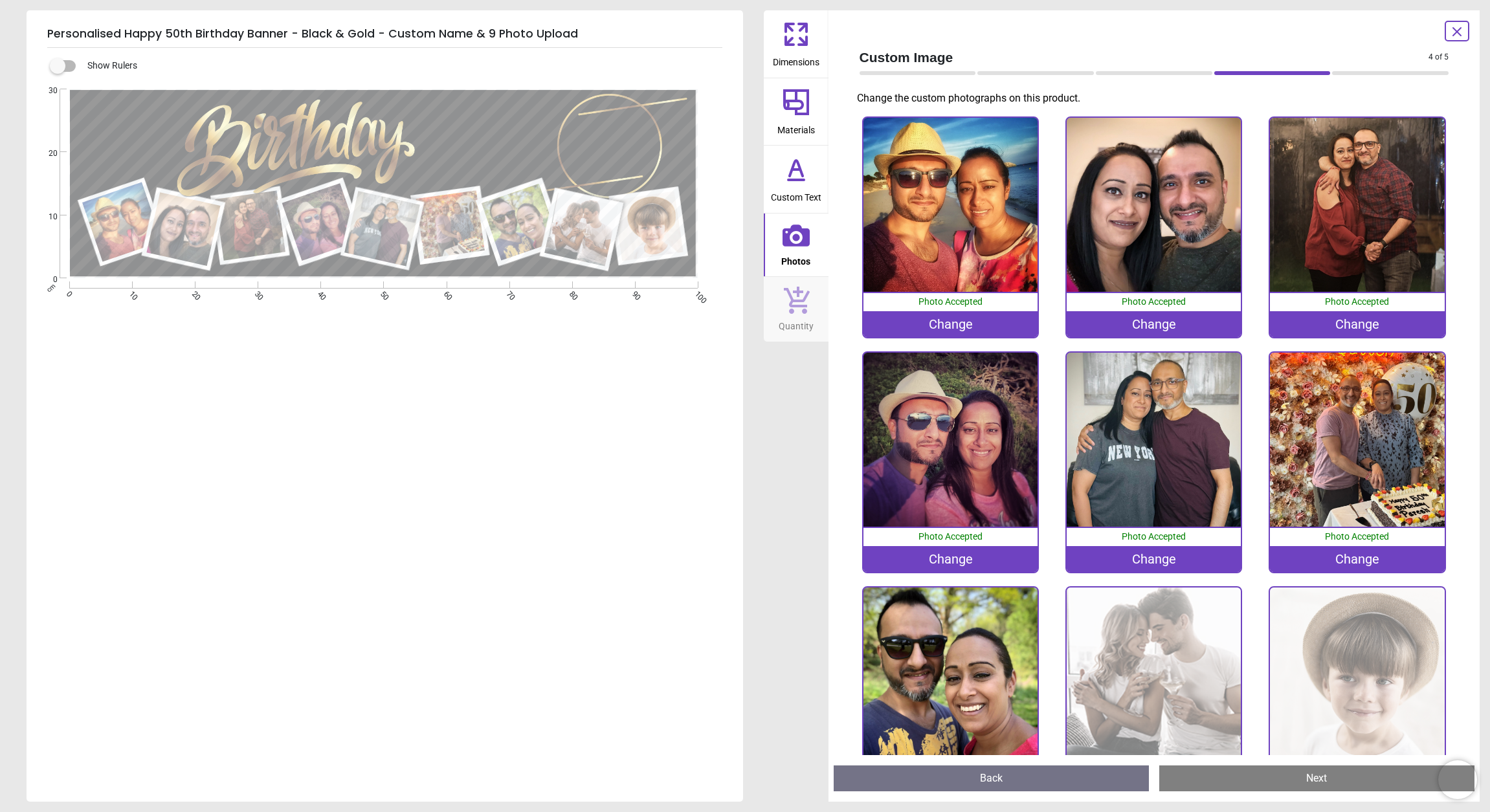
click at [1187, 689] on img at bounding box center [1153, 674] width 174 height 174
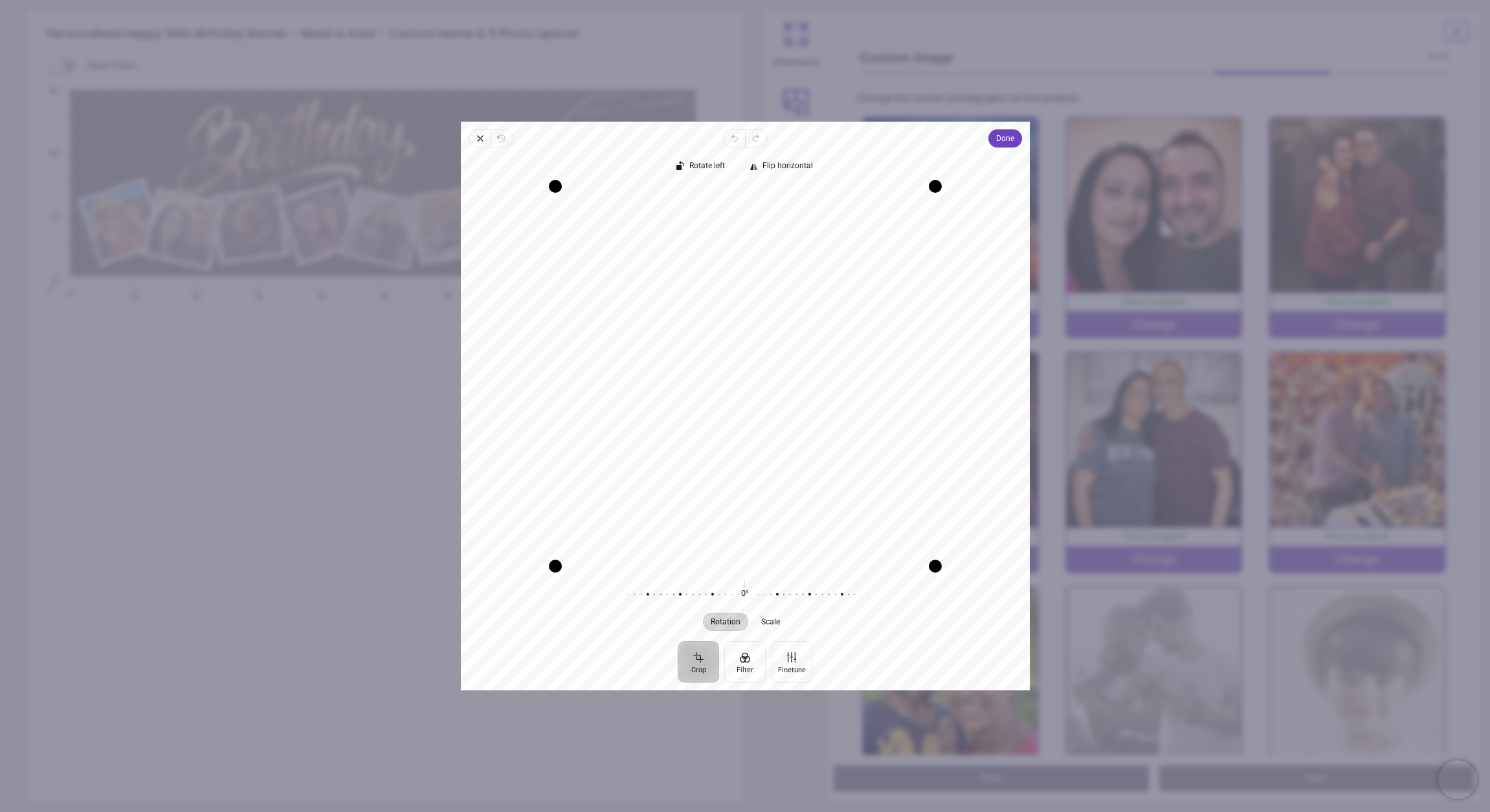
drag, startPoint x: 770, startPoint y: 418, endPoint x: 825, endPoint y: 462, distance: 70.4
click at [825, 462] on div "Recenter" at bounding box center [745, 376] width 548 height 380
click at [1005, 142] on span "Done" at bounding box center [1004, 139] width 18 height 15
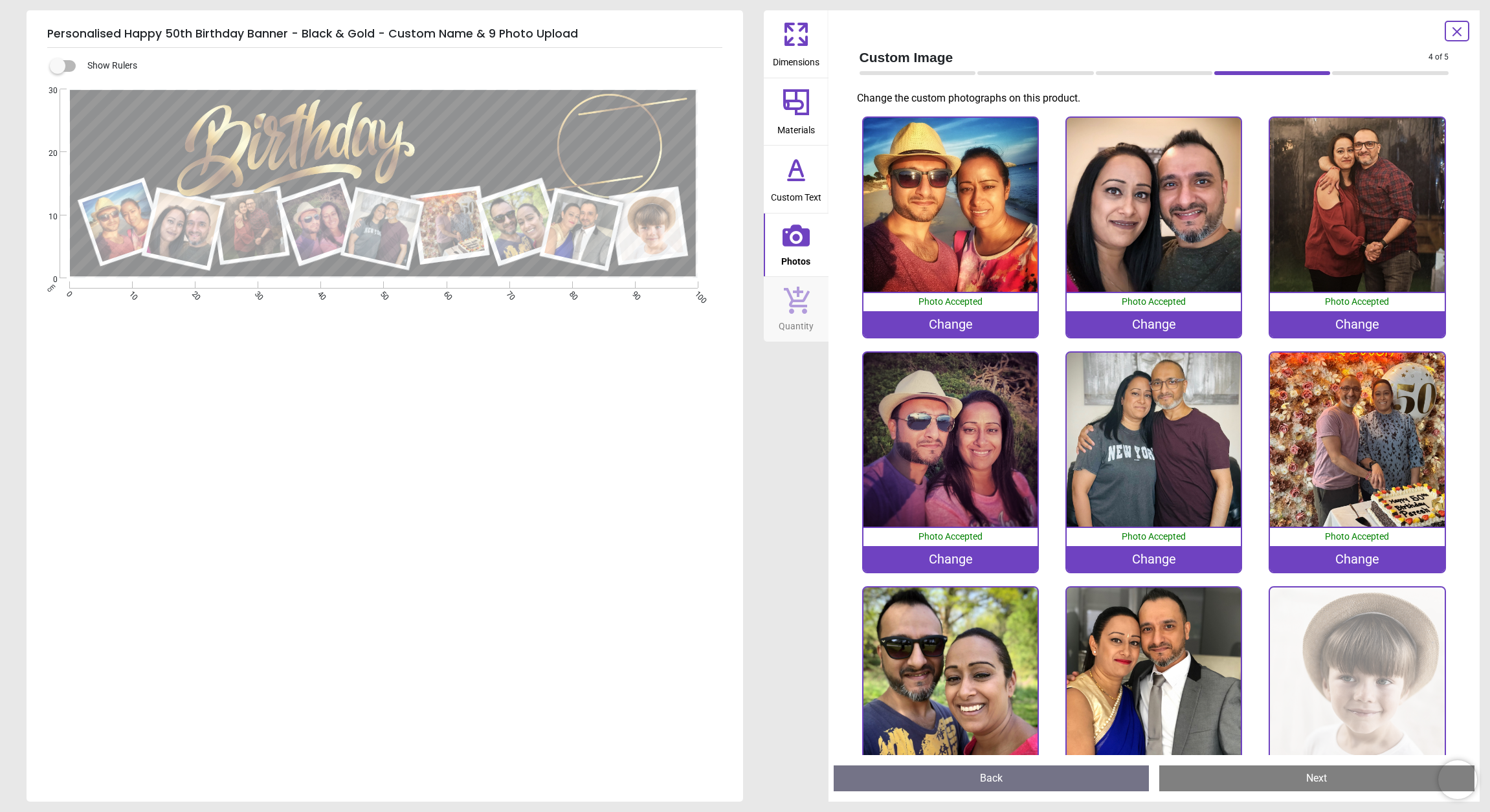
click at [1316, 670] on img at bounding box center [1356, 674] width 174 height 174
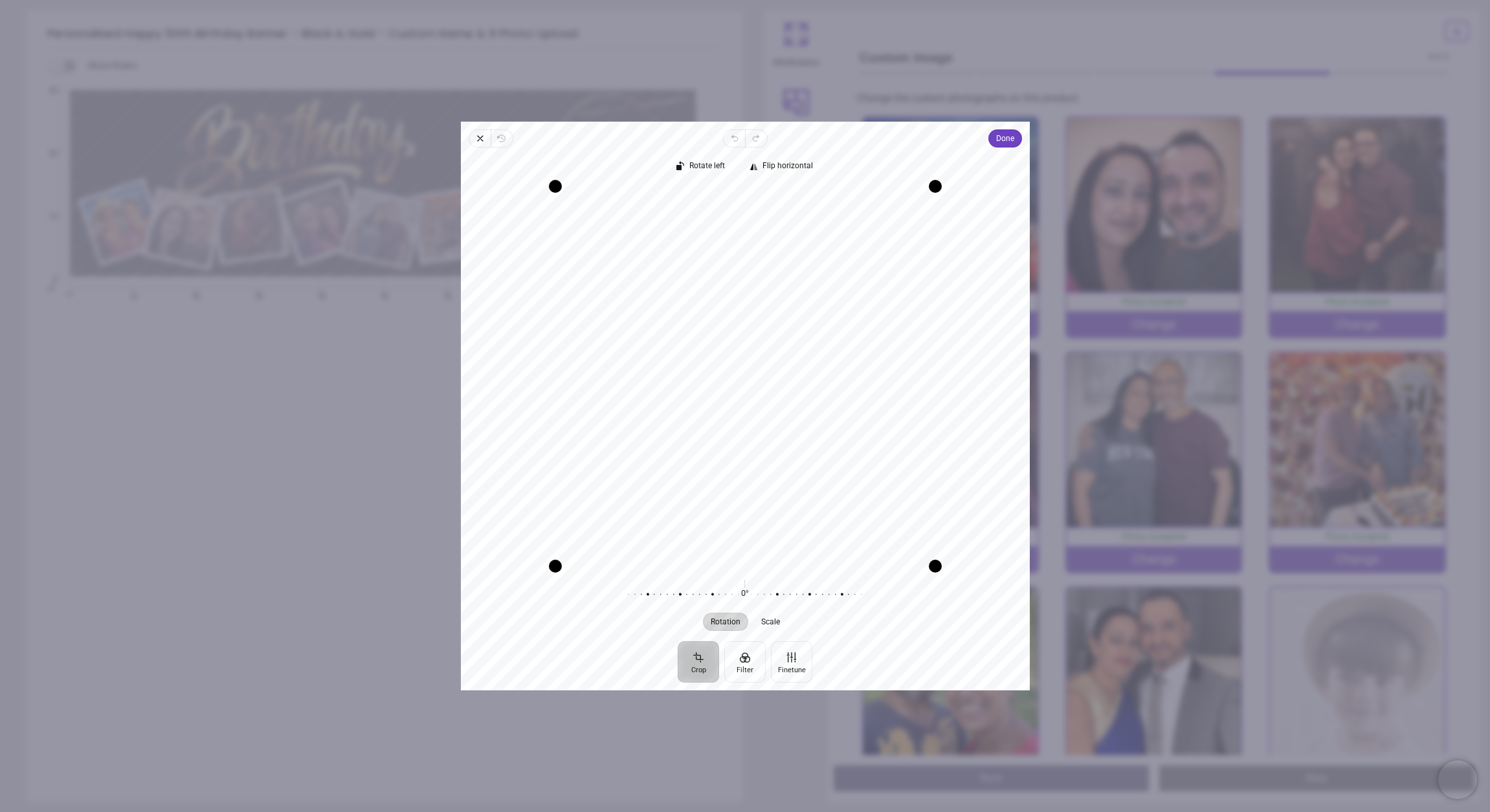
drag, startPoint x: 845, startPoint y: 451, endPoint x: 860, endPoint y: 470, distance: 24.2
click at [860, 470] on div "Recenter" at bounding box center [745, 376] width 548 height 380
click at [999, 141] on span "Done" at bounding box center [1004, 139] width 18 height 15
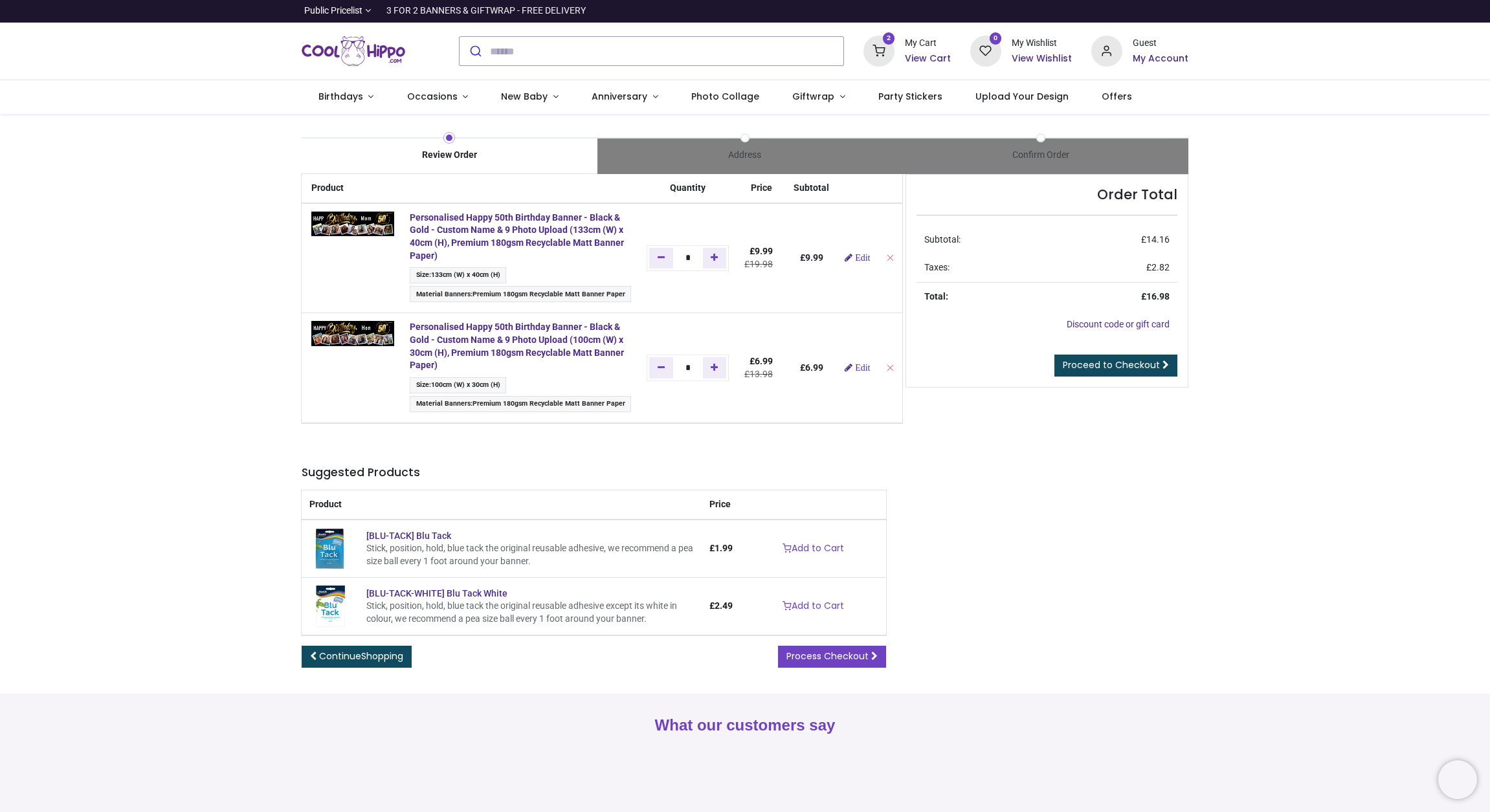
click at [323, 52] on img "Logo of Cool Hippo" at bounding box center [353, 51] width 103 height 37
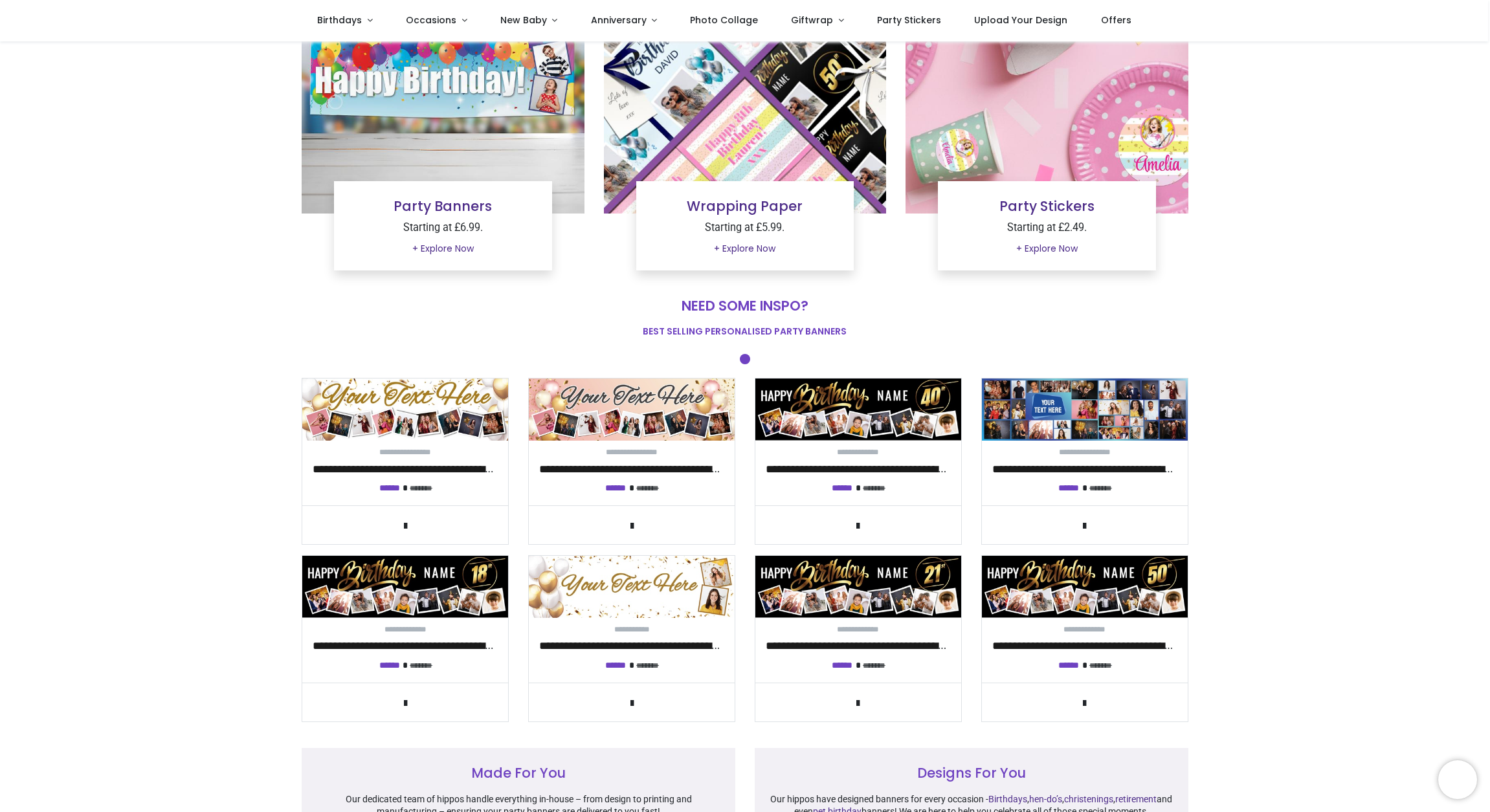
scroll to position [231, 0]
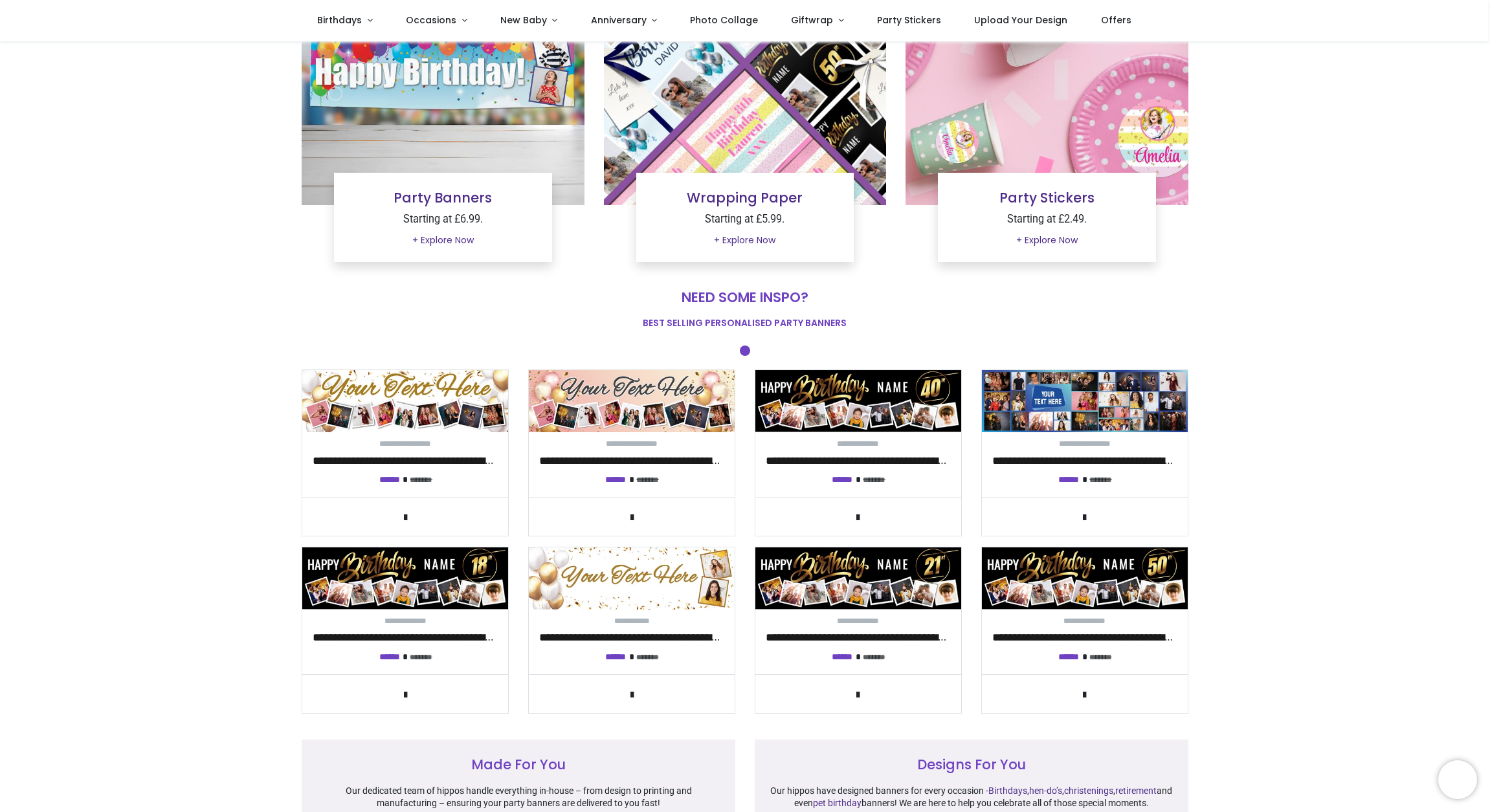
click at [432, 192] on link "Party Banners" at bounding box center [442, 197] width 98 height 19
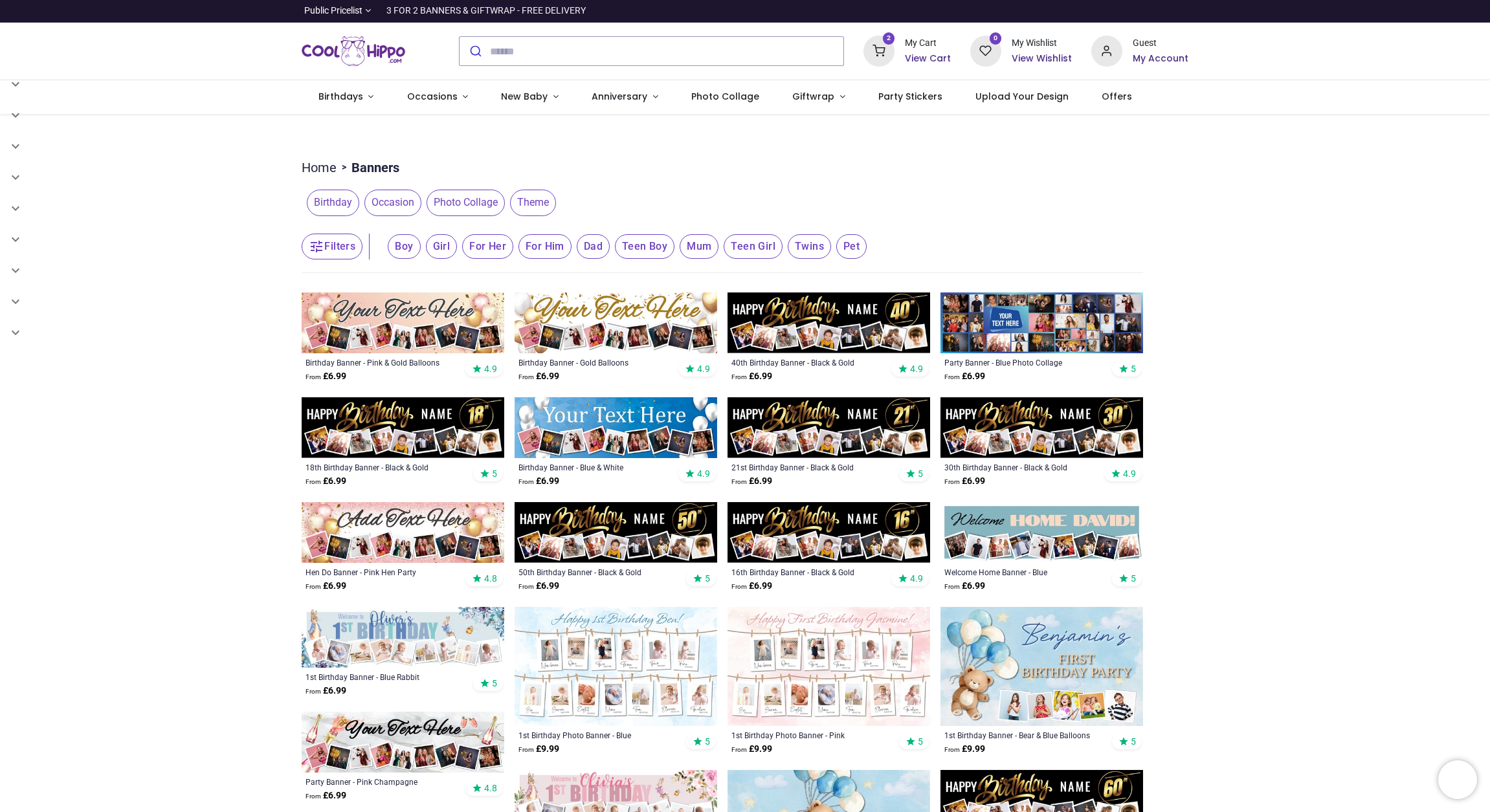
click at [339, 208] on span "Birthday" at bounding box center [333, 202] width 53 height 26
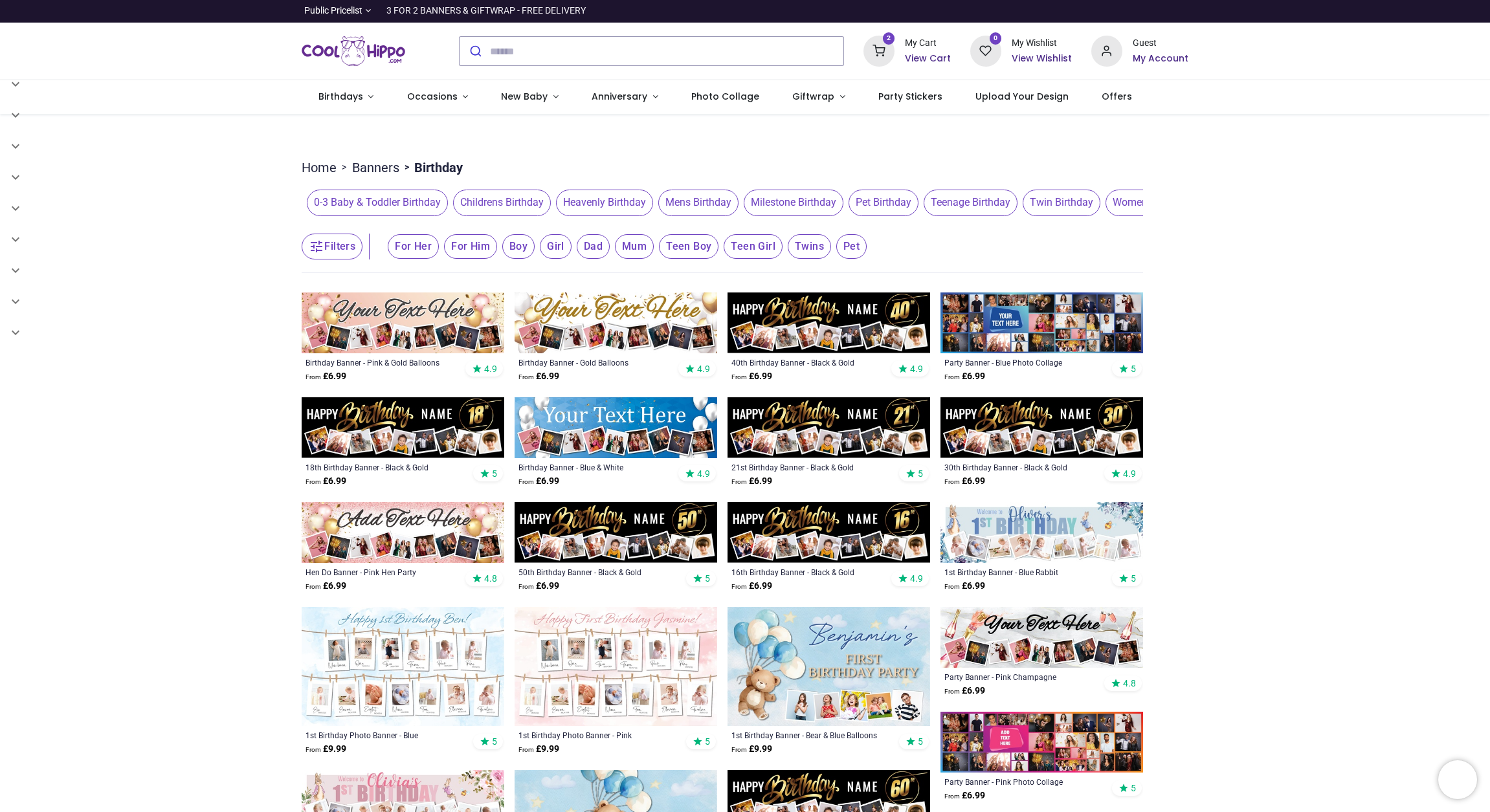
click at [807, 205] on span "Milestone Birthday" at bounding box center [793, 202] width 100 height 26
drag, startPoint x: 746, startPoint y: 223, endPoint x: 996, endPoint y: 214, distance: 250.2
click at [1016, 215] on section "Home > Banners > Birthday > Milestone Birthday 100th Birthday 10th Birthday 13t…" at bounding box center [721, 671] width 841 height 1039
drag, startPoint x: 645, startPoint y: 220, endPoint x: 591, endPoint y: 225, distance: 54.2
click at [591, 225] on section "Home > Banners > Birthday > Milestone Birthday 100th Birthday 10th Birthday 13t…" at bounding box center [721, 671] width 841 height 1039
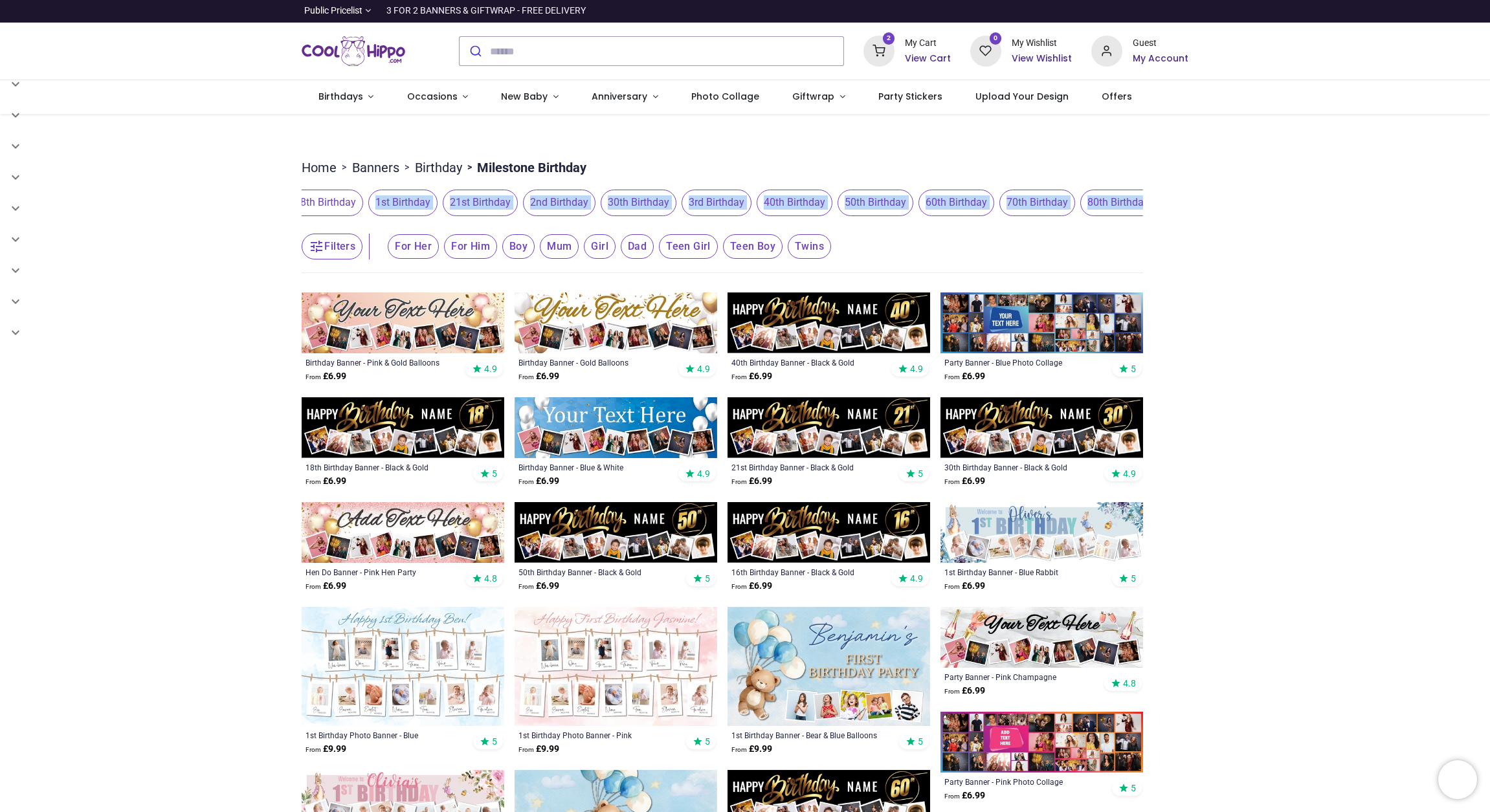
scroll to position [0, 365]
click at [858, 207] on span "50th Birthday" at bounding box center [858, 202] width 75 height 26
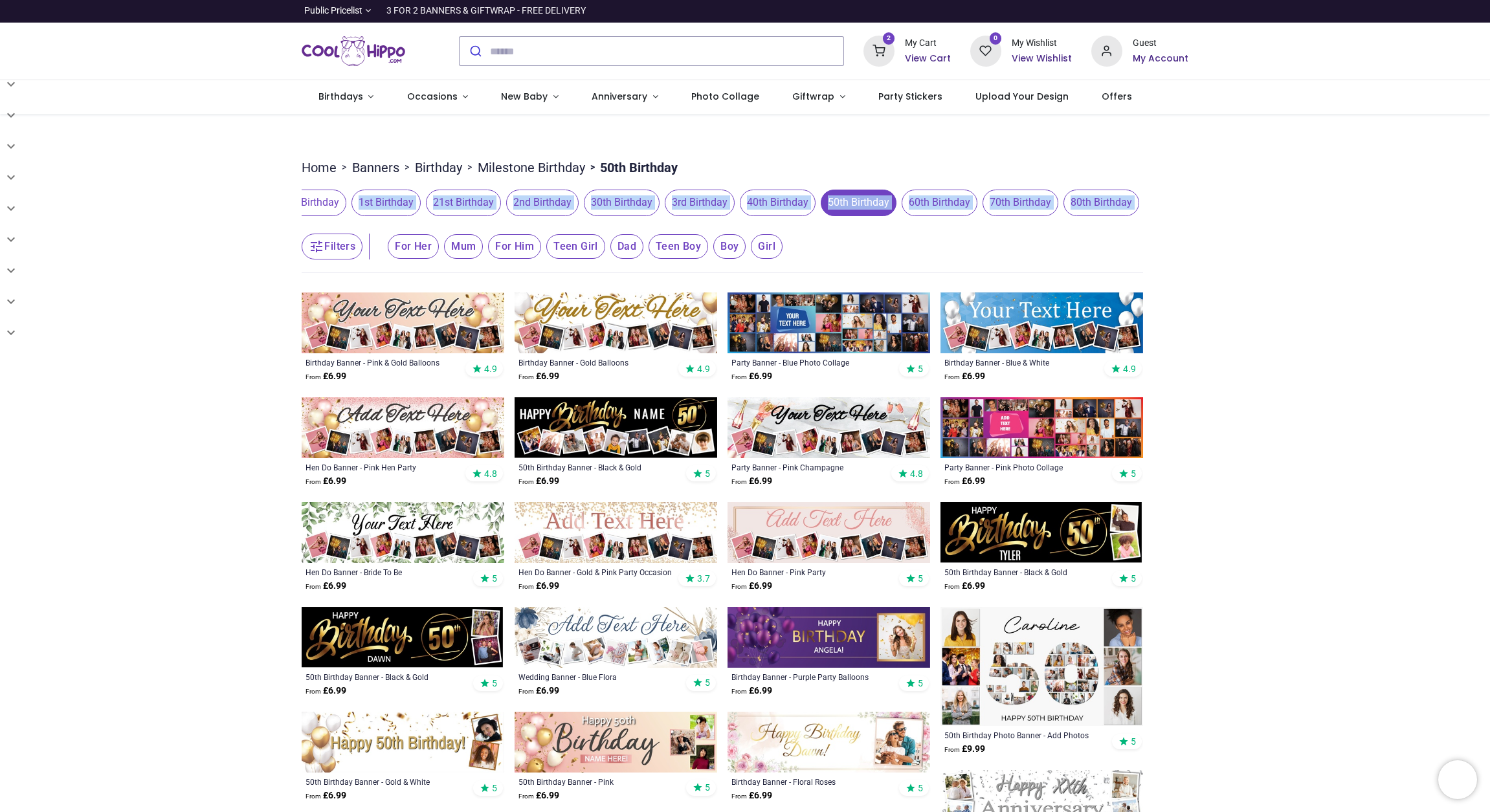
click at [848, 154] on ul "Home > Banners > Birthday > Milestone Birthday > 50th Birthday" at bounding box center [721, 164] width 841 height 24
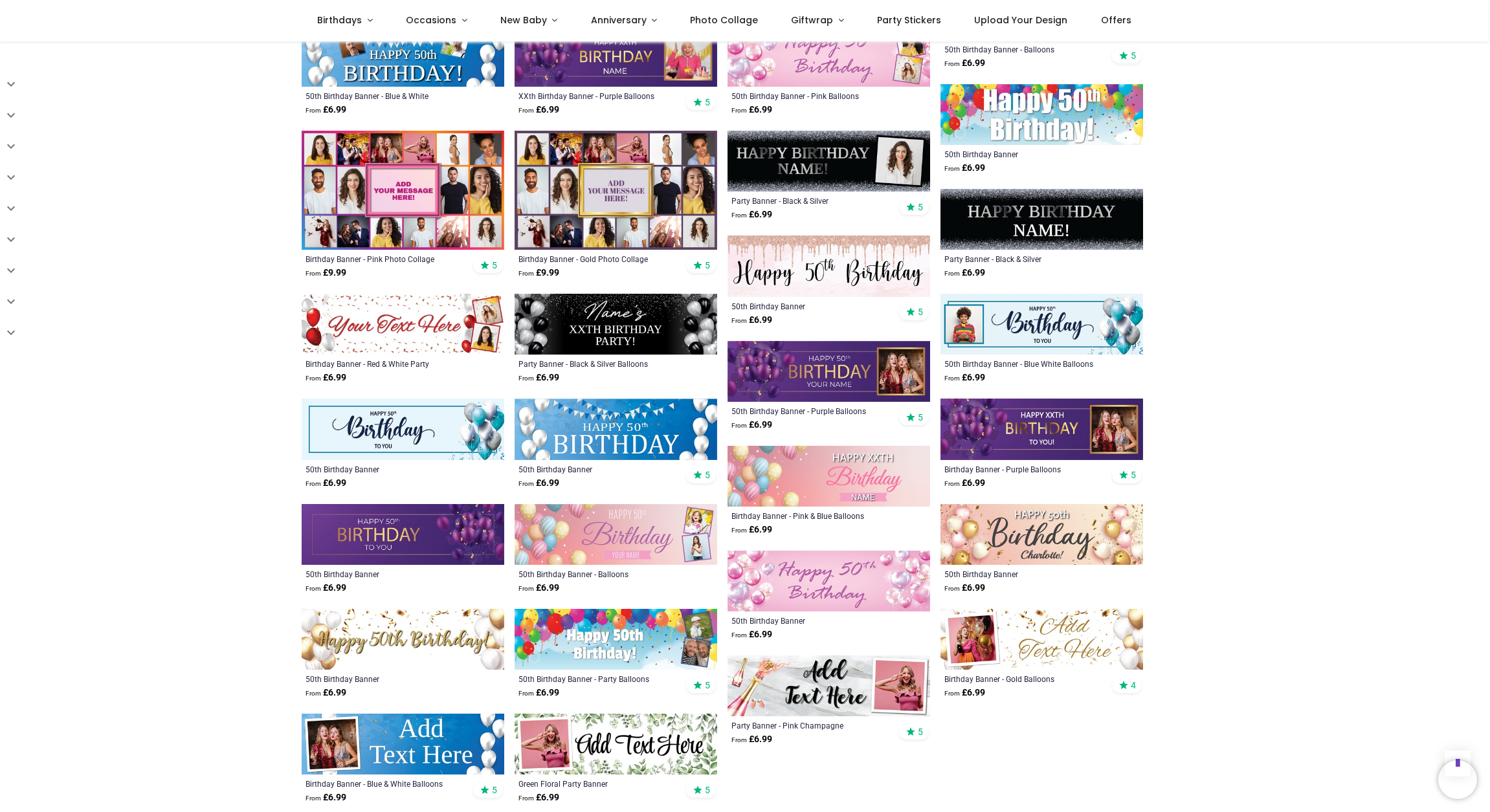
scroll to position [833, 0]
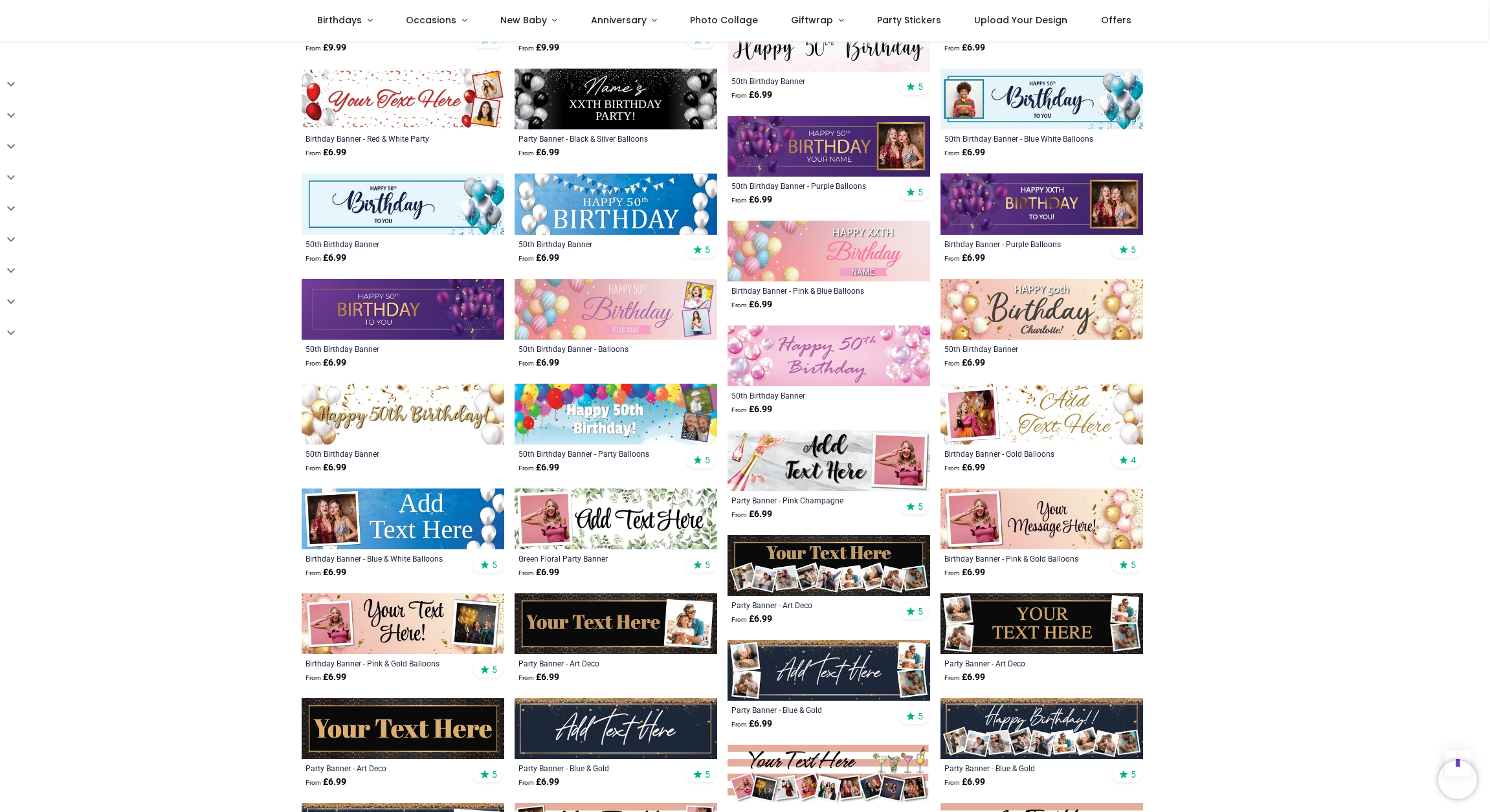
scroll to position [1032, 0]
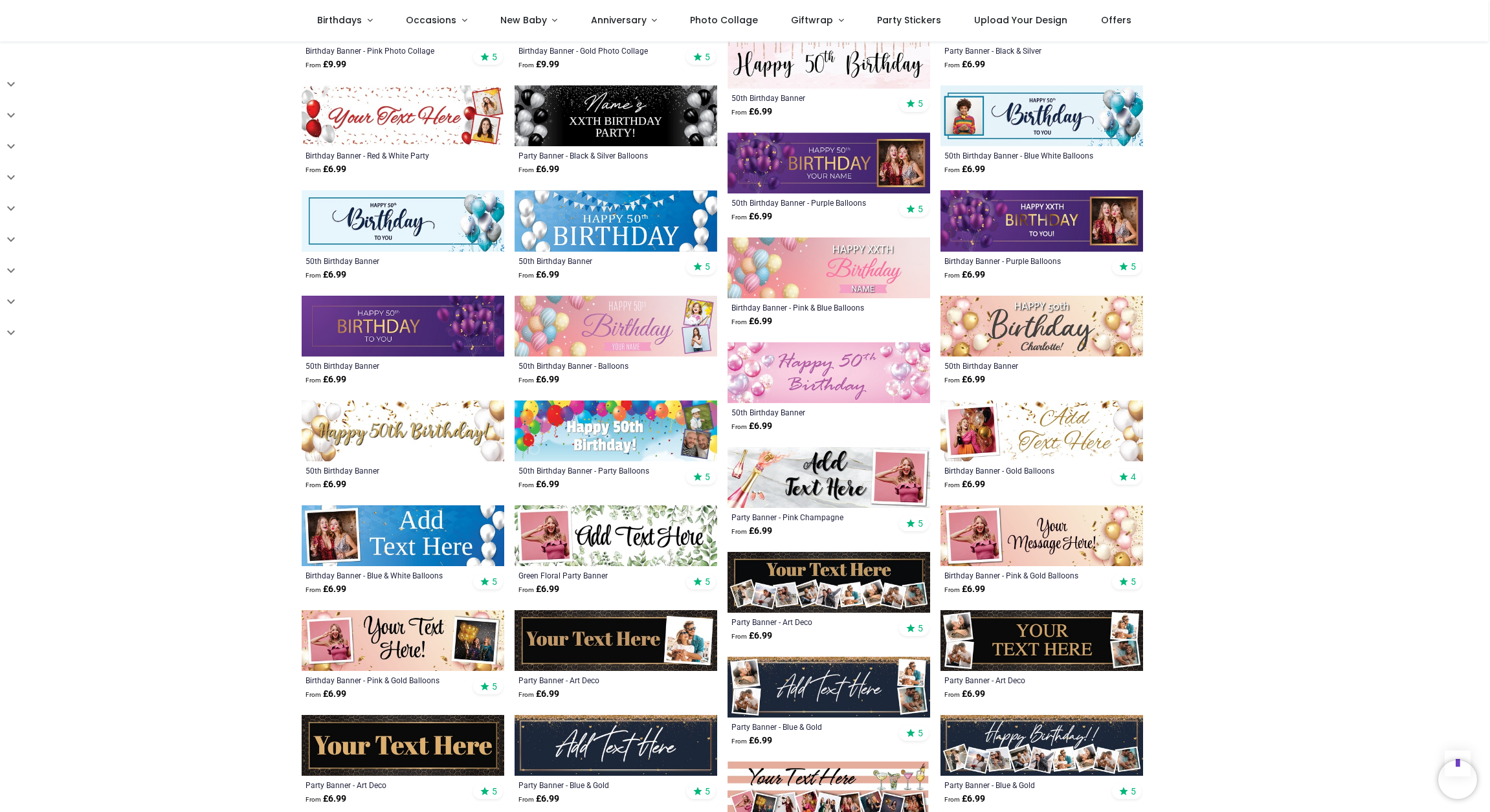
click at [400, 629] on img at bounding box center [403, 641] width 202 height 61
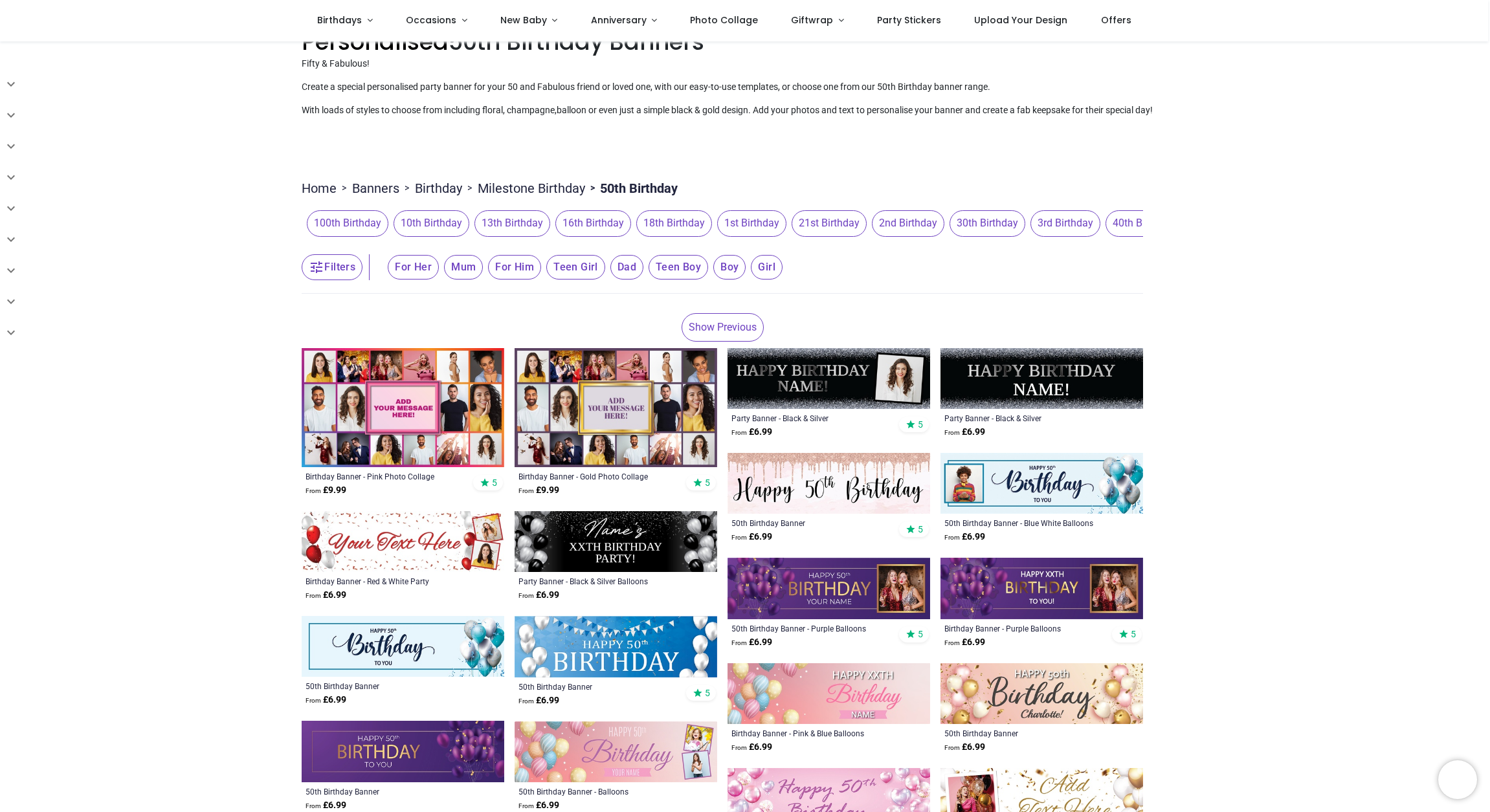
scroll to position [250, 0]
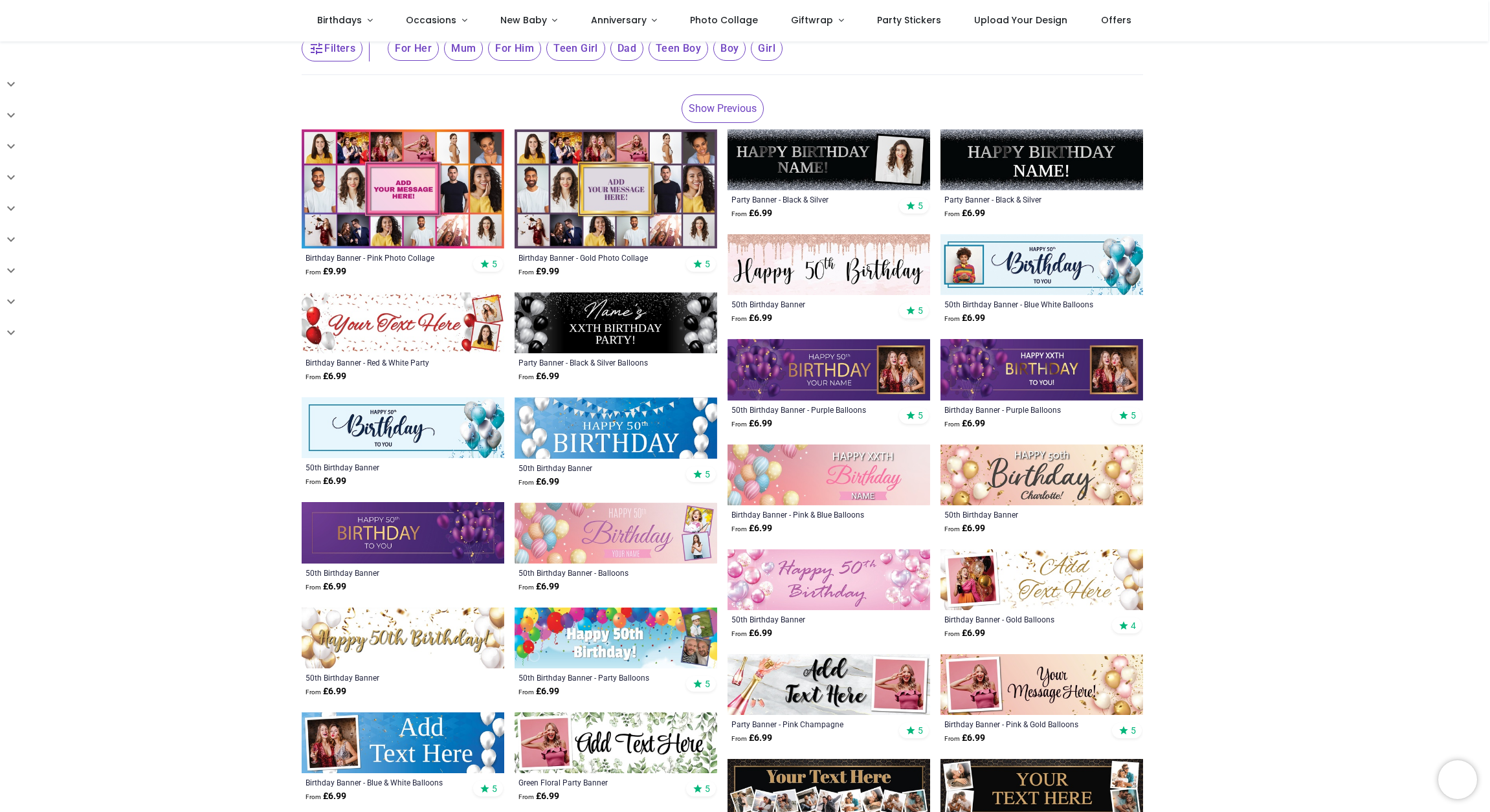
click at [830, 272] on img at bounding box center [829, 265] width 202 height 61
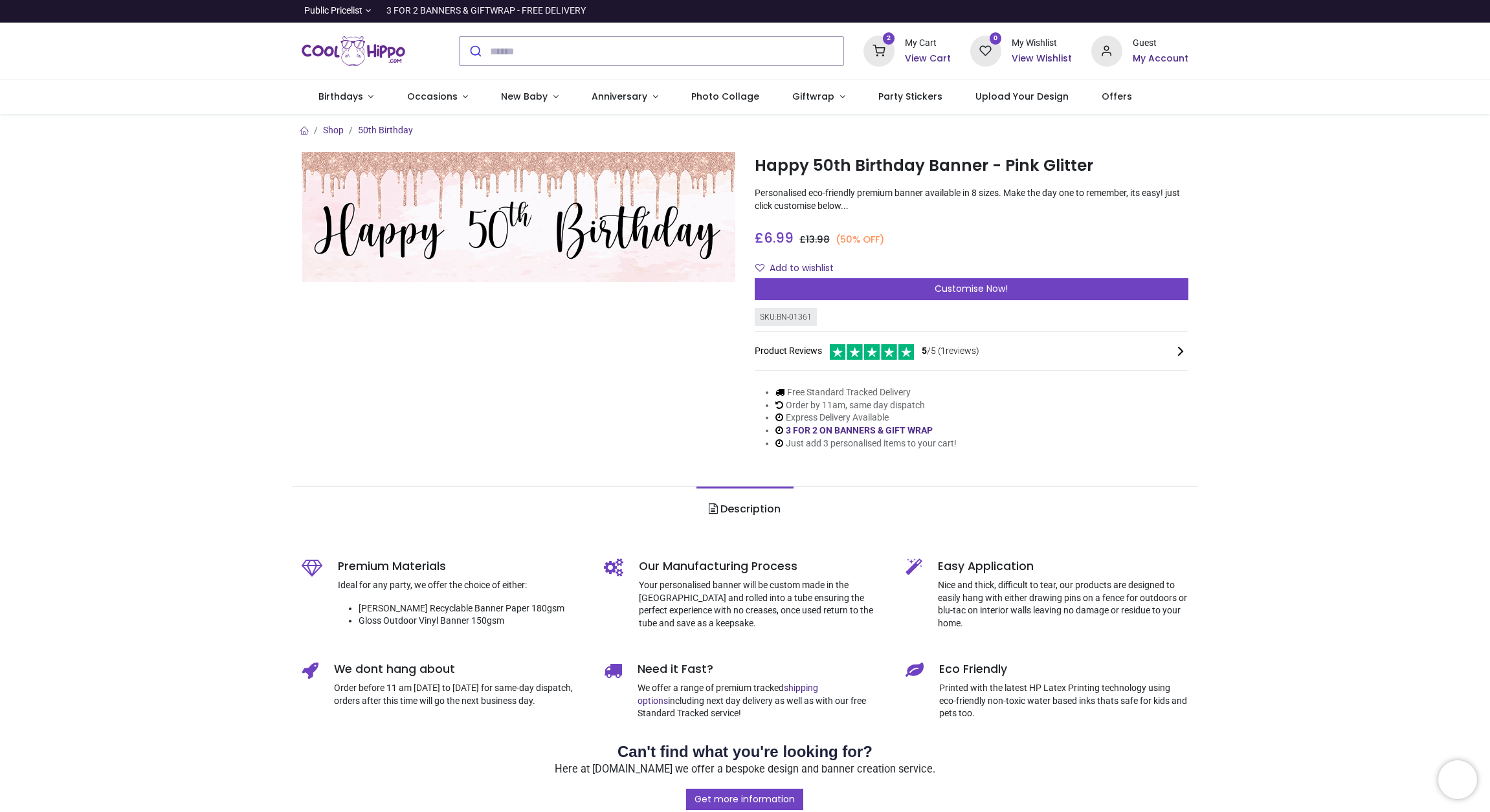
click at [1252, 431] on div "Shop 50th Birthday Happy 50th Birthday Banner - Pink Glitter https://www.coolhi…" at bounding box center [745, 632] width 1490 height 1035
click at [1366, 370] on div "Shop 50th Birthday Happy 50th Birthday Banner - Pink Glitter https://www.coolhi…" at bounding box center [745, 671] width 1490 height 1115
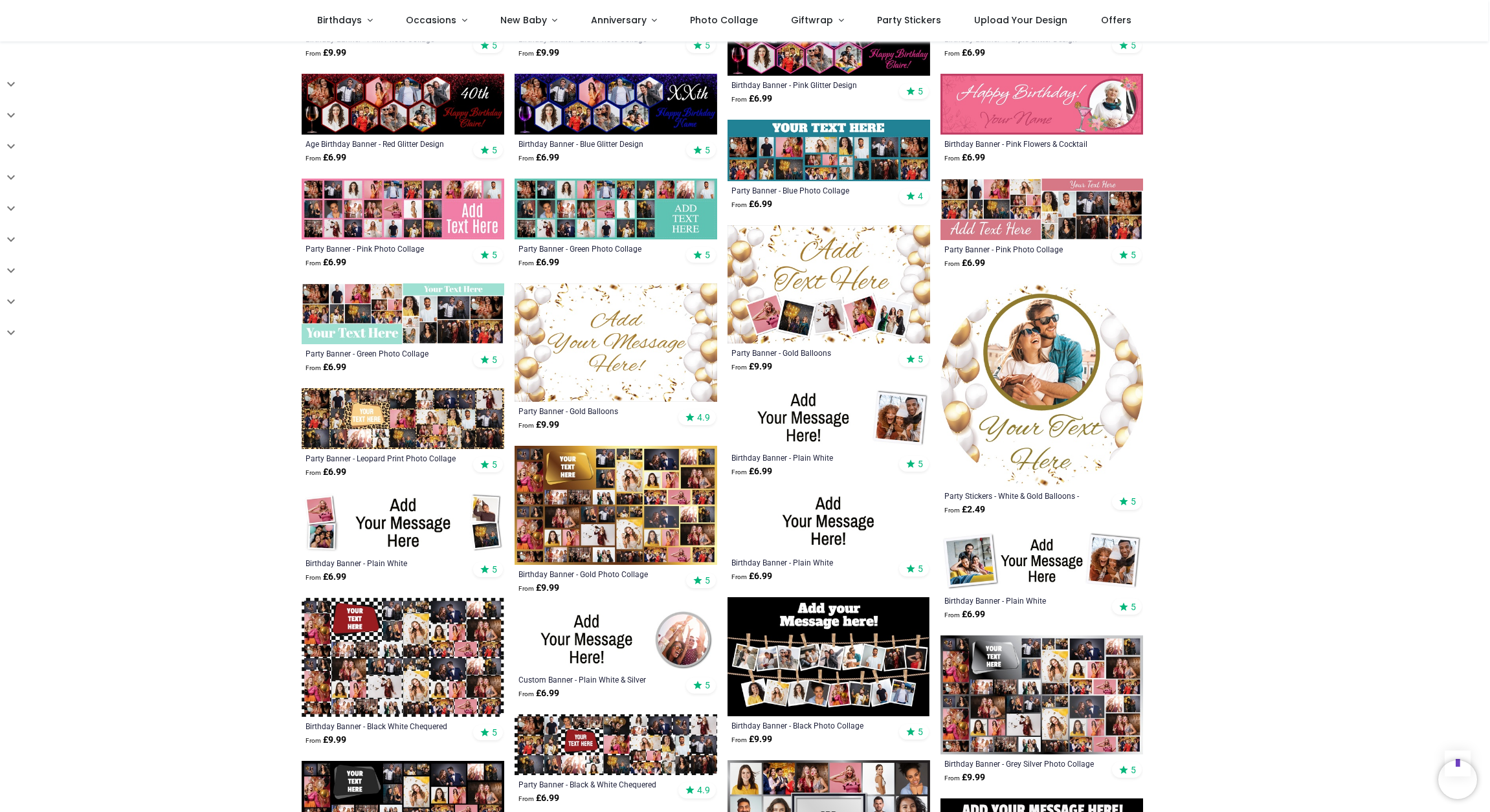
scroll to position [880, 0]
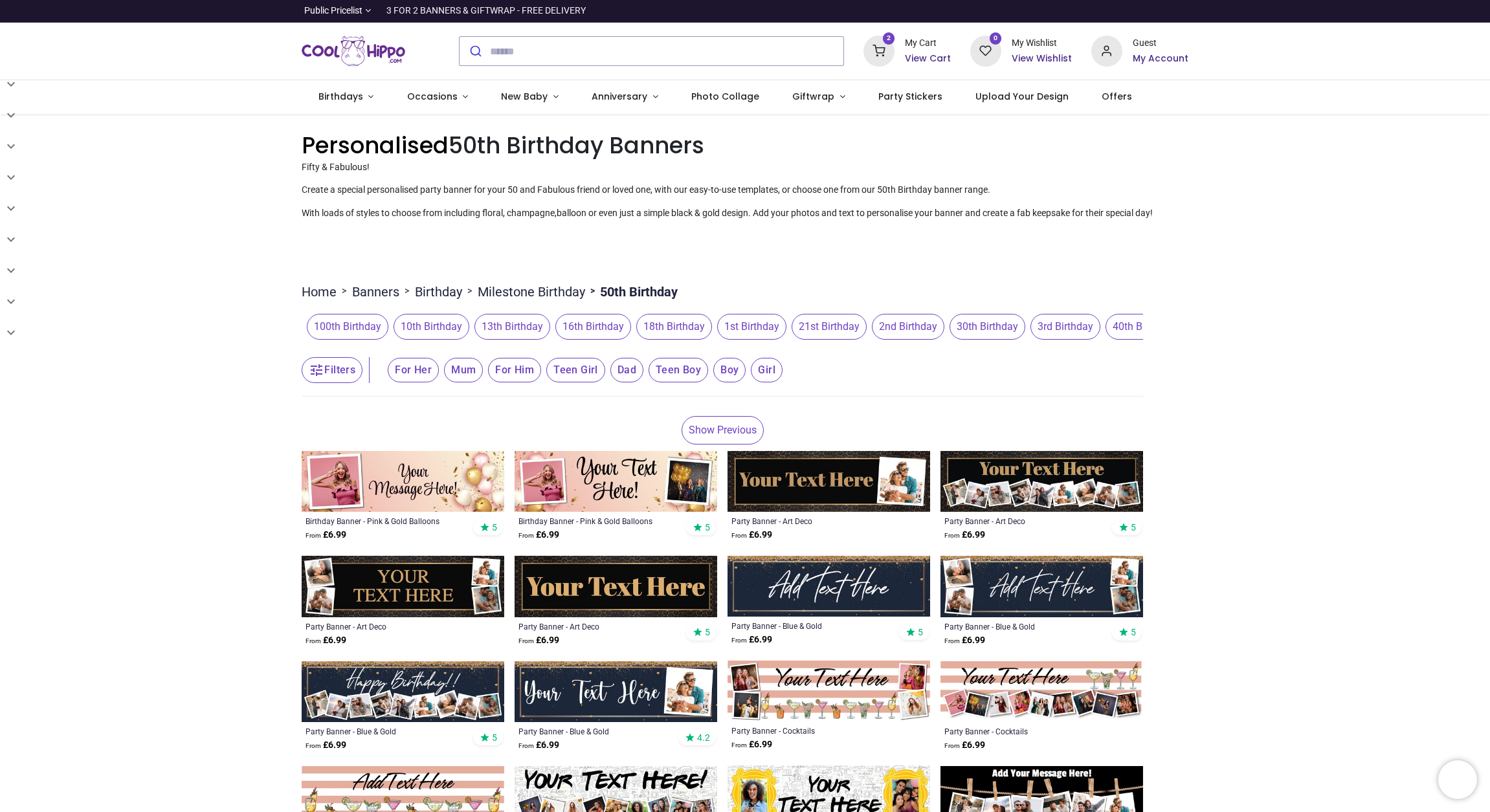
click at [378, 54] on img "Logo of Cool Hippo" at bounding box center [353, 51] width 103 height 37
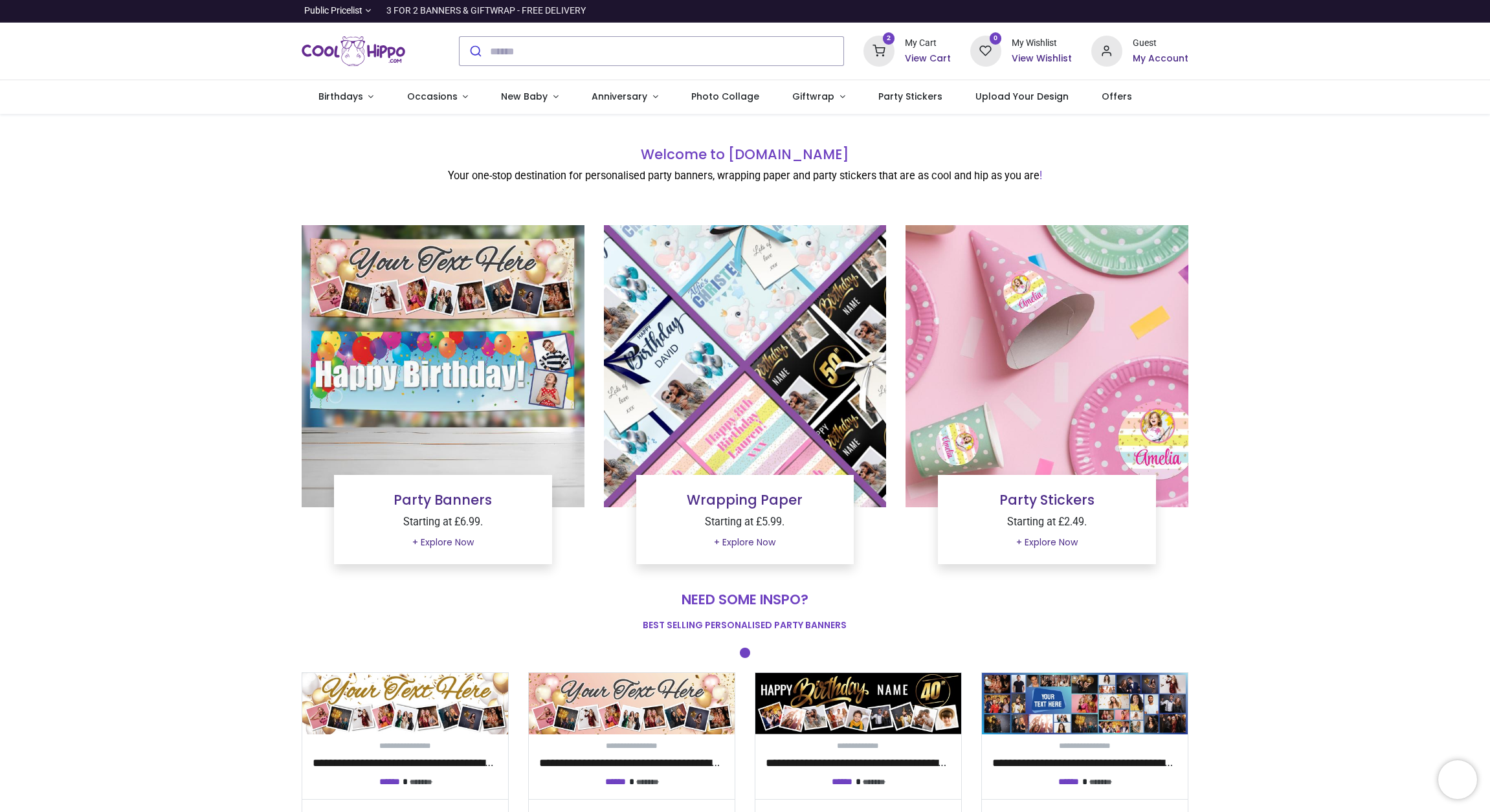
click at [1123, 442] on img at bounding box center [1047, 367] width 283 height 283
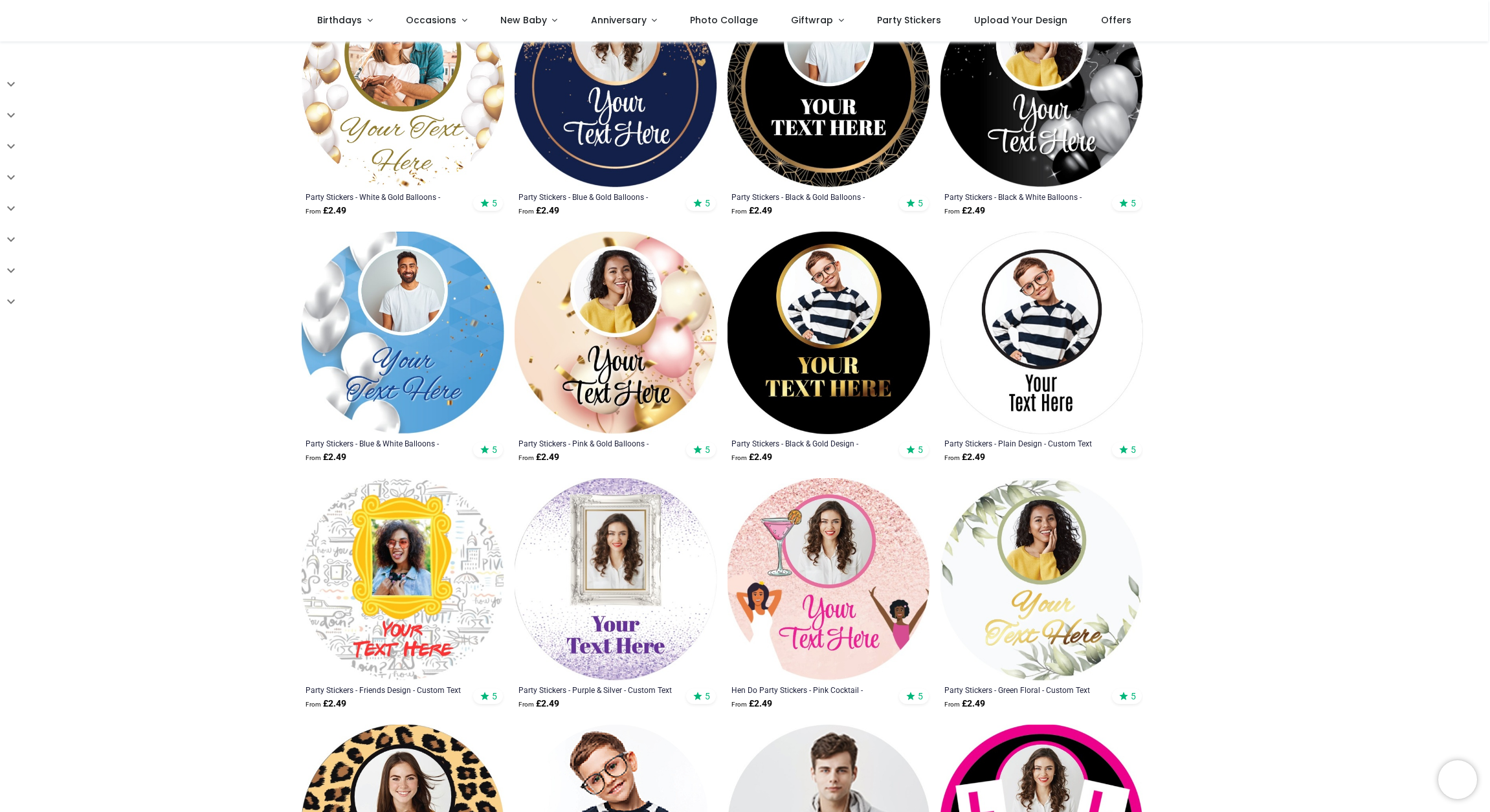
scroll to position [387, 0]
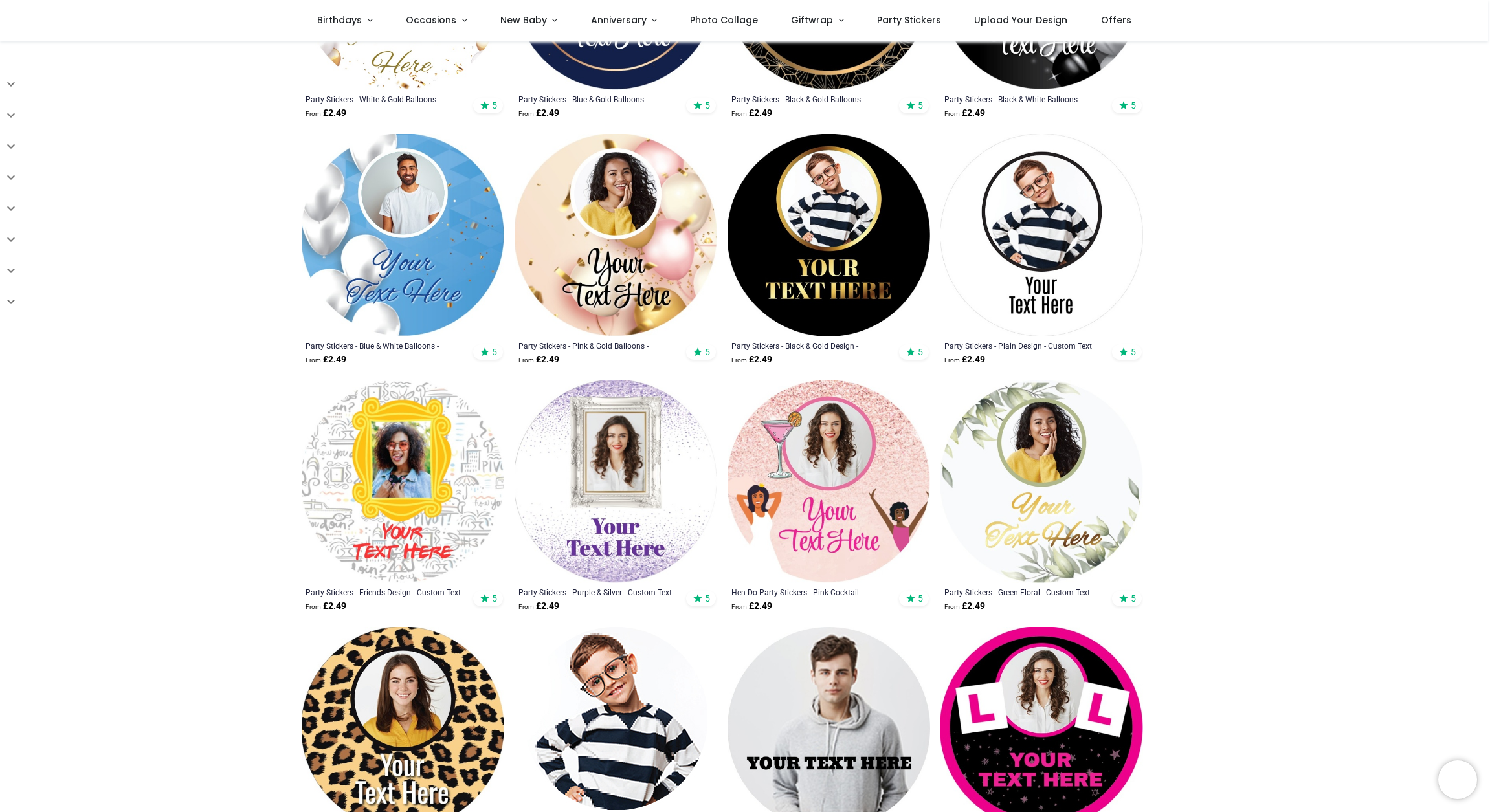
scroll to position [138, 0]
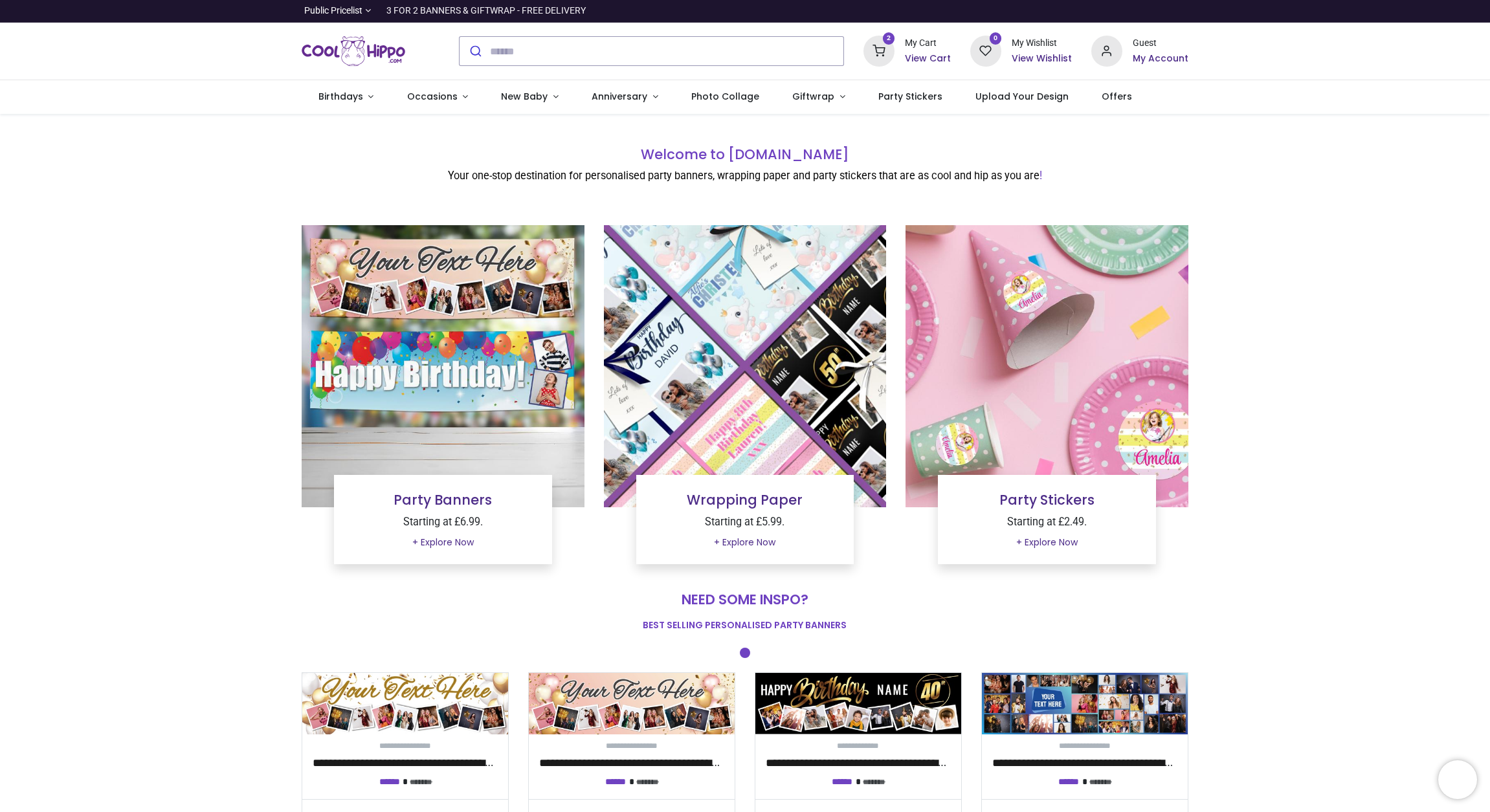
click at [431, 349] on img at bounding box center [443, 367] width 283 height 283
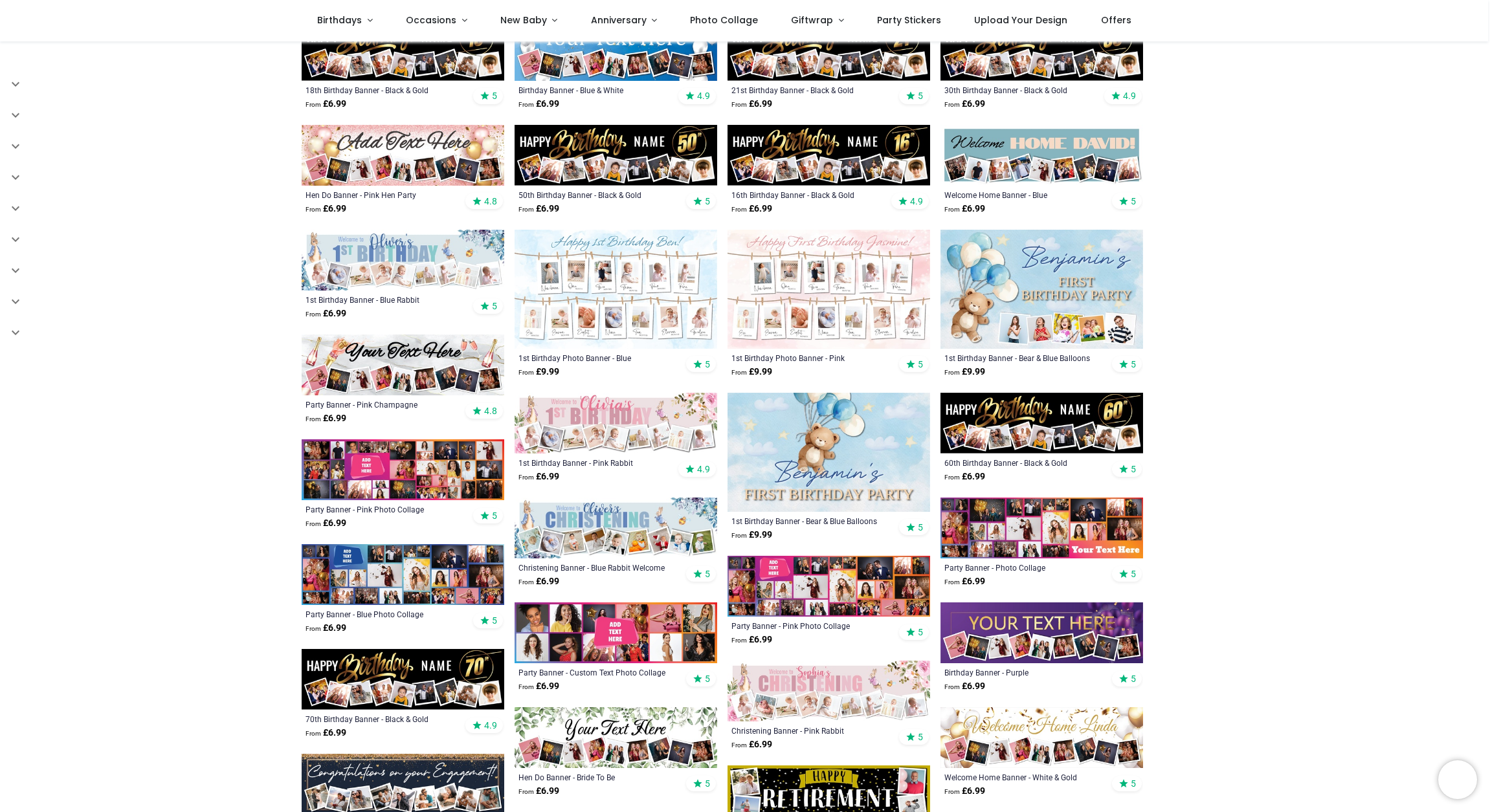
scroll to position [344, 0]
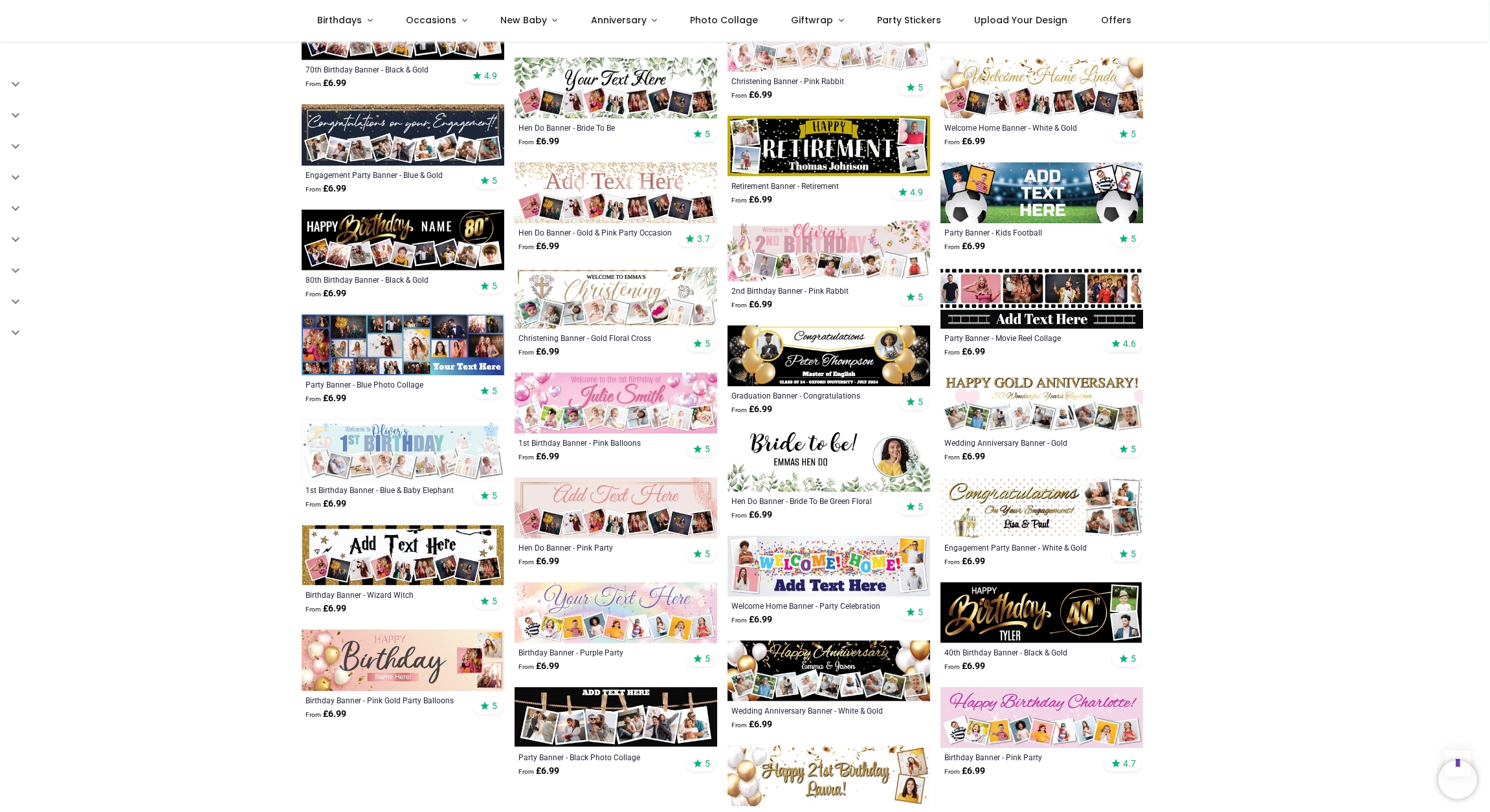
scroll to position [1120, 0]
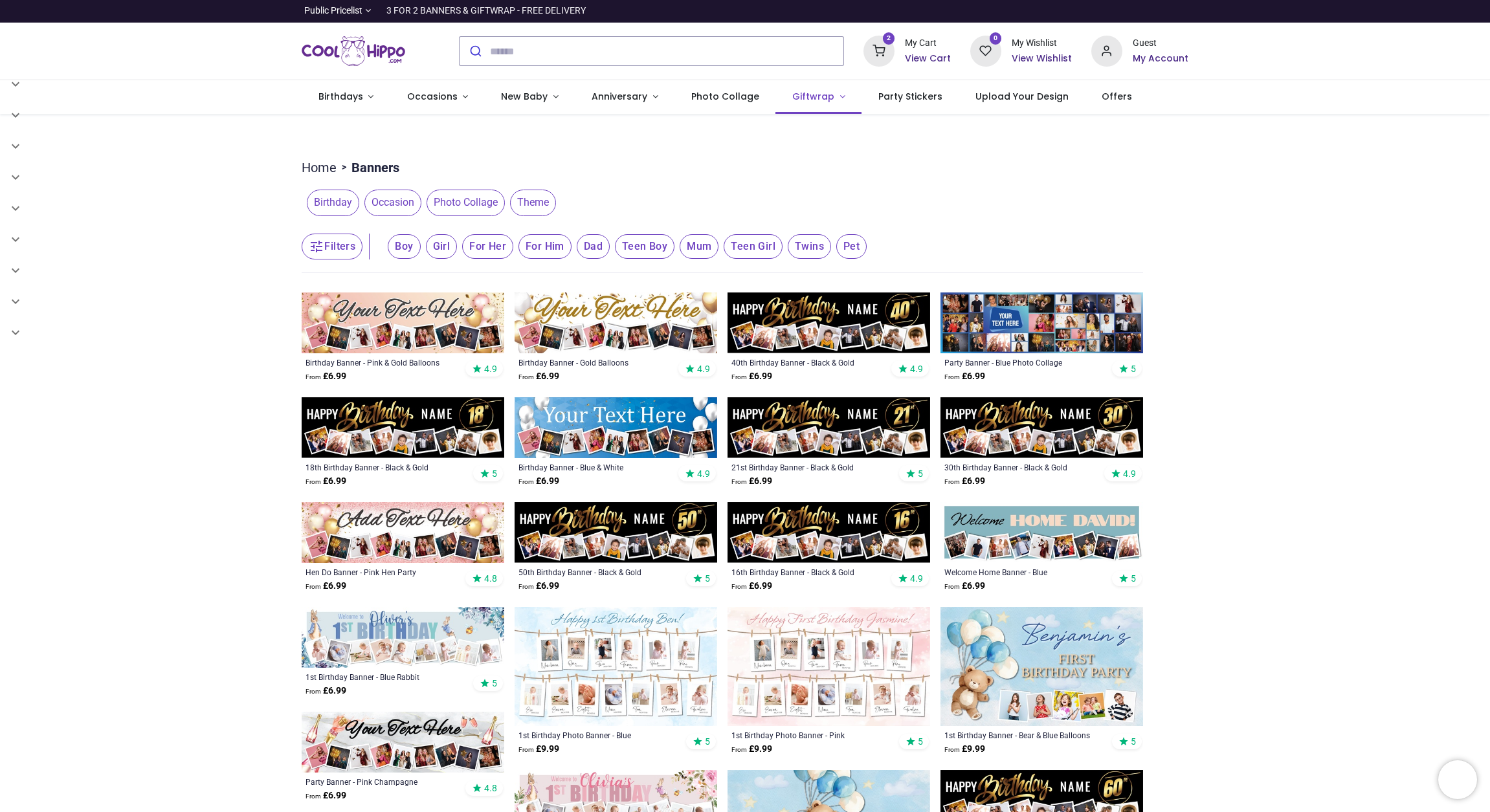
click at [814, 103] on span "Giftwrap" at bounding box center [813, 96] width 42 height 13
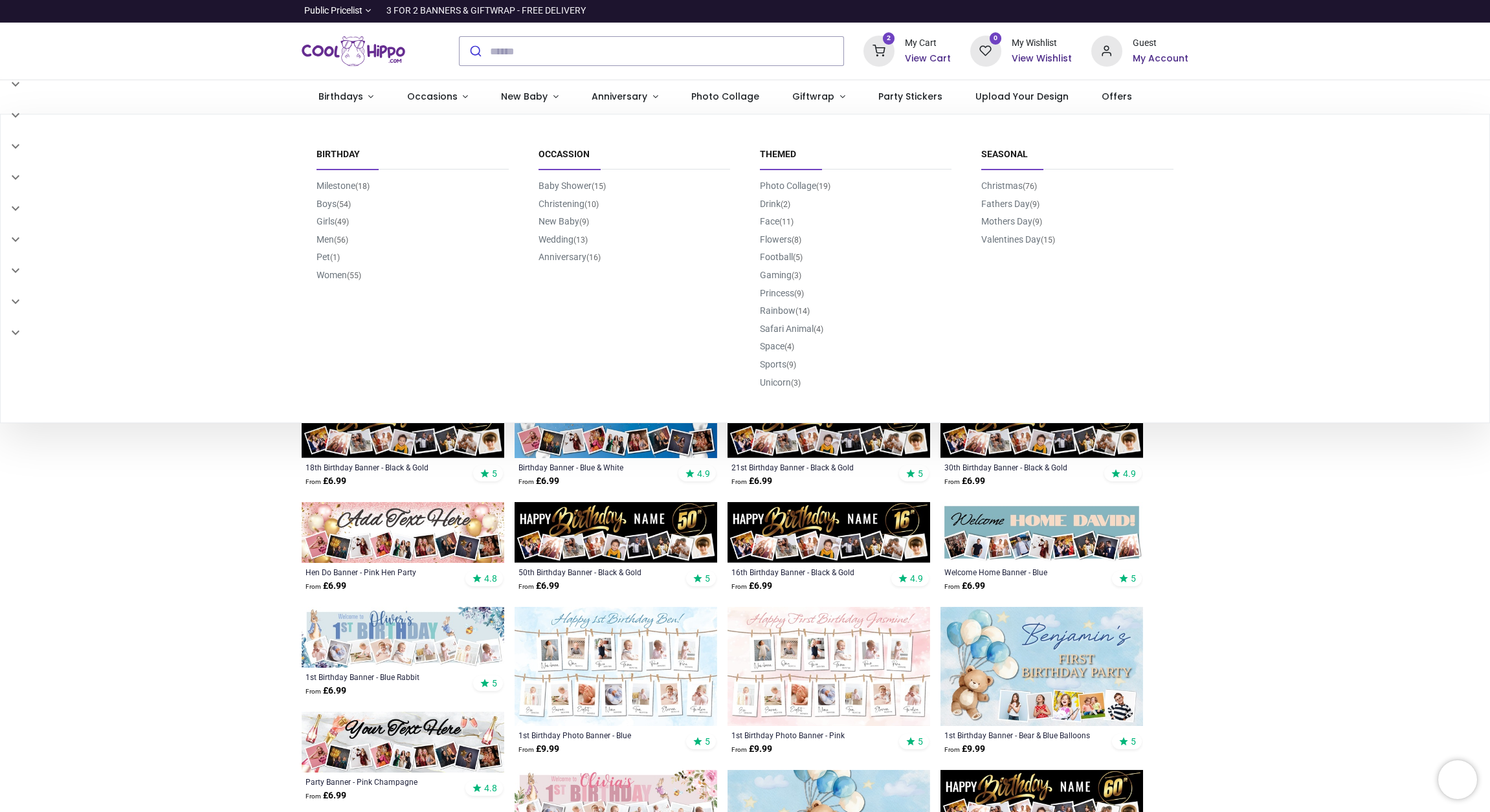
click at [920, 48] on div "My Cart" at bounding box center [928, 43] width 46 height 13
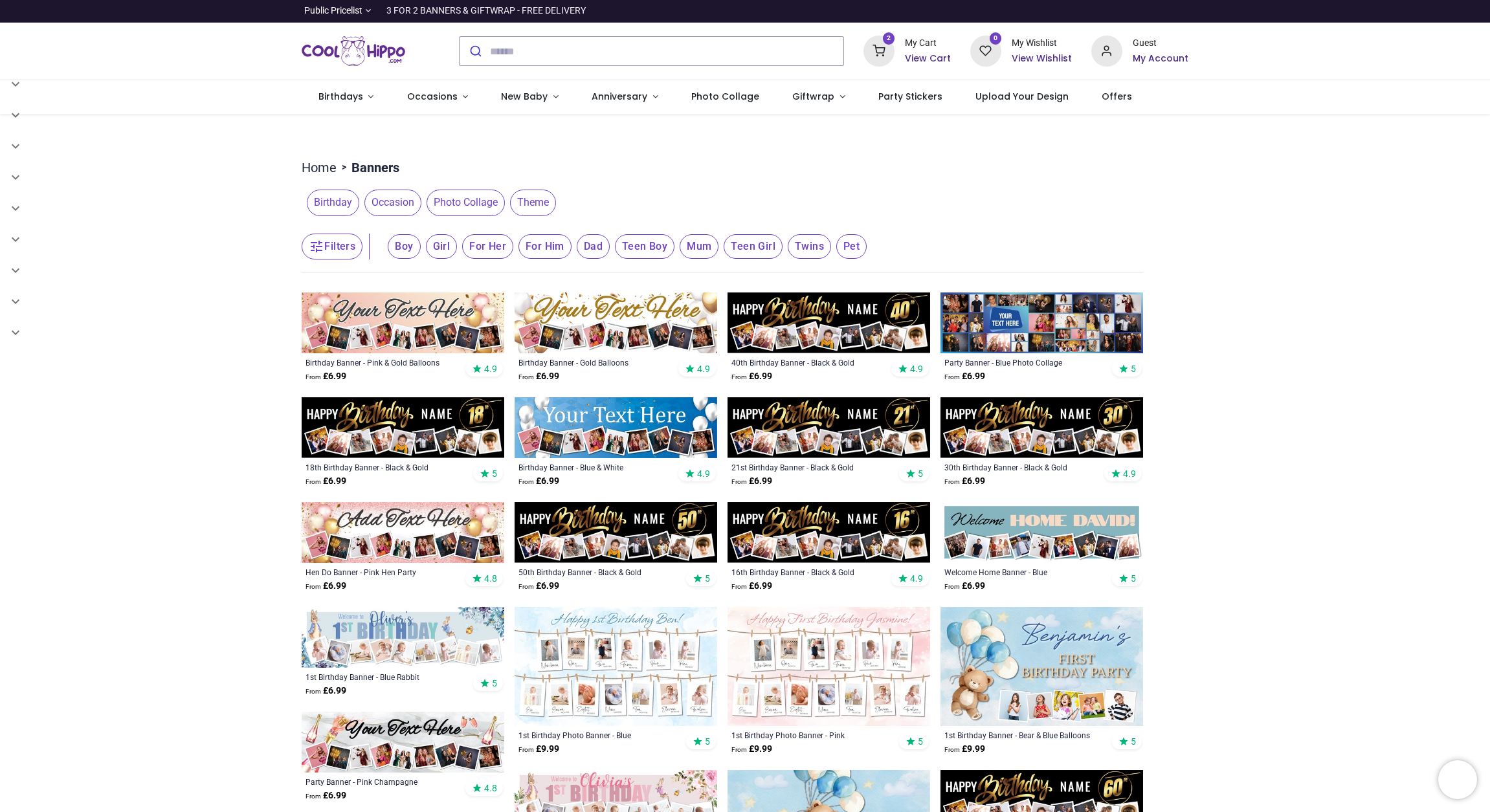
click at [925, 54] on h6 "View Cart" at bounding box center [928, 59] width 46 height 13
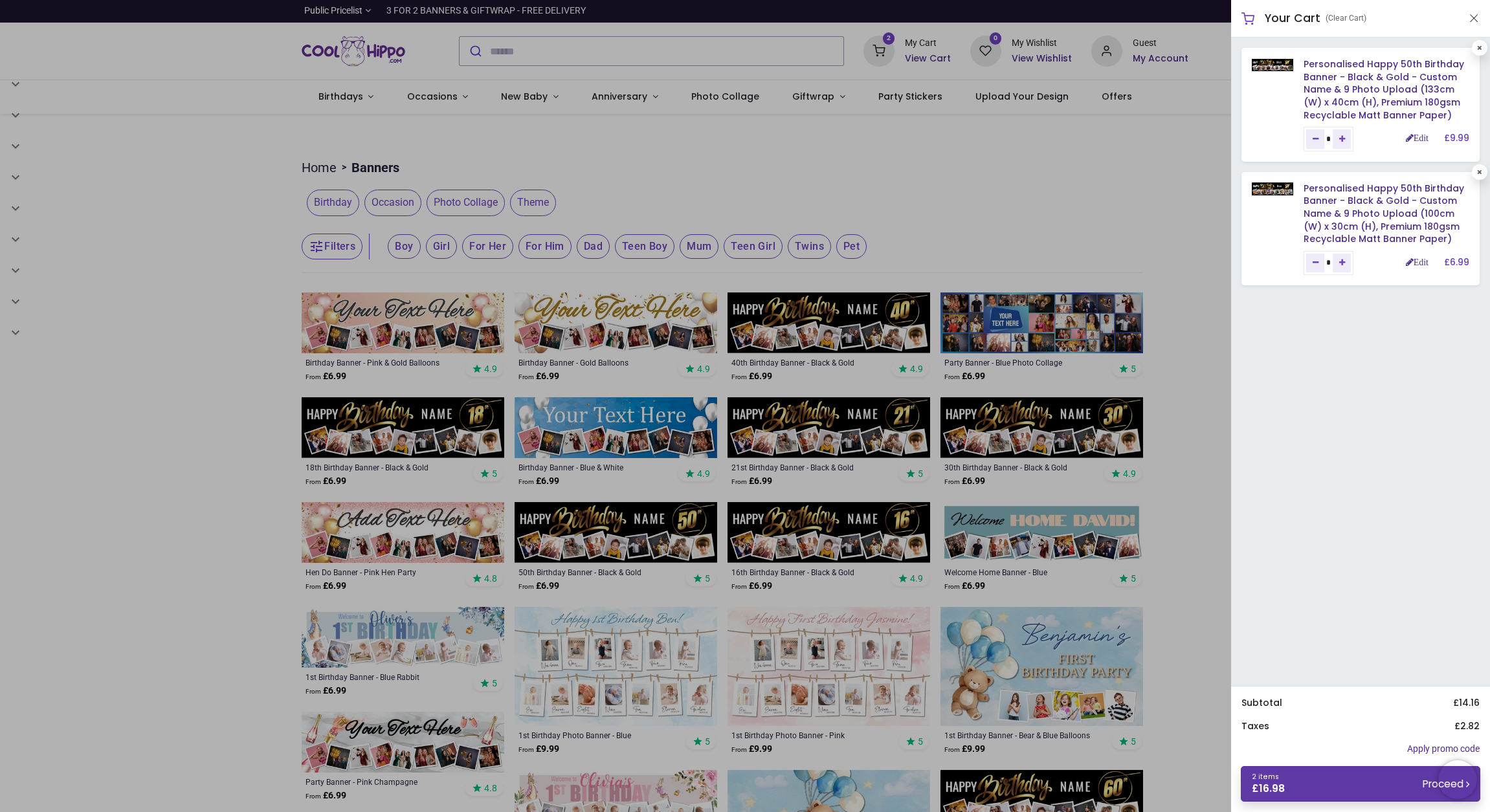
click at [1347, 785] on link "2 items £ 16.98 Proceed" at bounding box center [1360, 784] width 240 height 36
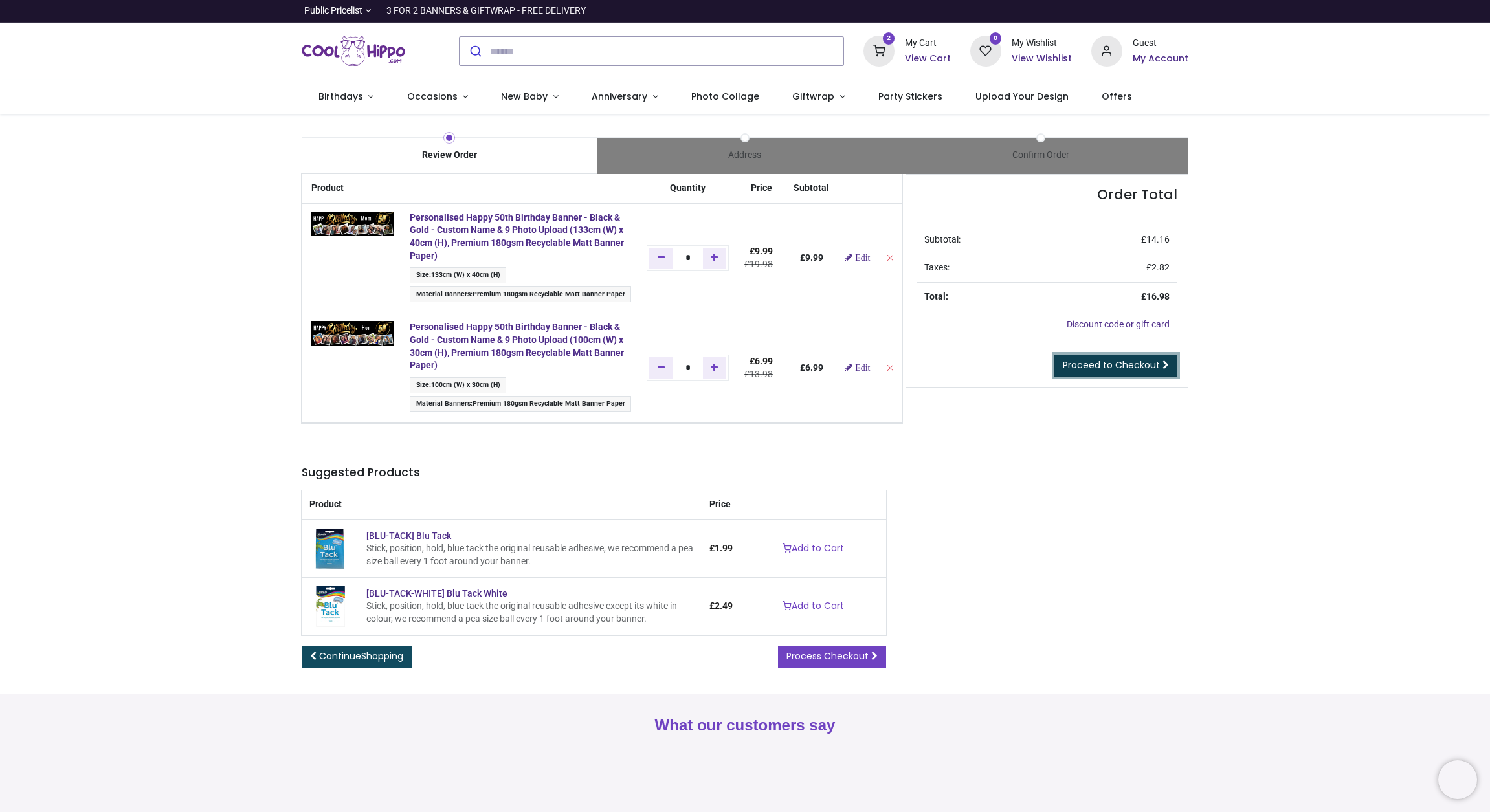
click at [1067, 368] on span "Proceed to Checkout" at bounding box center [1111, 365] width 97 height 13
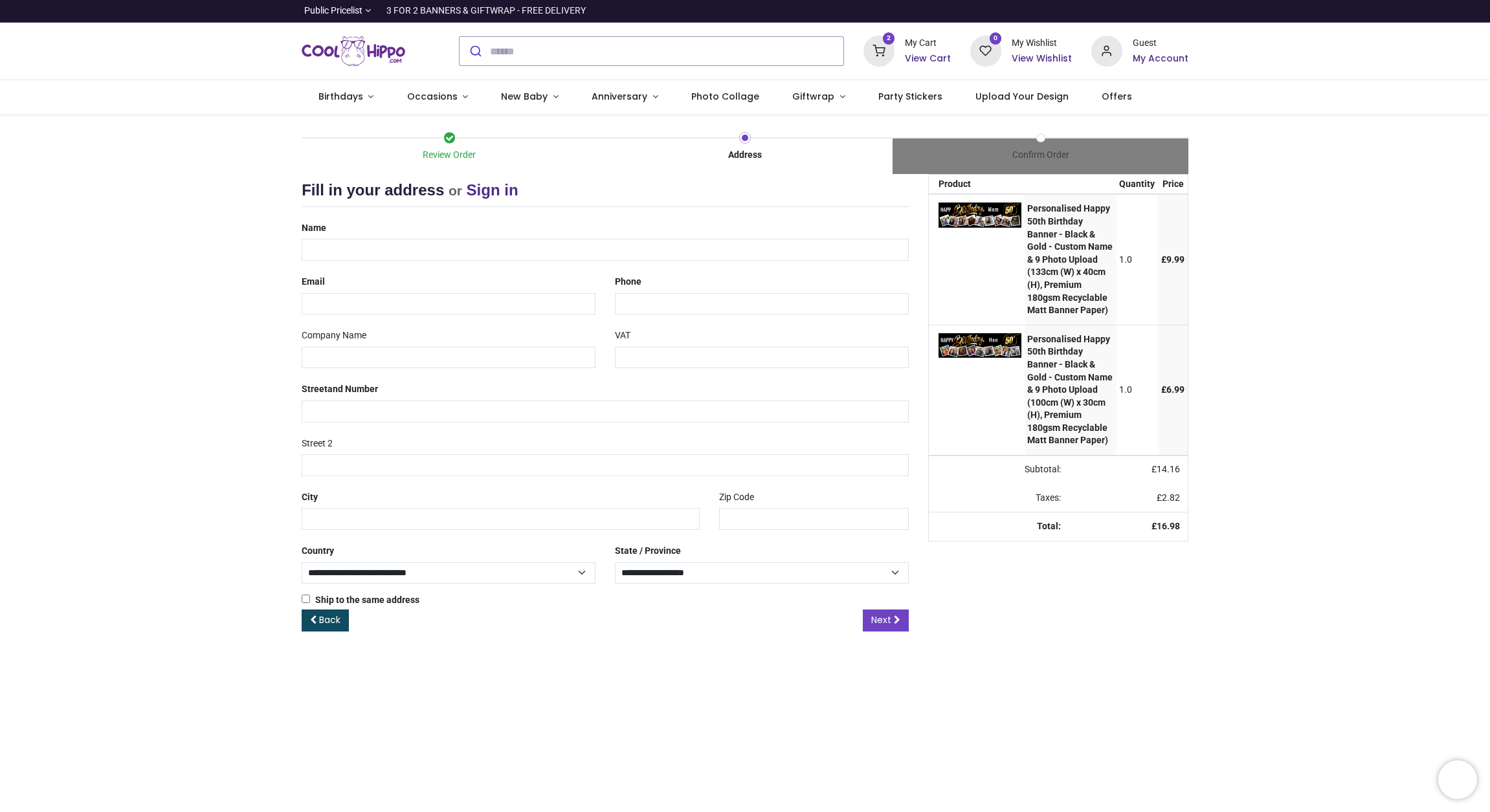
select select "***"
click at [378, 247] on input "text" at bounding box center [605, 250] width 607 height 22
type input "**********"
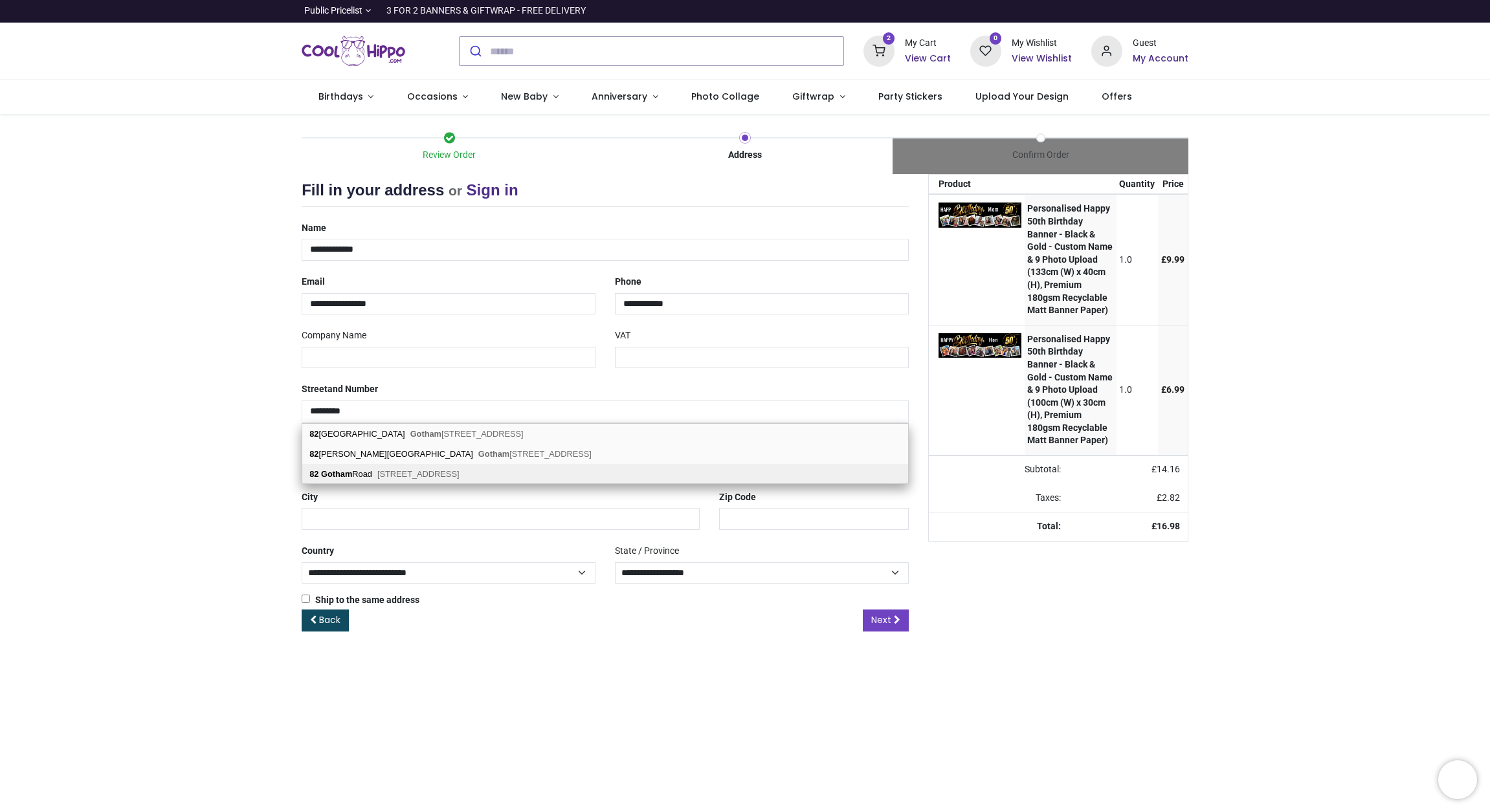
click at [320, 473] on div "82 Gotham Road Birmingham, B26 1JU" at bounding box center [605, 474] width 606 height 20
type input "**********"
type input "*******"
select select "***"
select select "****"
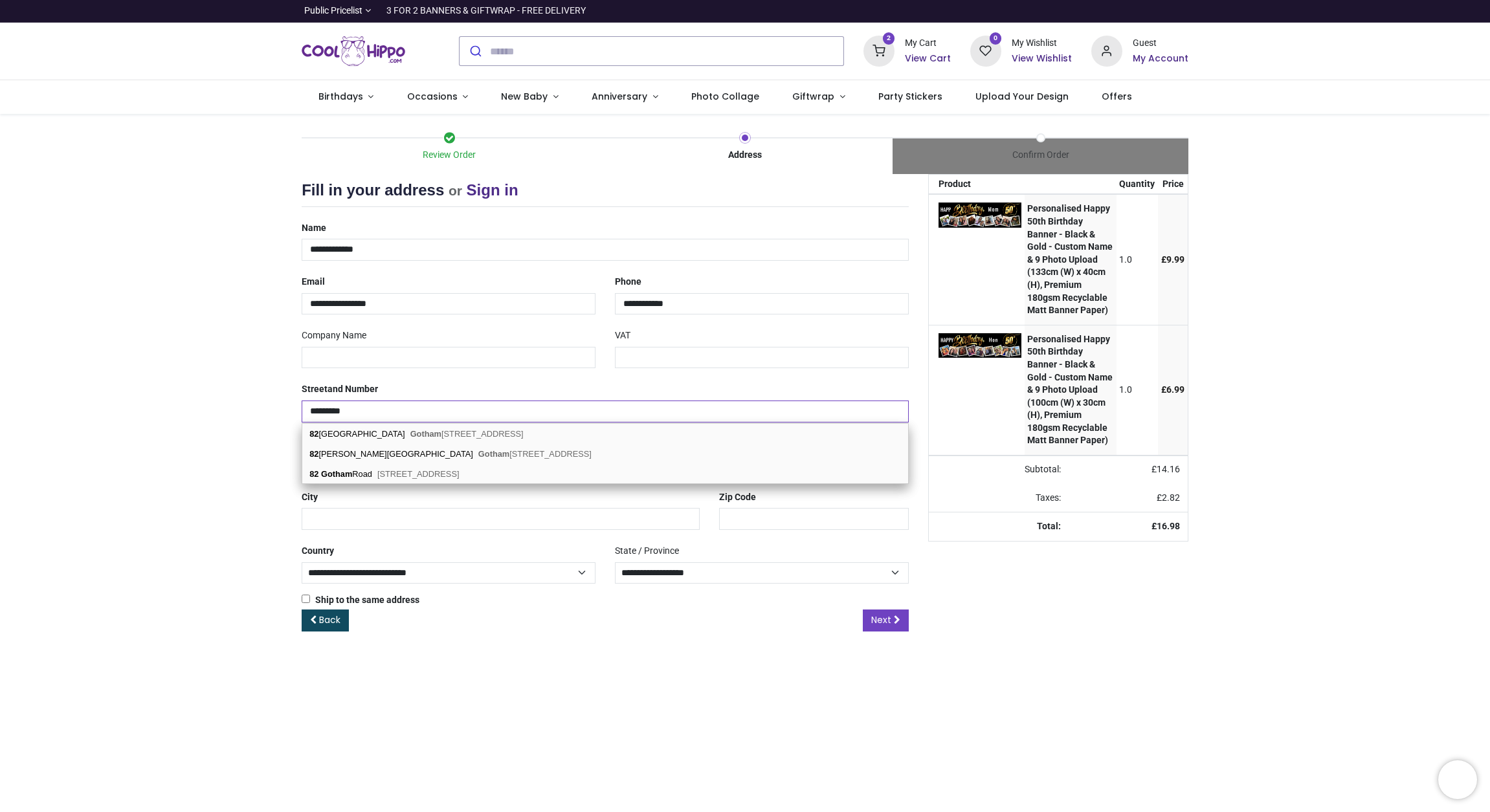
type input "**********"
click at [447, 473] on span "Birmingham, B26 1JU" at bounding box center [419, 474] width 82 height 10
select select "***"
select select "****"
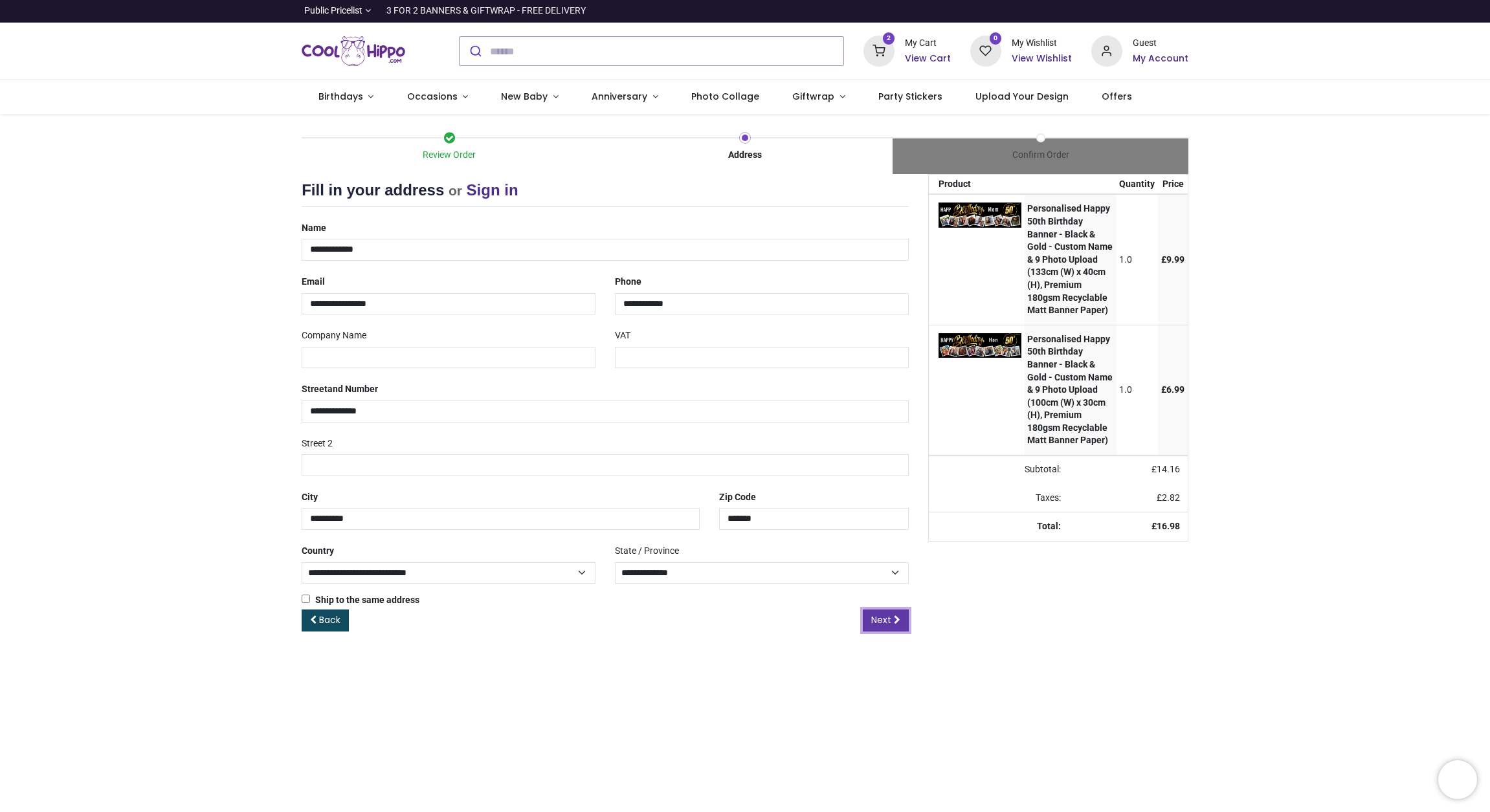
click at [889, 620] on span "Next" at bounding box center [881, 619] width 20 height 13
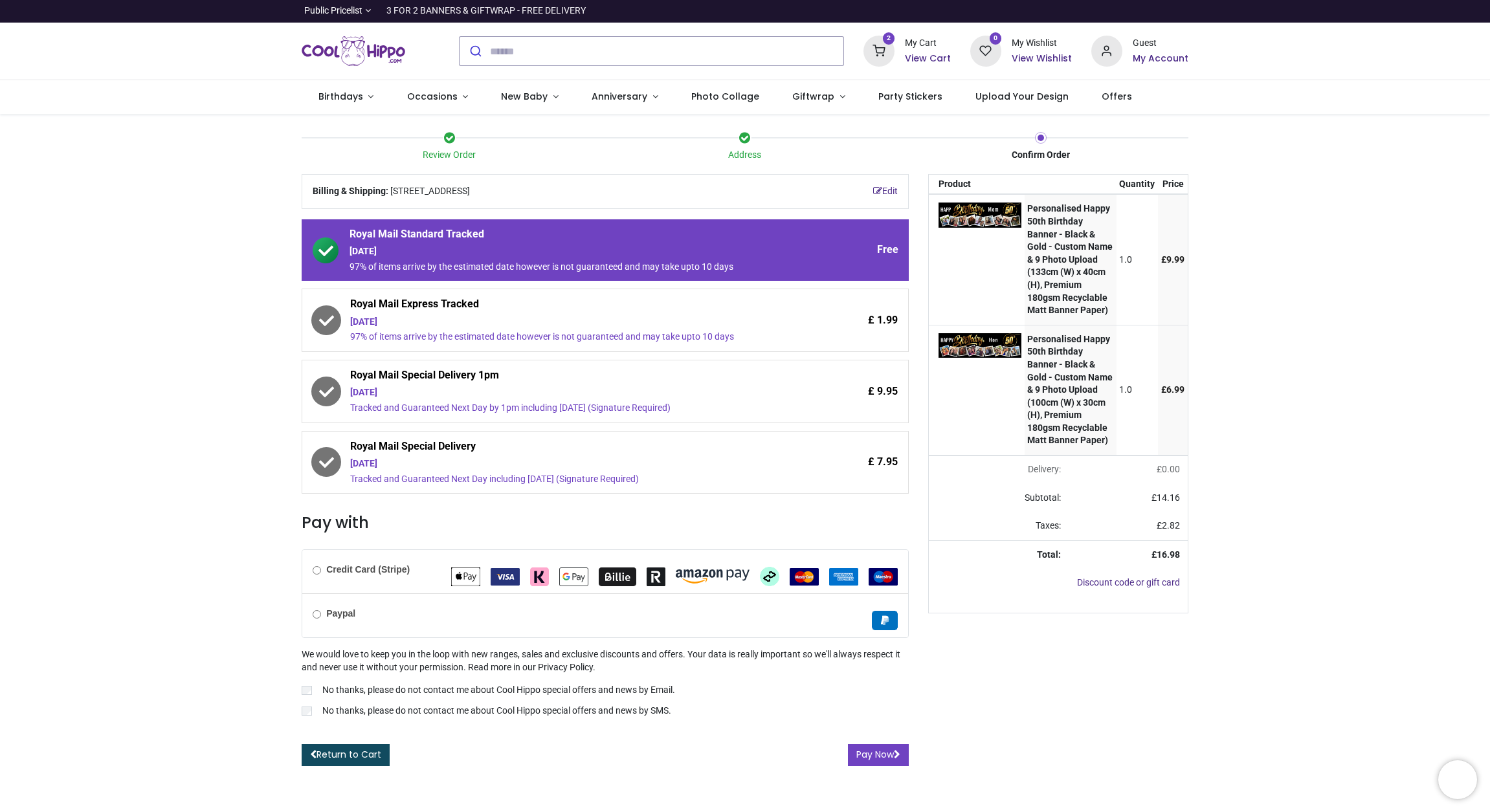
click at [374, 572] on b "Credit Card (Stripe)" at bounding box center [368, 570] width 84 height 11
click at [880, 751] on button "Pay Now" at bounding box center [878, 755] width 61 height 22
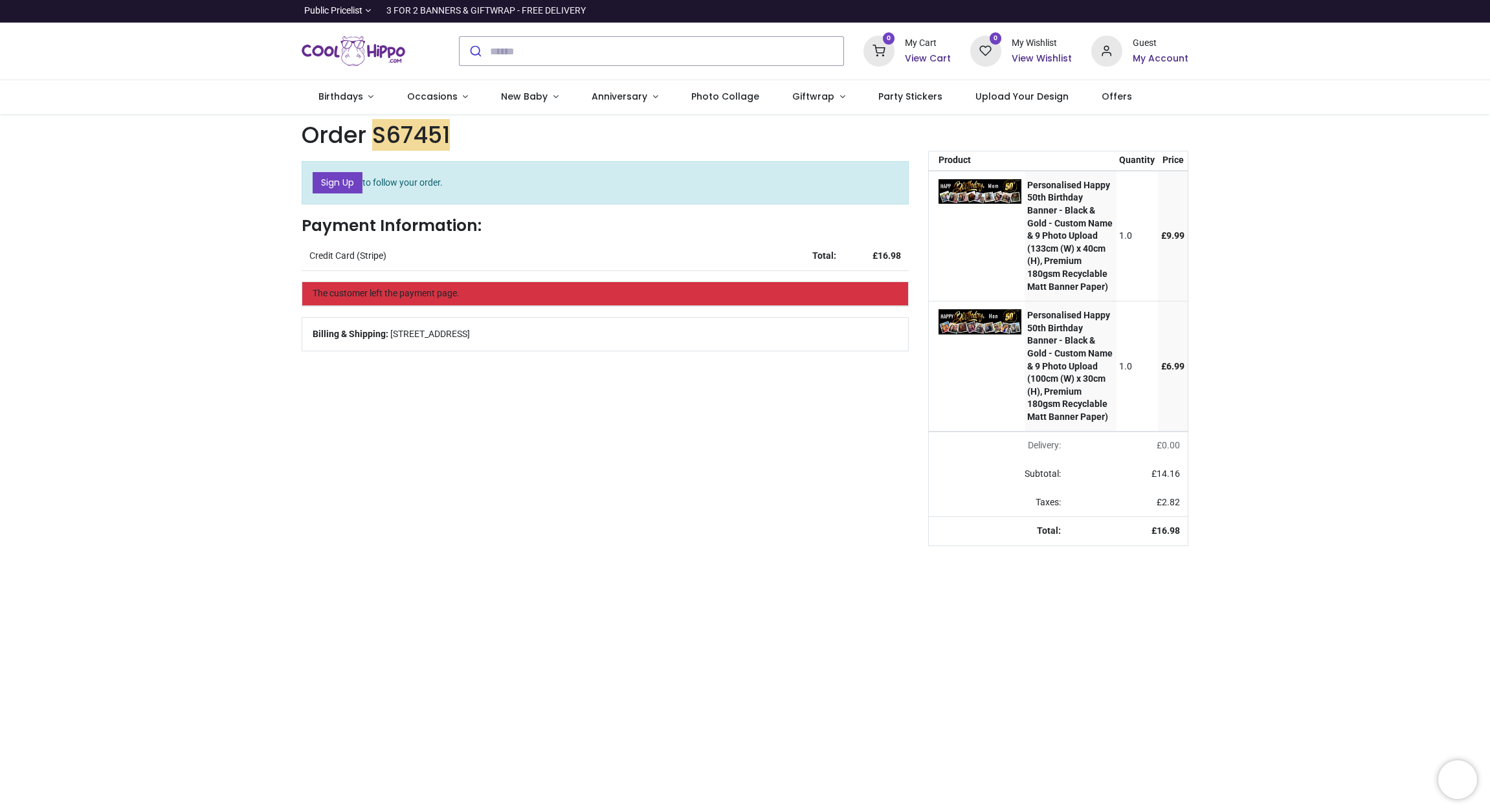
click at [648, 296] on div "The customer left the payment page." at bounding box center [605, 294] width 606 height 24
click at [825, 242] on td "Total:" at bounding box center [811, 256] width 65 height 28
click at [433, 292] on span "The customer left the payment page." at bounding box center [386, 293] width 147 height 11
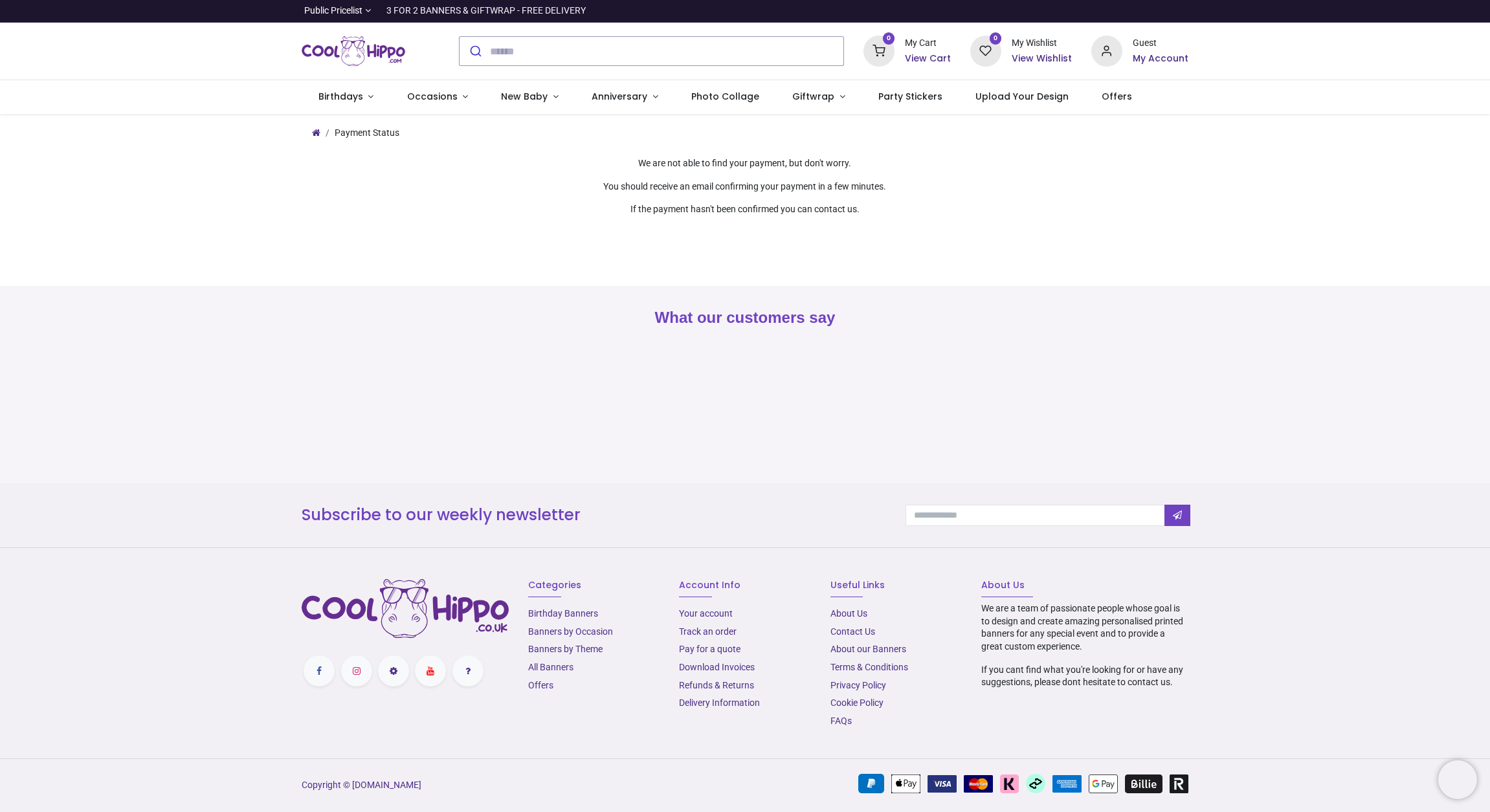
click at [867, 207] on p "If the payment hasn't been confirmed you can contact us." at bounding box center [745, 209] width 444 height 13
click at [757, 173] on div "We are not able to find your payment, but don't worry. You should receive an em…" at bounding box center [745, 186] width 444 height 59
click at [1140, 253] on main "Payment Status We are not able to find your payment, but don't worry. You shoul…" at bounding box center [745, 200] width 1490 height 173
